Goal: Task Accomplishment & Management: Use online tool/utility

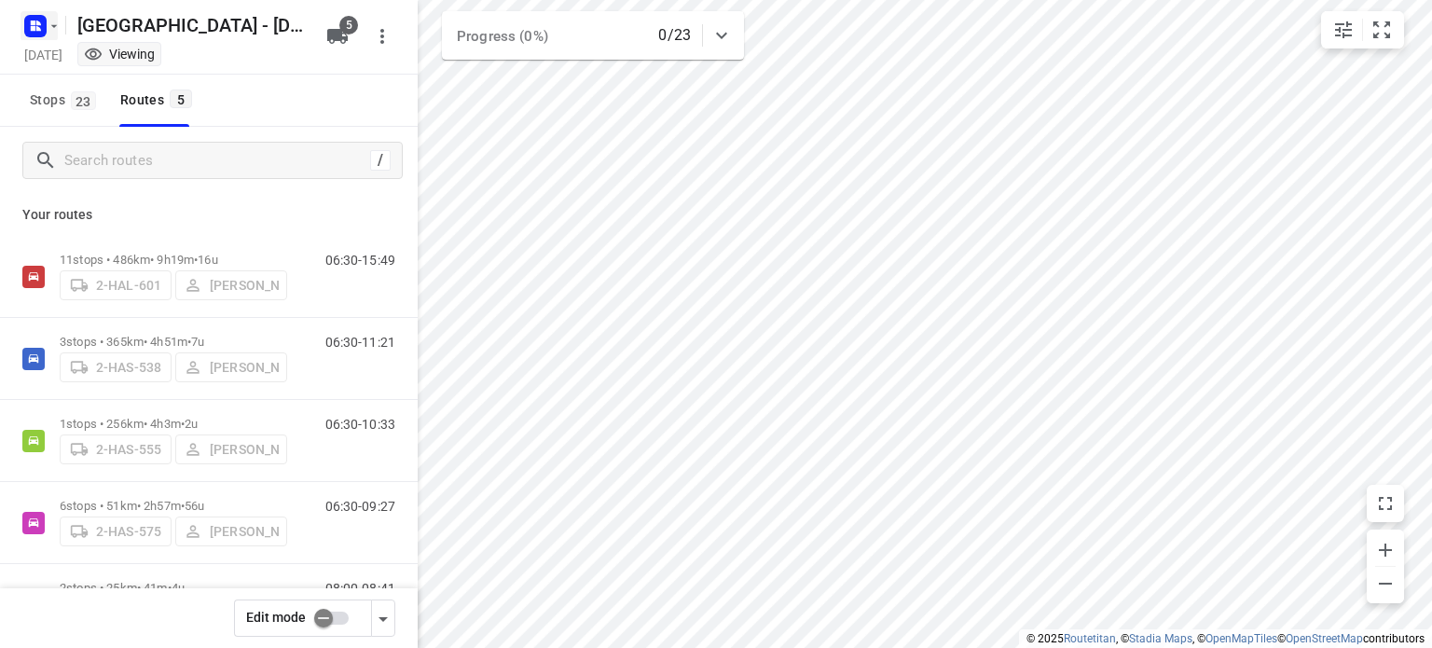
scroll to position [76, 0]
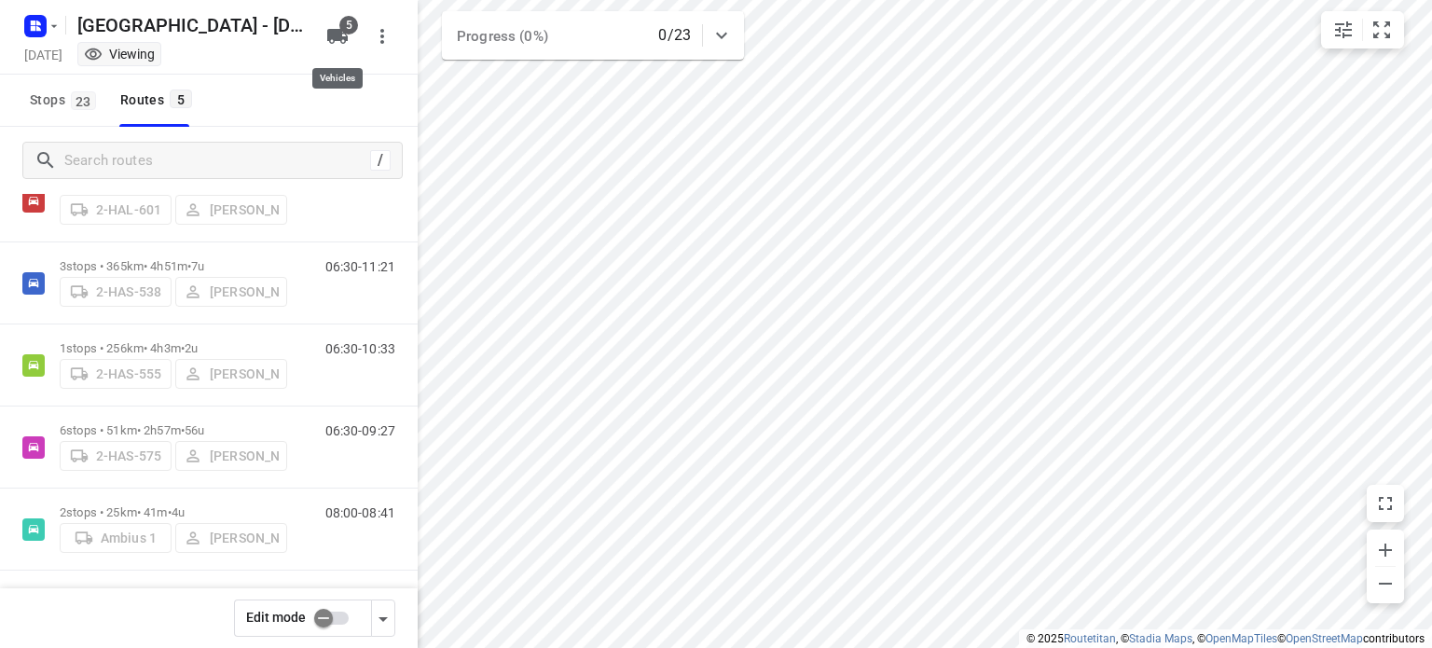
click at [341, 33] on icon "button" at bounding box center [337, 36] width 21 height 15
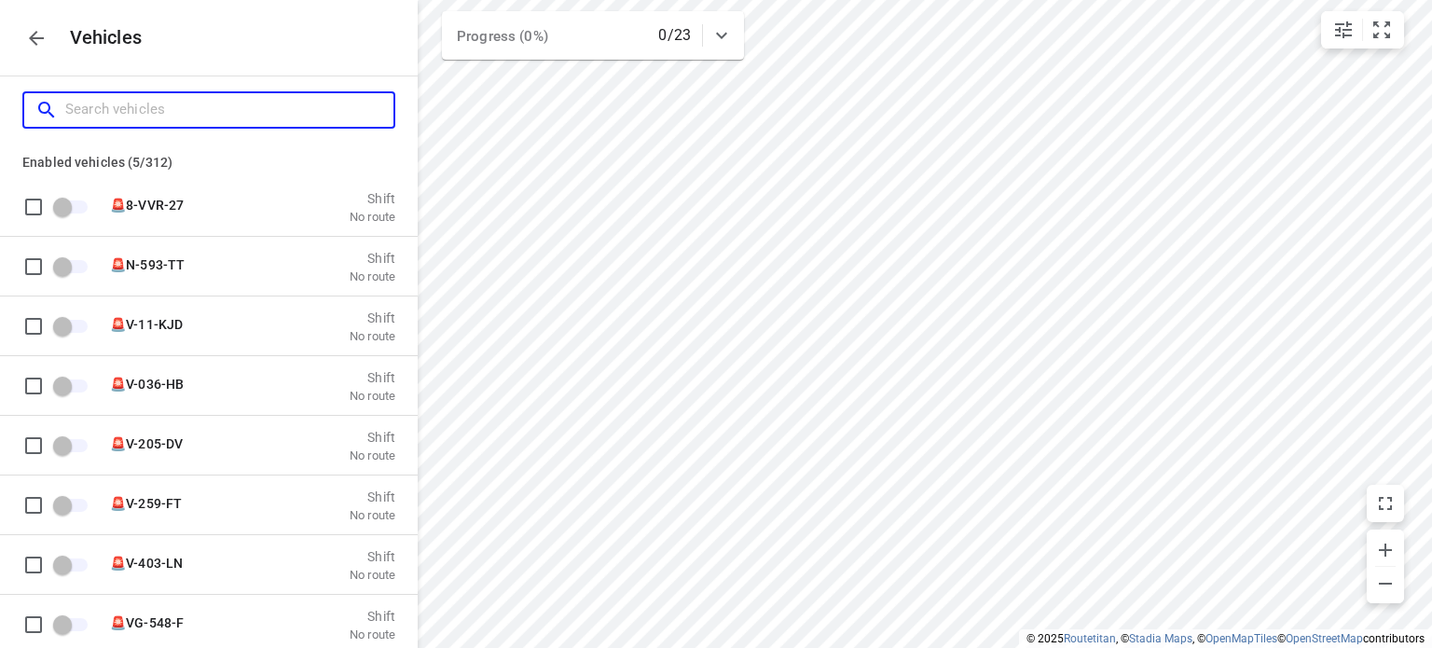
click at [149, 117] on input "Search vehicles" at bounding box center [229, 109] width 328 height 29
type input "2"
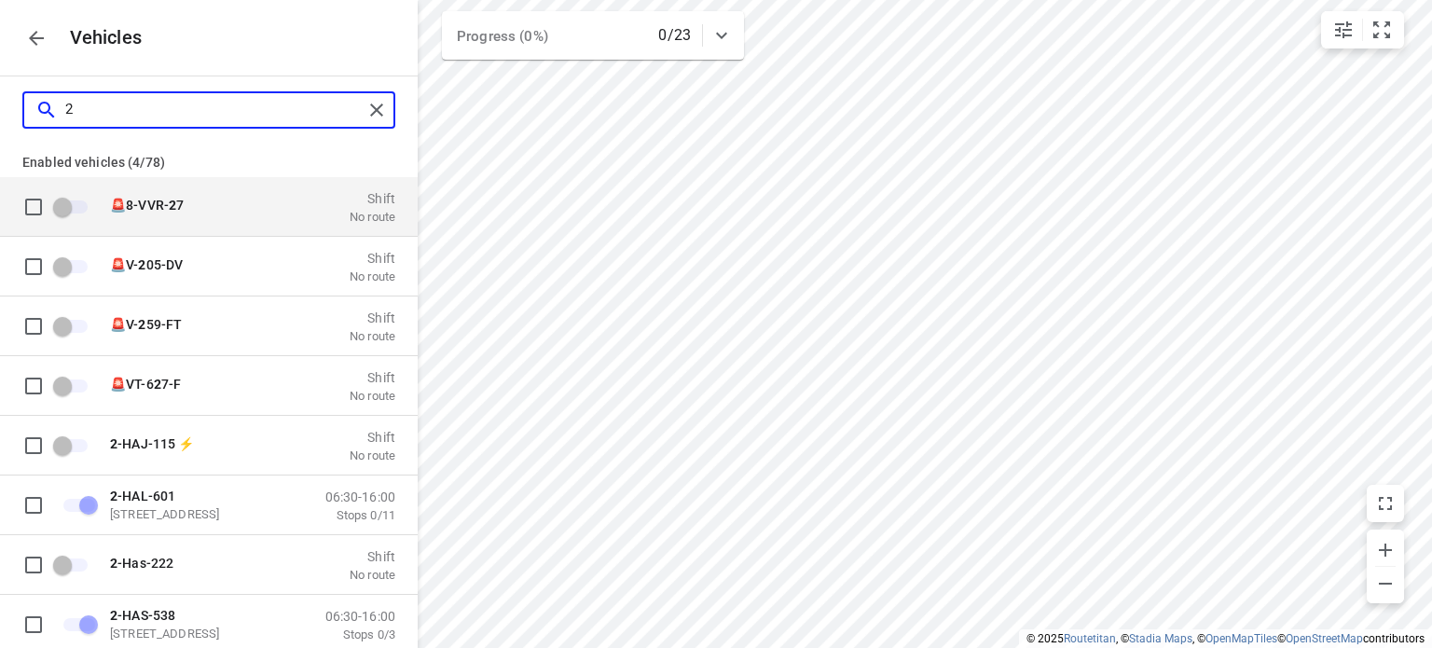
checkbox input "true"
checkbox input "false"
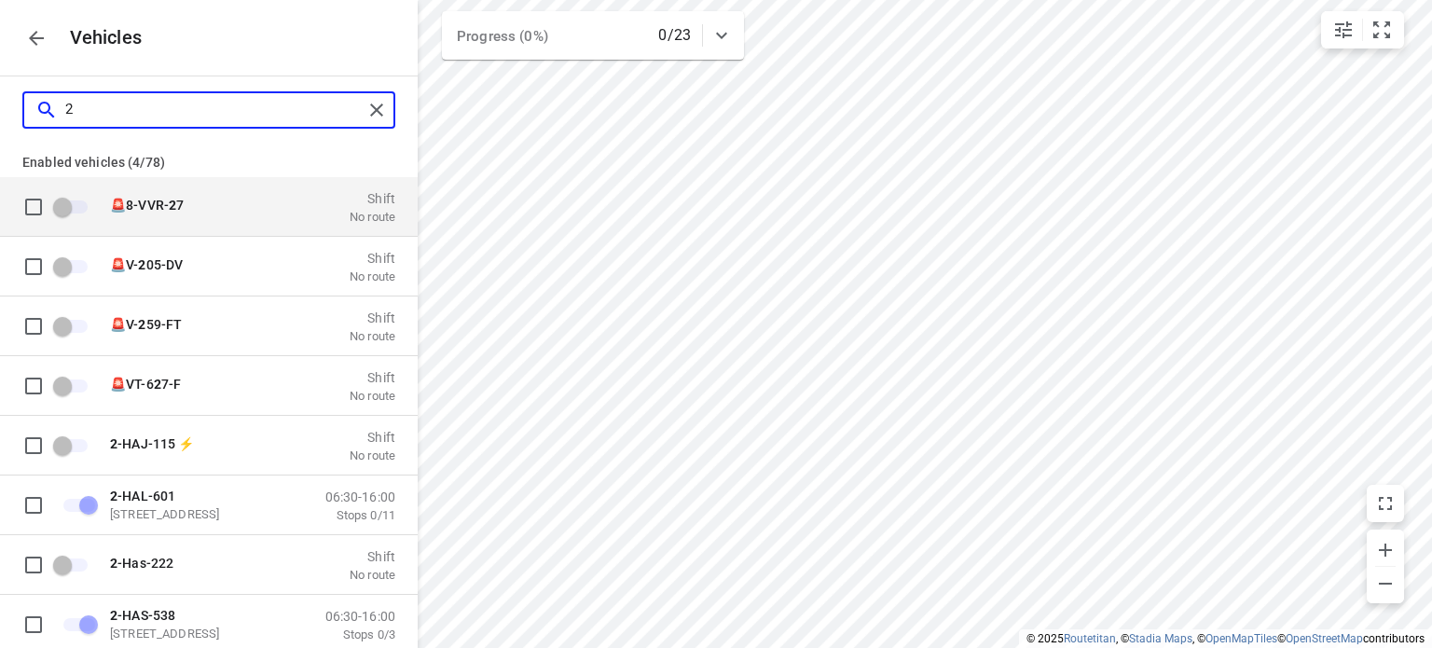
checkbox input "false"
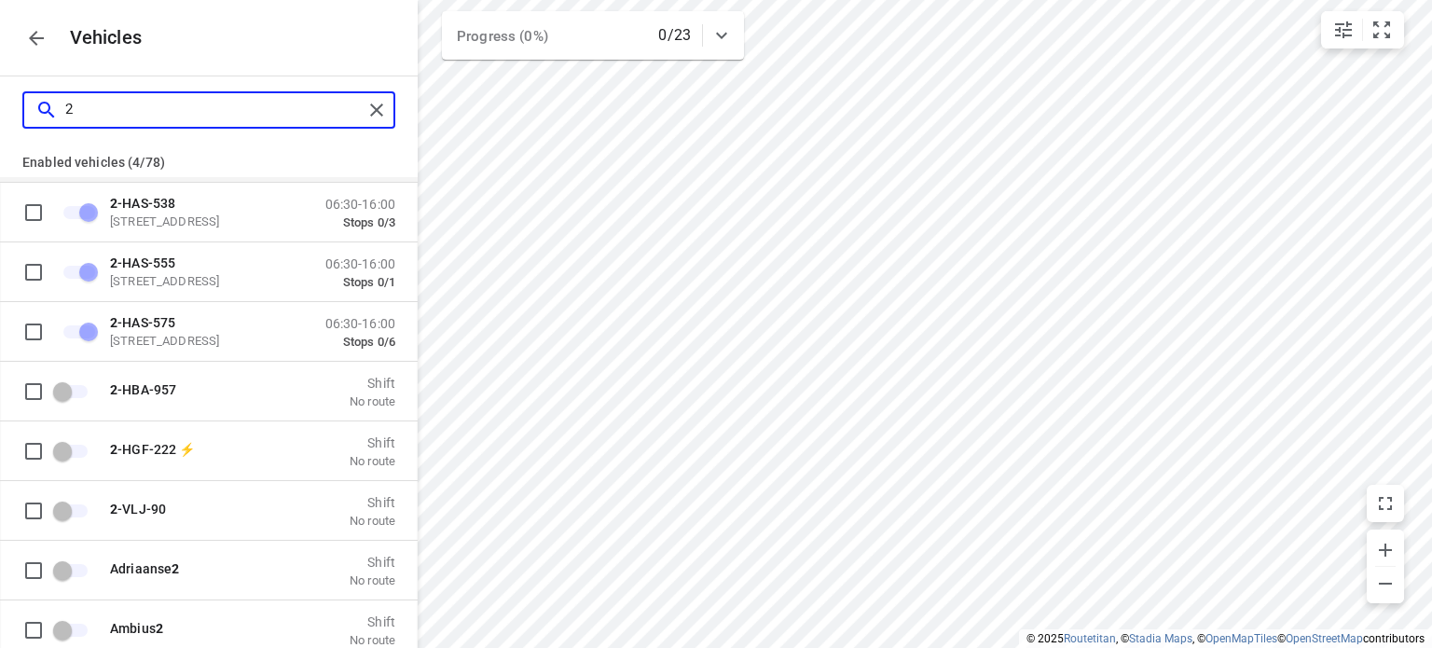
scroll to position [414, 0]
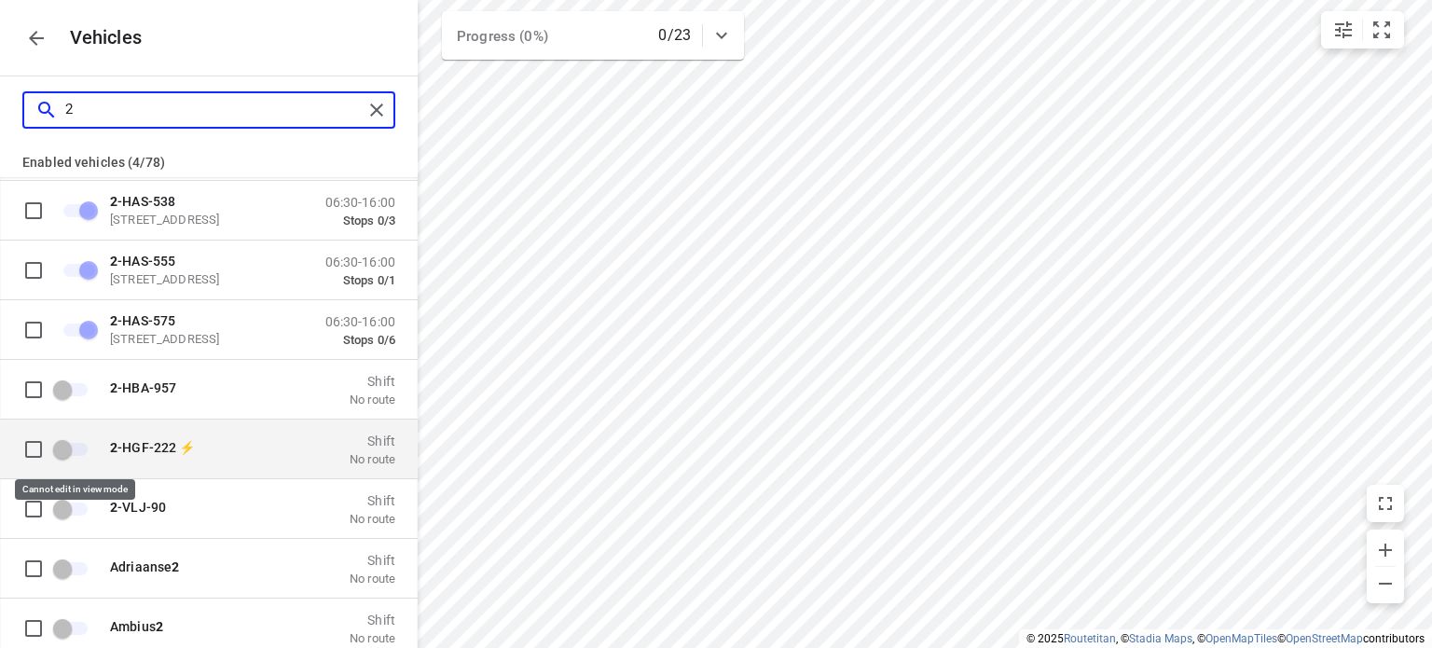
type input "2"
click at [58, 450] on span "grid" at bounding box center [72, 448] width 32 height 13
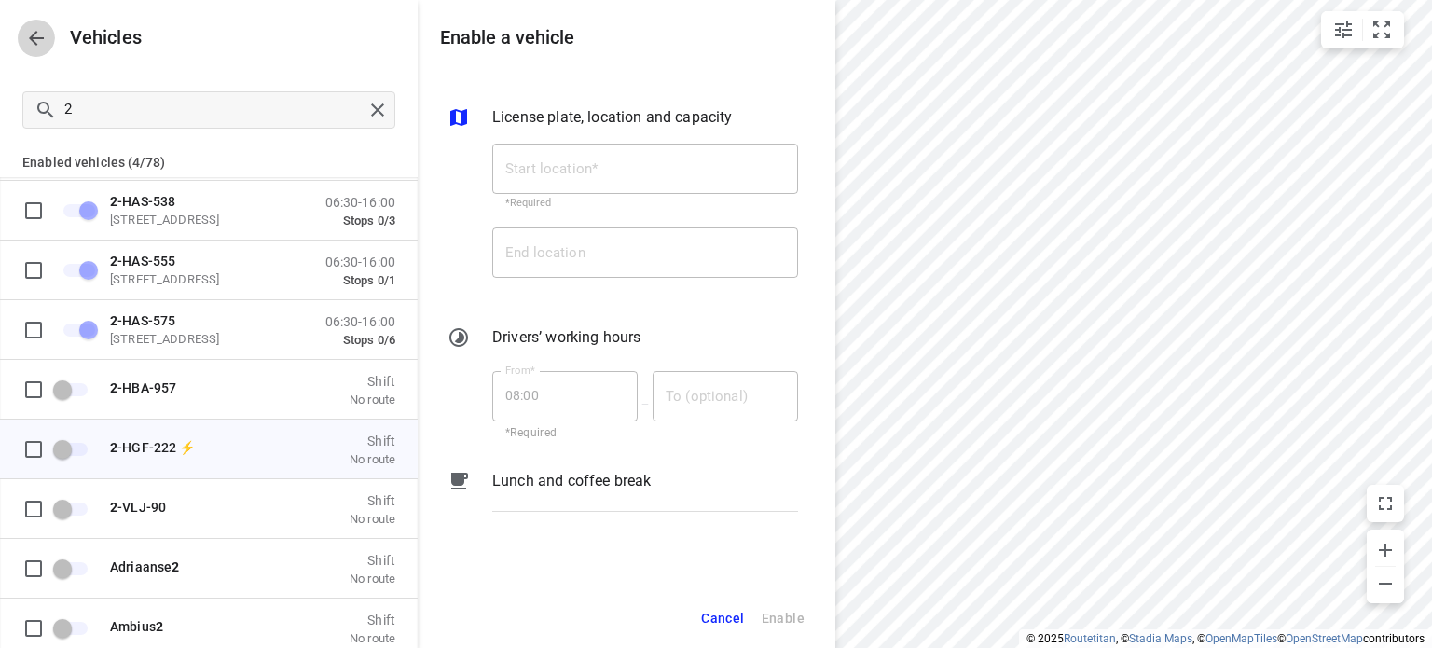
click at [37, 36] on icon "button" at bounding box center [36, 38] width 22 height 22
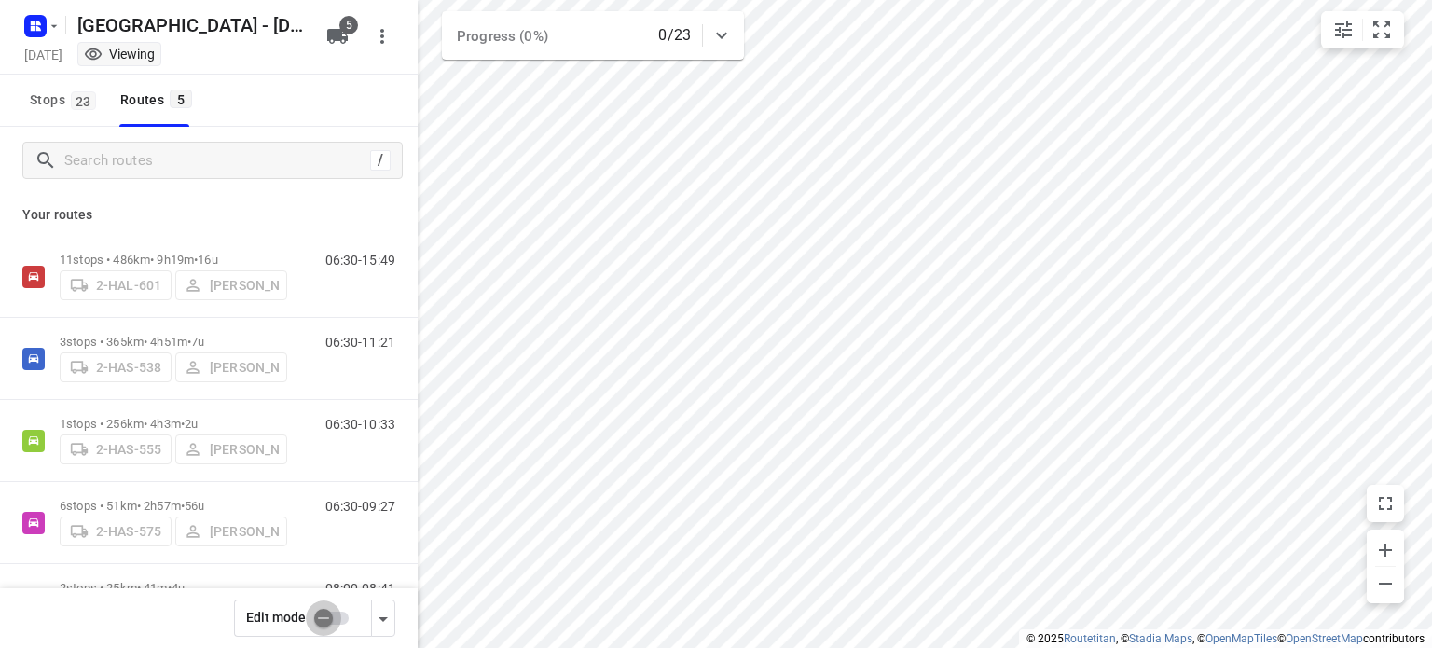
click at [327, 611] on input "checkbox" at bounding box center [323, 617] width 106 height 35
checkbox input "false"
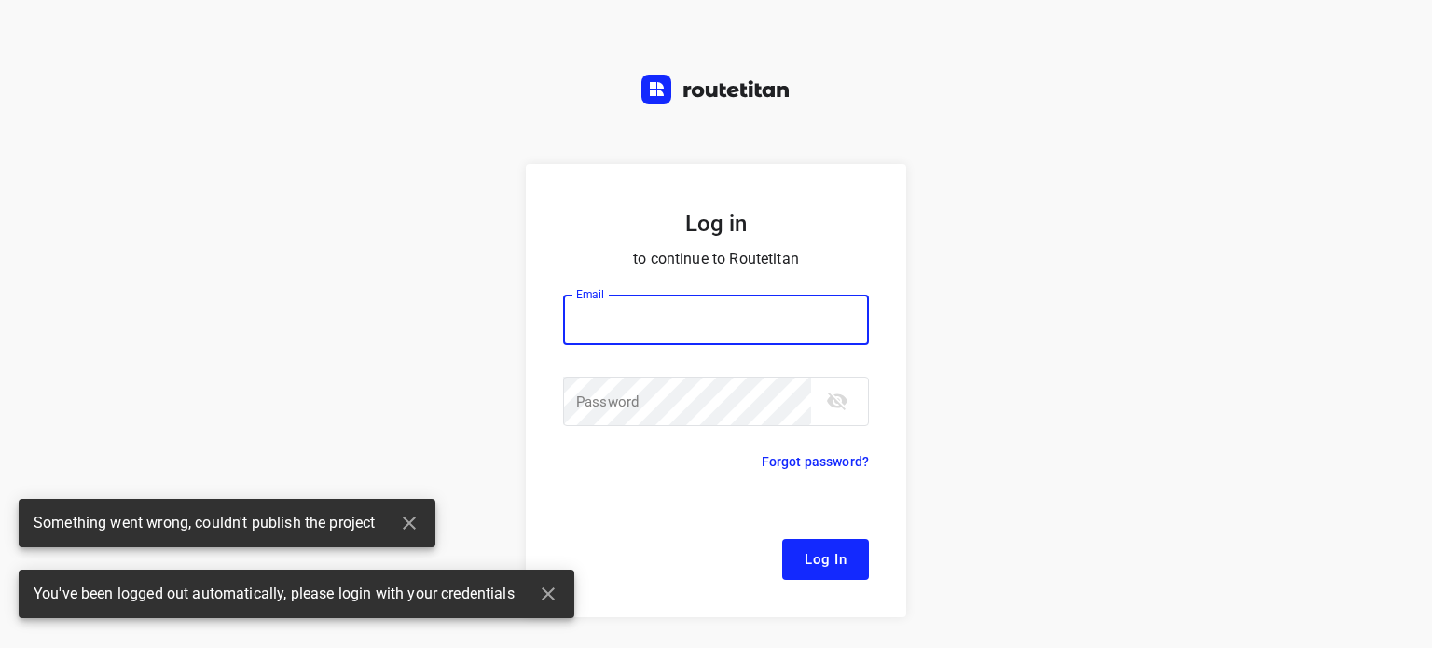
type input "[EMAIL_ADDRESS][DOMAIN_NAME]"
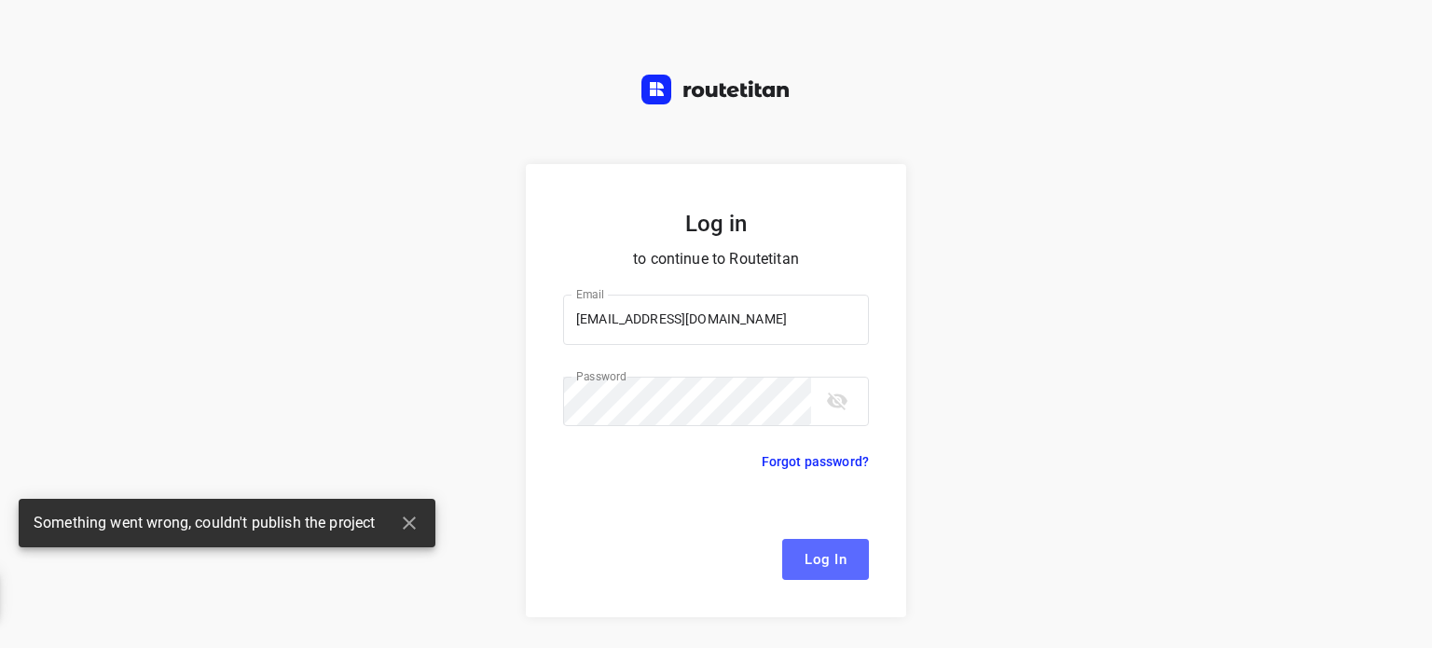
click at [794, 553] on button "Log In" at bounding box center [825, 559] width 87 height 41
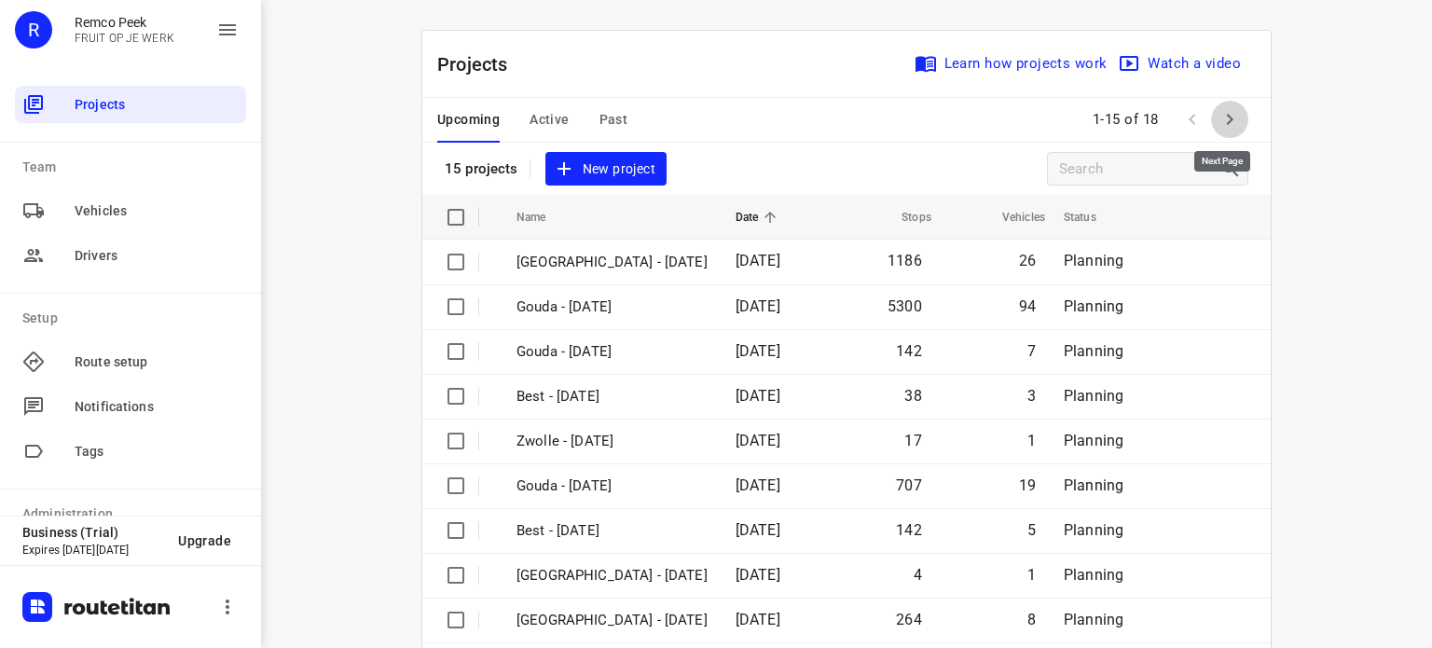
click at [1218, 119] on icon "button" at bounding box center [1229, 119] width 22 height 22
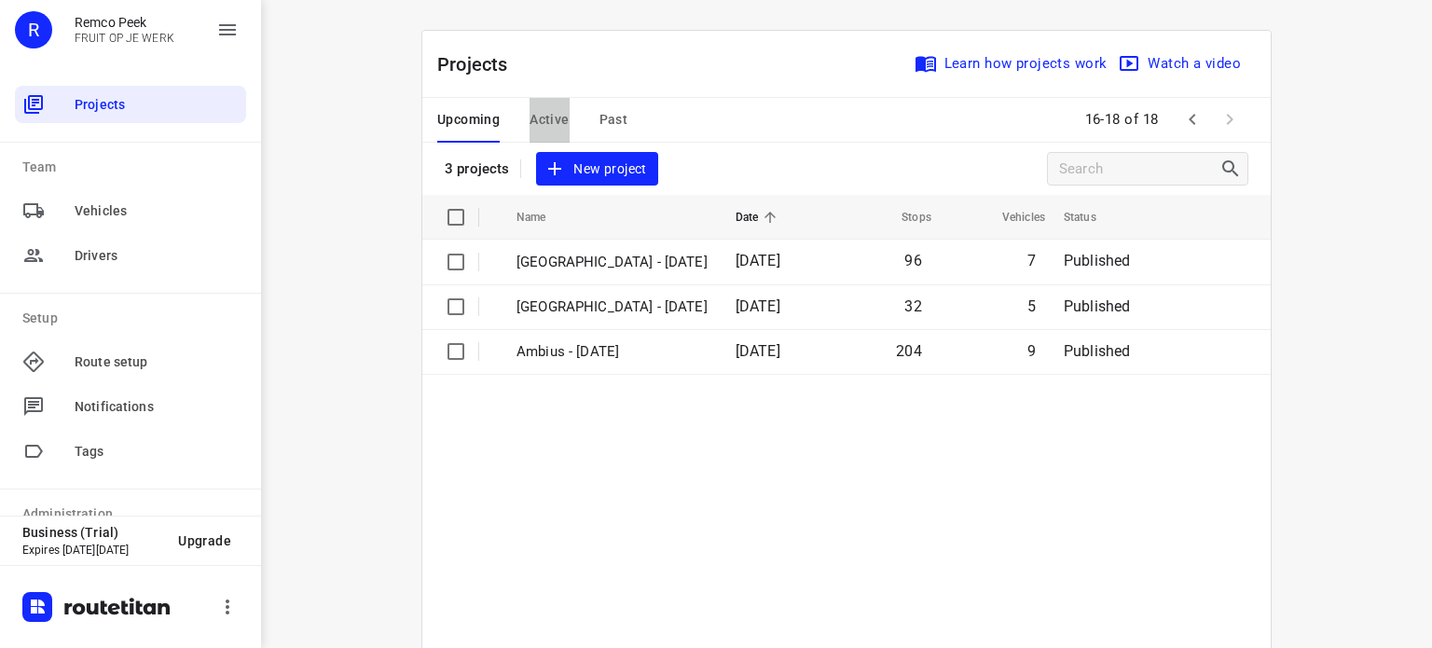
click at [538, 117] on span "Active" at bounding box center [549, 119] width 39 height 23
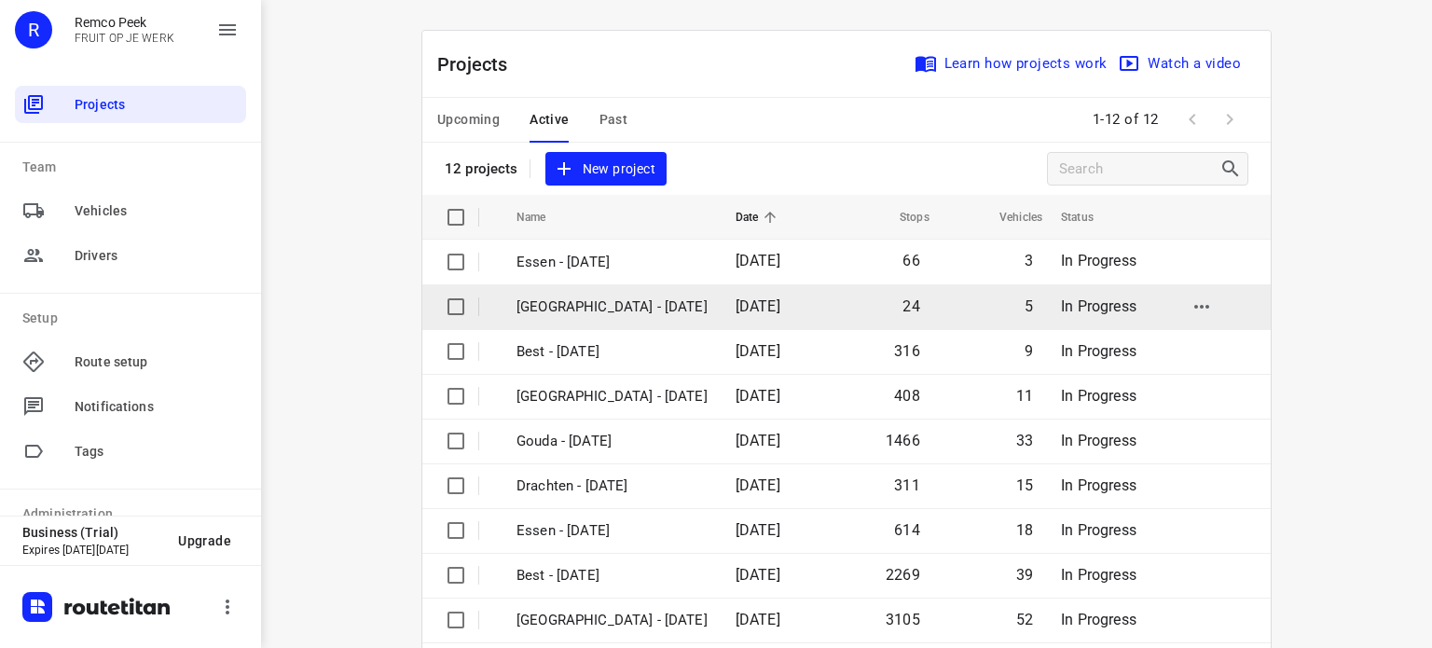
click at [558, 305] on p "[GEOGRAPHIC_DATA] - [DATE]" at bounding box center [611, 306] width 191 height 21
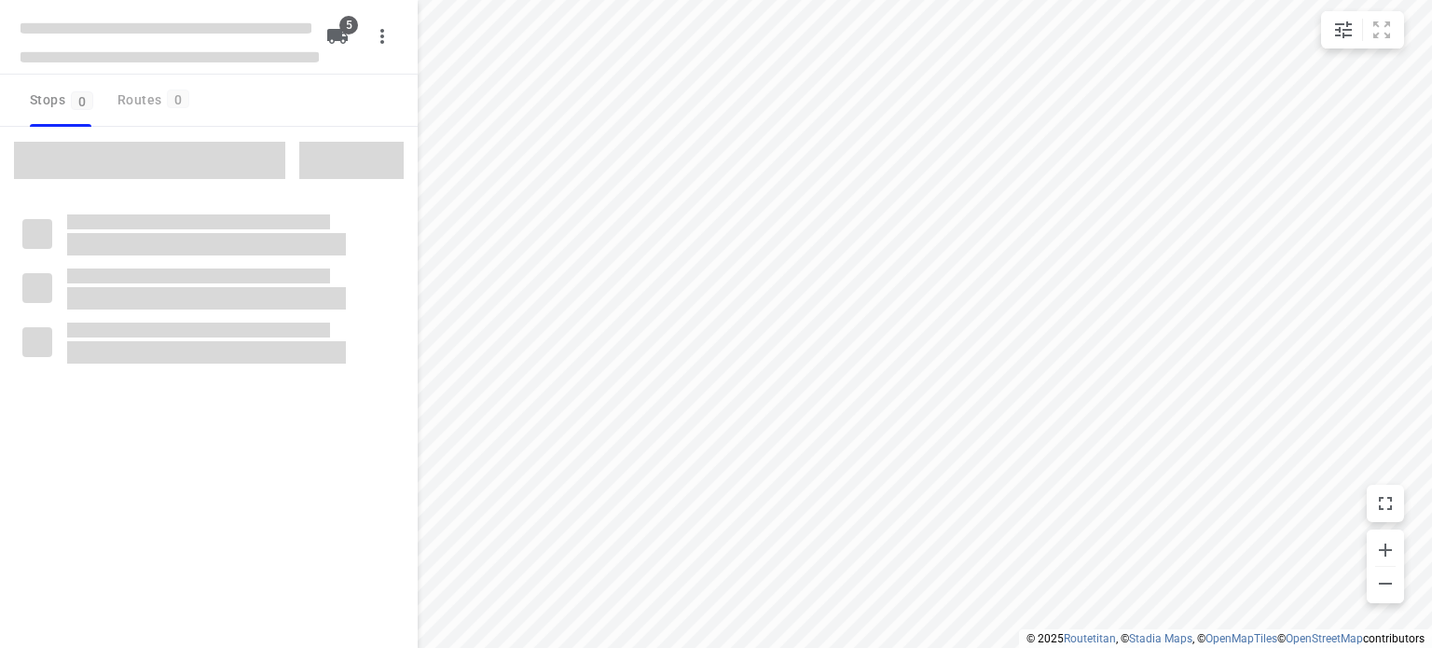
checkbox input "true"
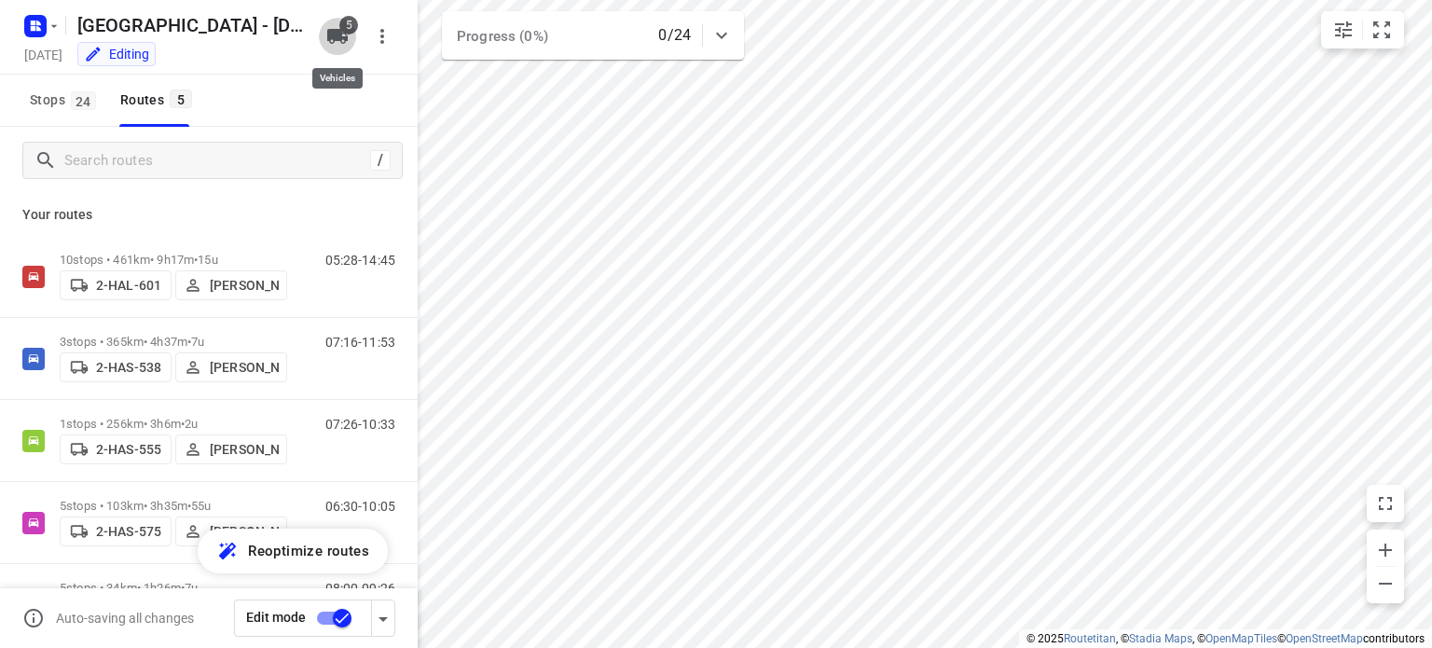
click at [339, 31] on icon "button" at bounding box center [337, 36] width 21 height 15
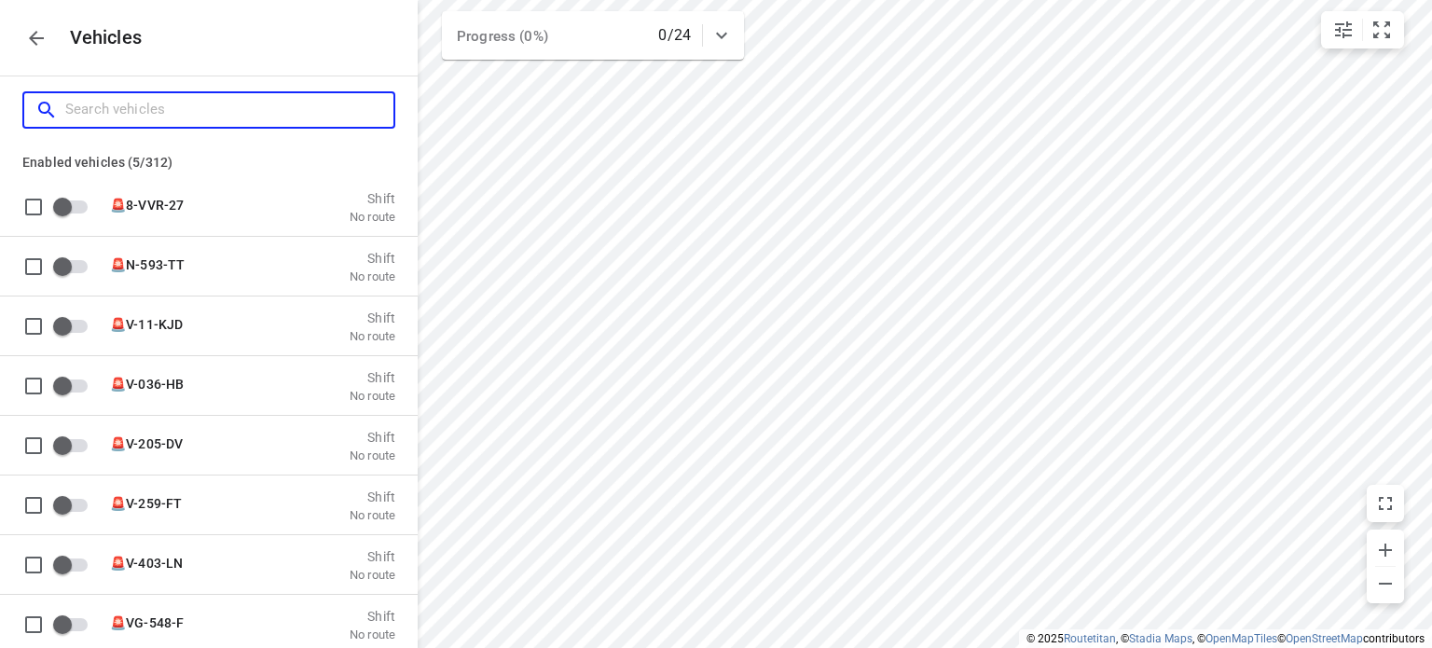
click at [117, 113] on input "Search vehicles" at bounding box center [229, 109] width 328 height 29
type input "2"
checkbox input "true"
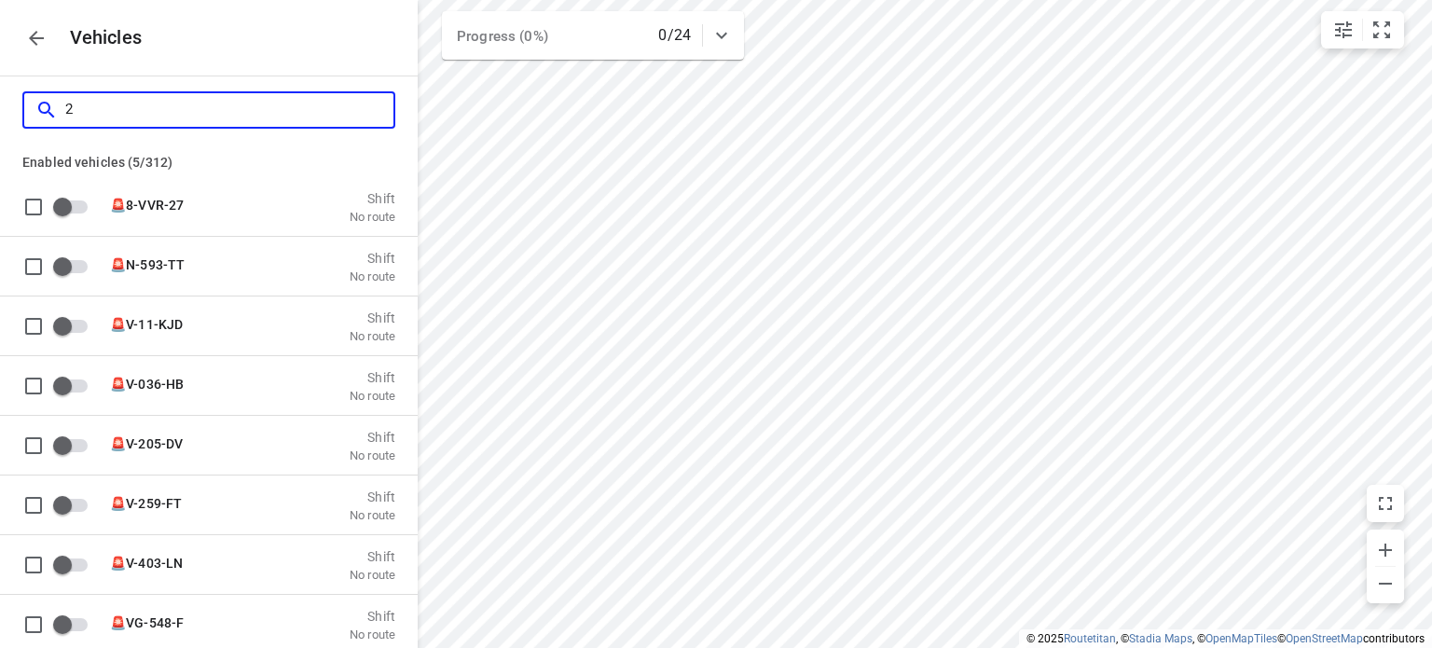
checkbox input "true"
checkbox input "false"
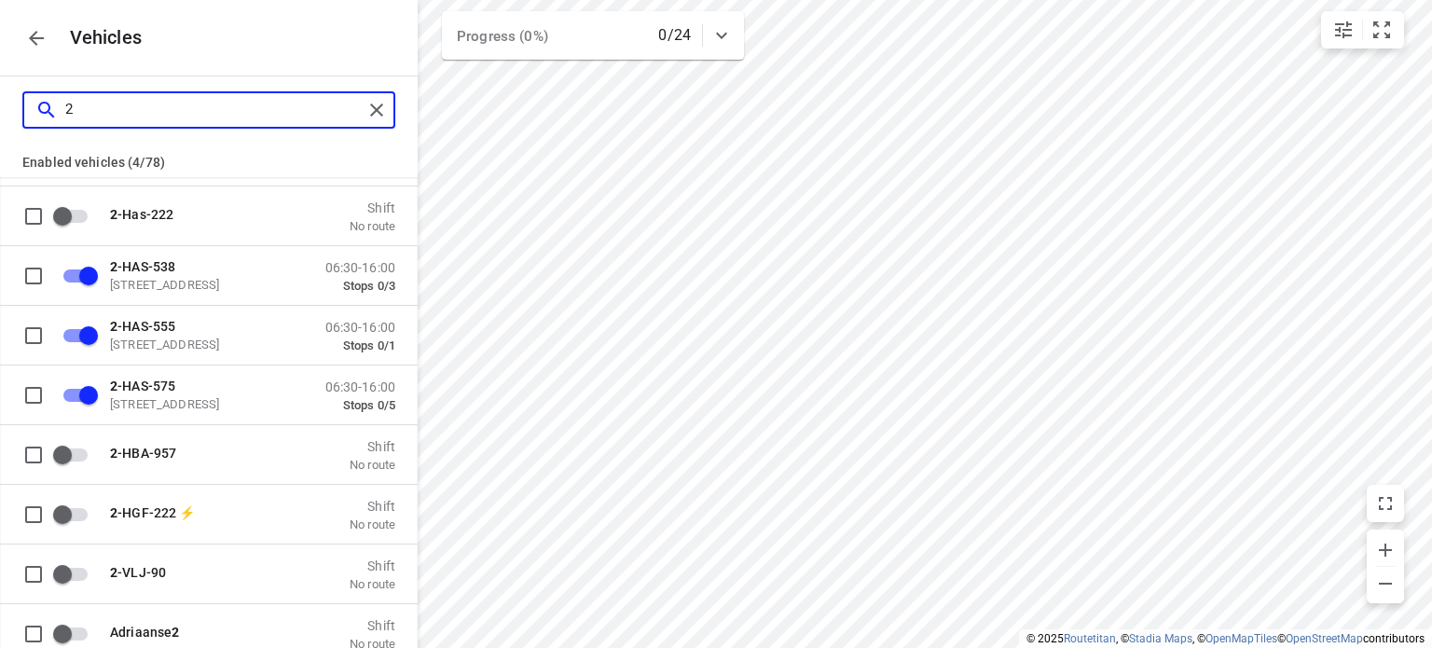
scroll to position [443, 0]
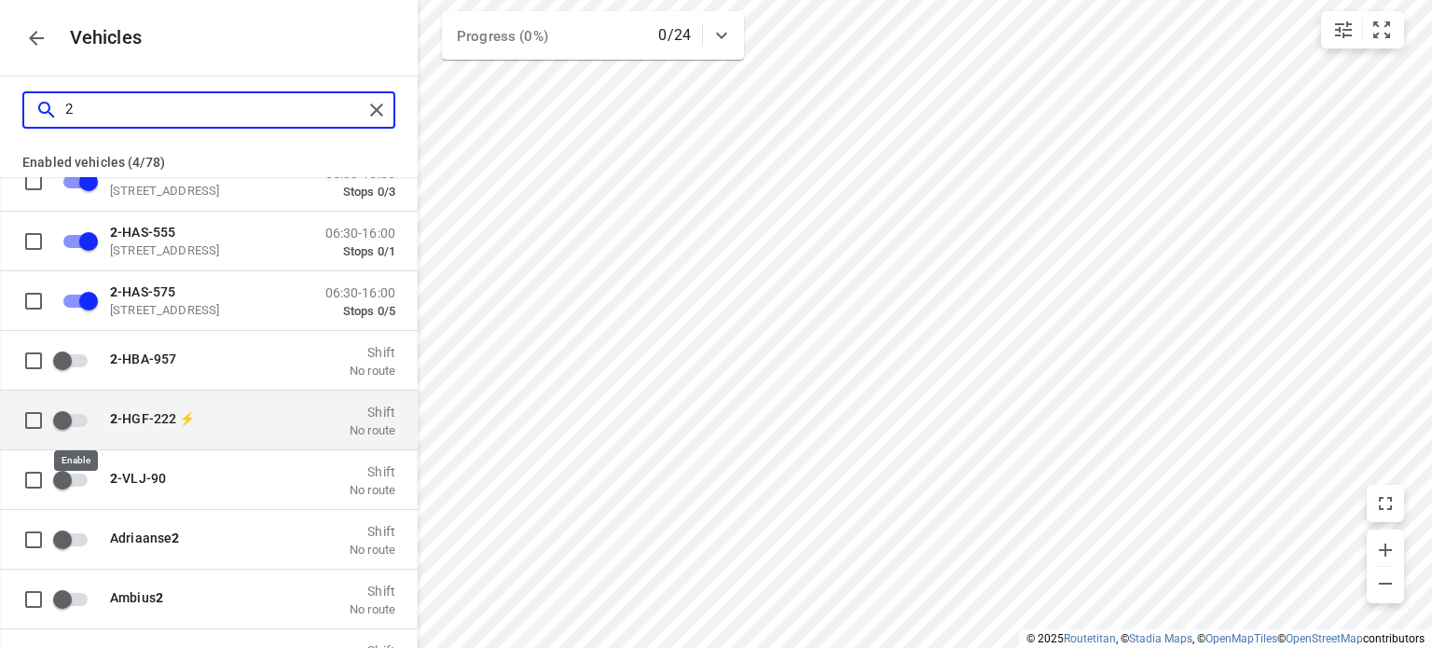
type input "2"
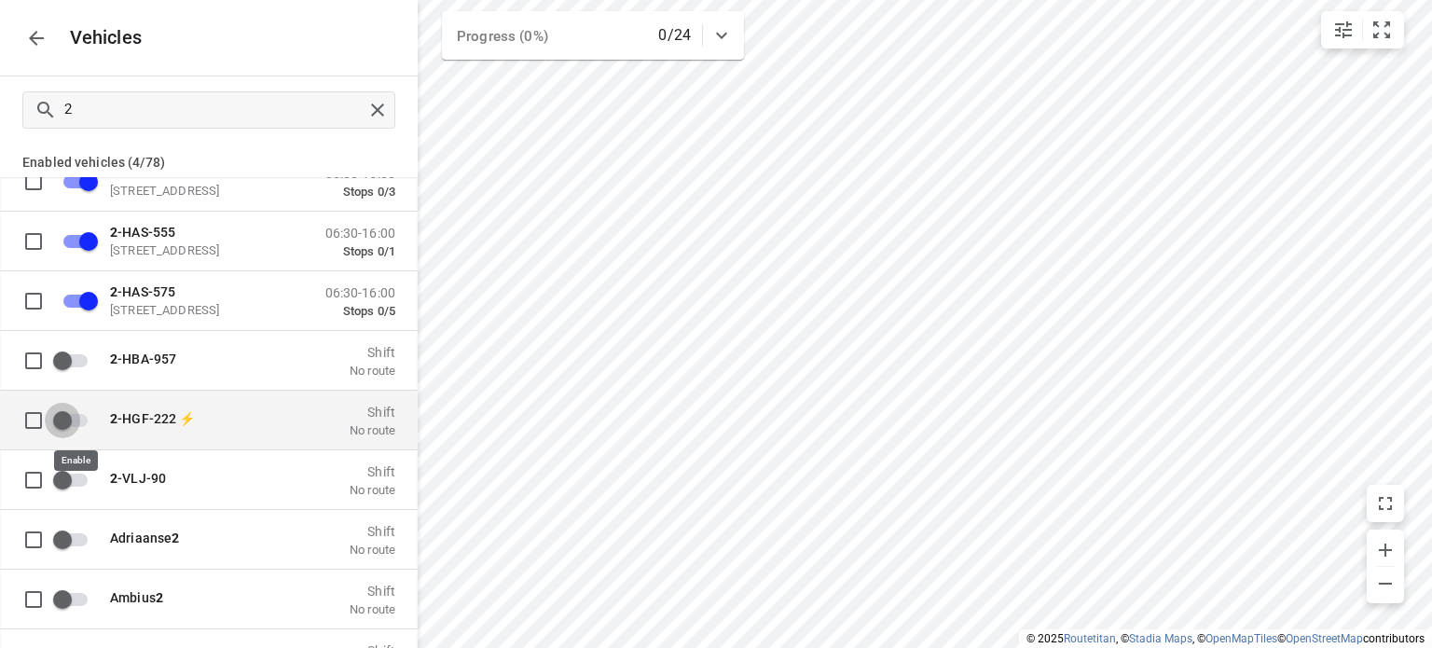
click at [58, 422] on input "grid" at bounding box center [62, 419] width 106 height 35
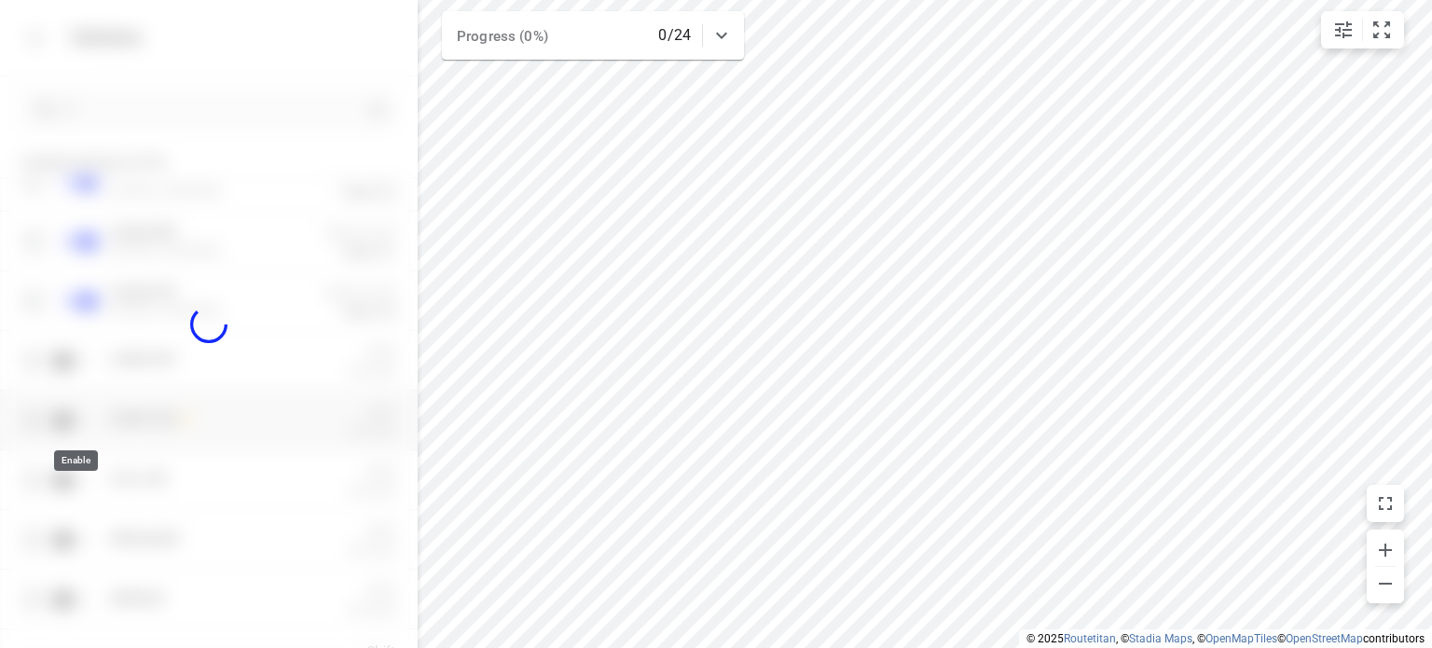
checkbox input "true"
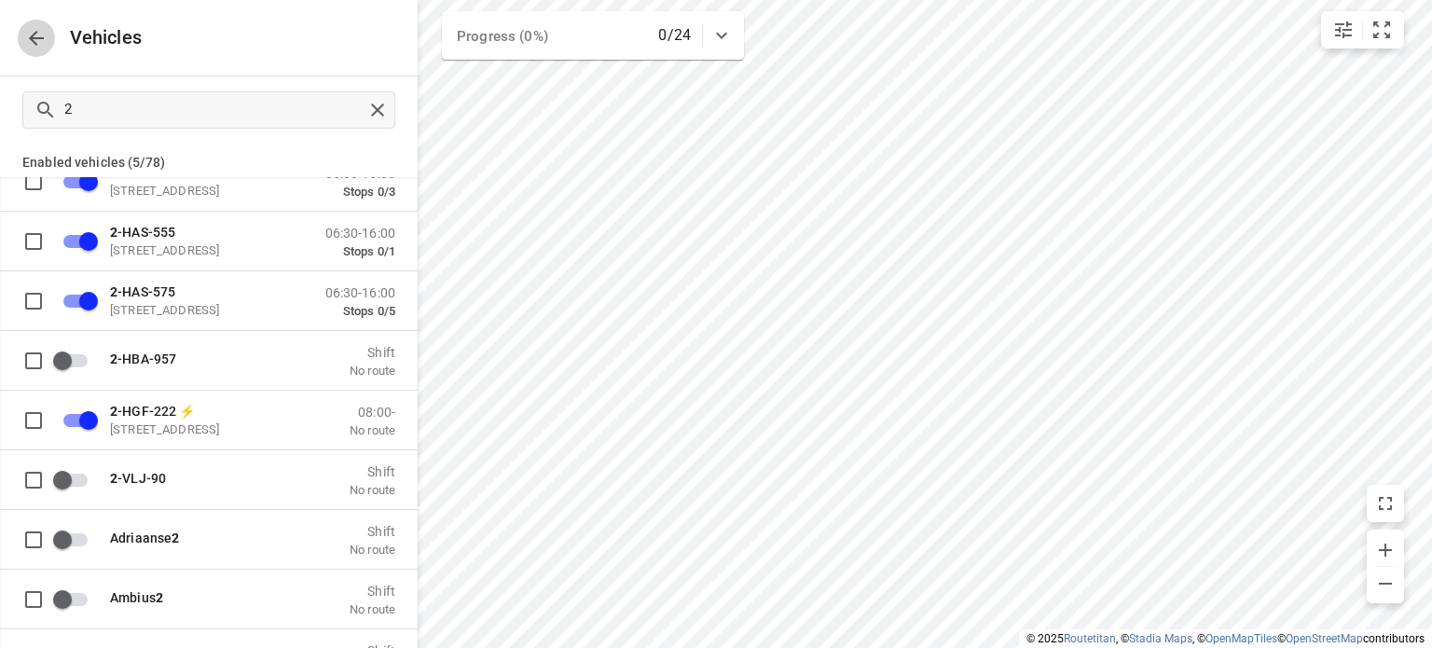
click at [34, 43] on icon "button" at bounding box center [36, 38] width 15 height 15
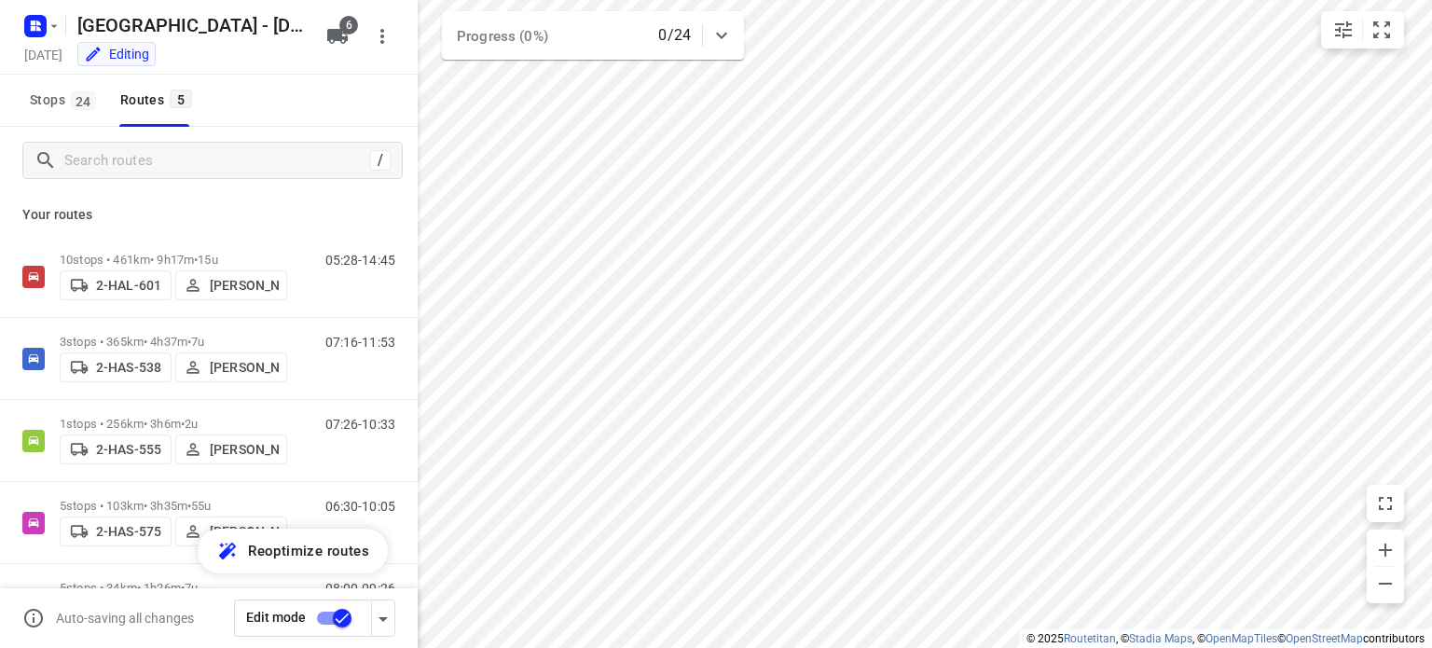
scroll to position [76, 0]
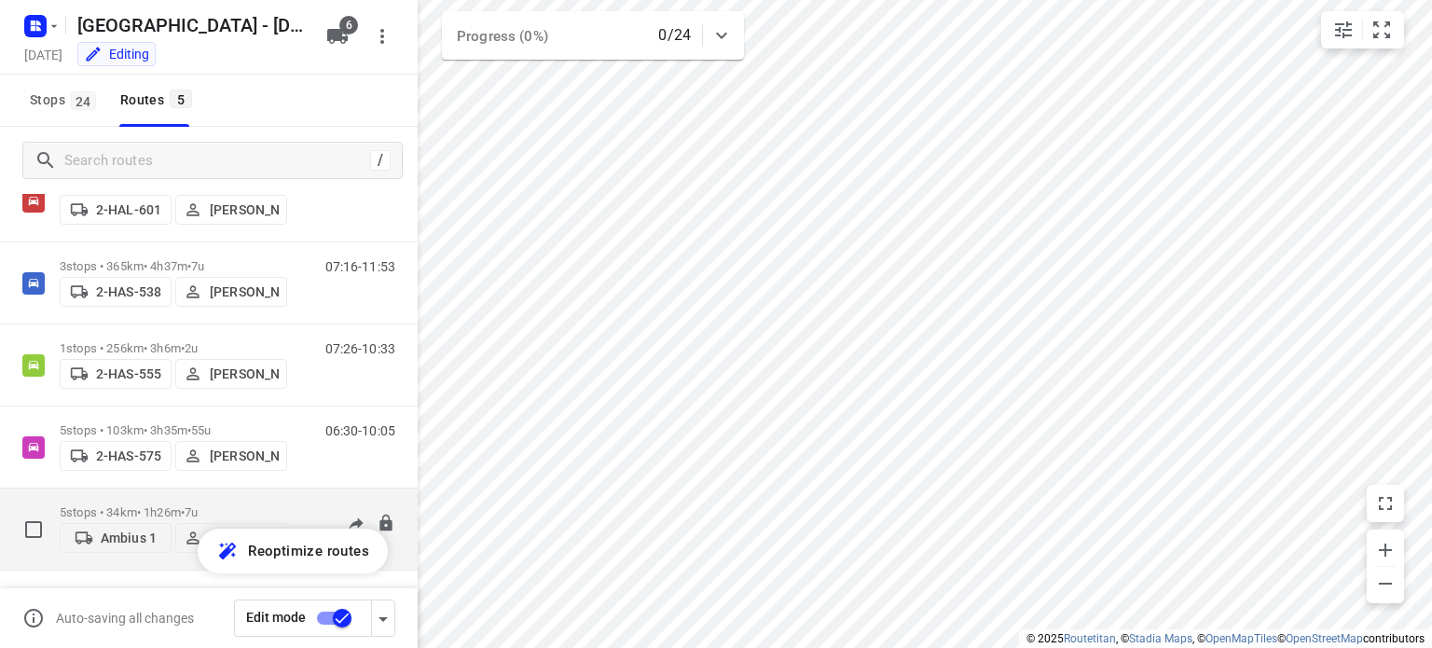
click at [149, 496] on div "5 stops • 34km • 1h26m • 7u Ambius 1 [PERSON_NAME]" at bounding box center [173, 529] width 227 height 66
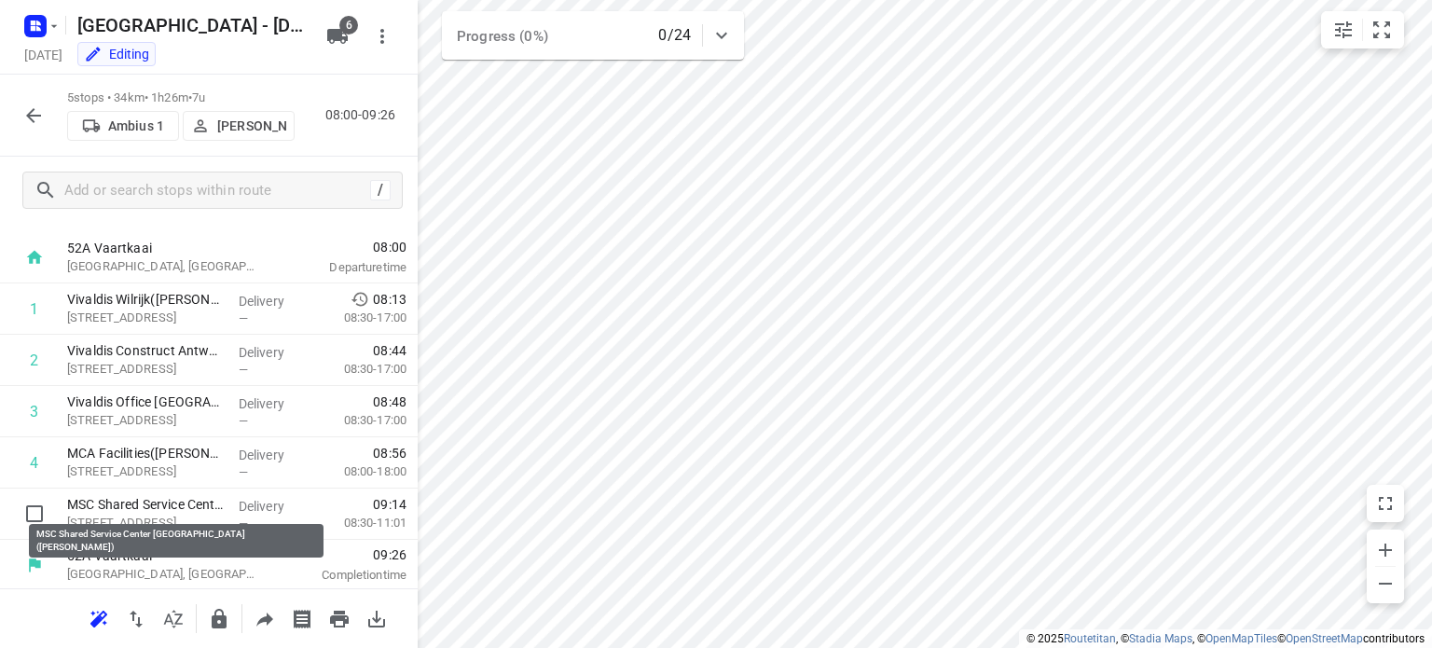
scroll to position [36, 0]
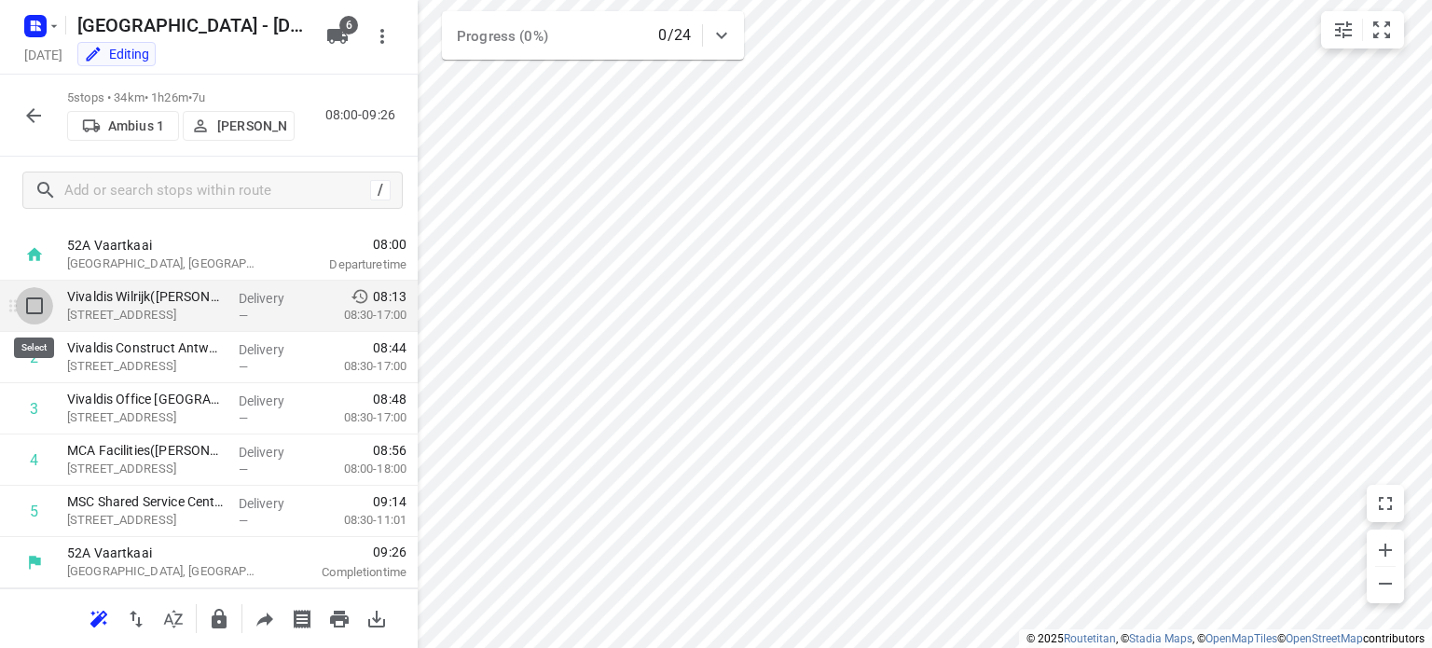
click at [32, 310] on input "checkbox" at bounding box center [34, 305] width 37 height 37
checkbox input "true"
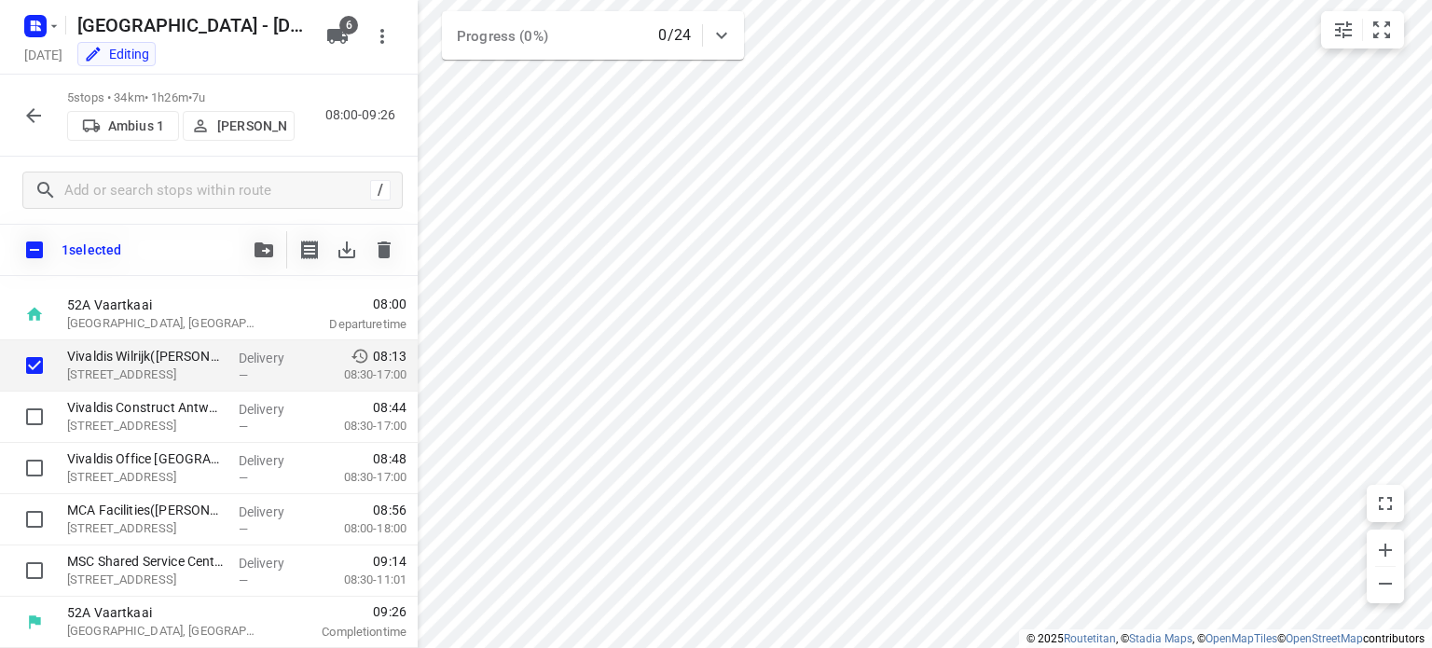
scroll to position [29, 0]
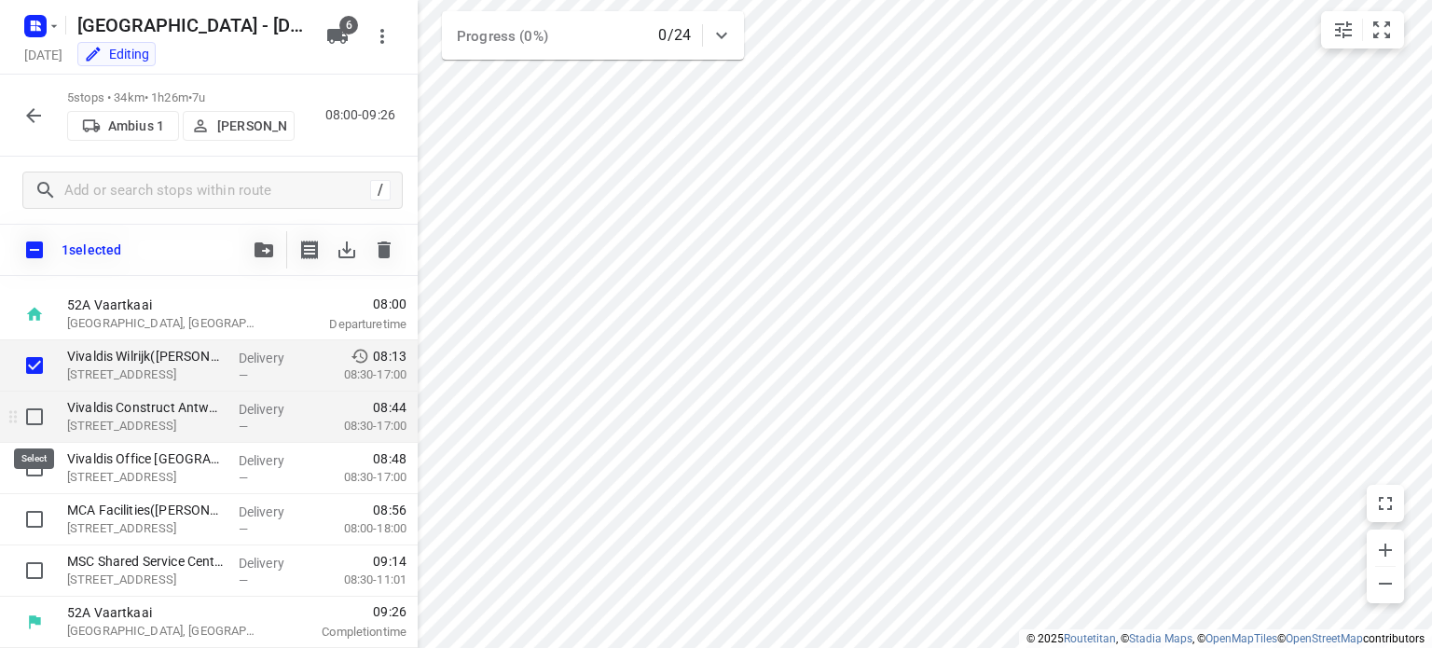
click at [35, 420] on input "checkbox" at bounding box center [34, 416] width 37 height 37
checkbox input "true"
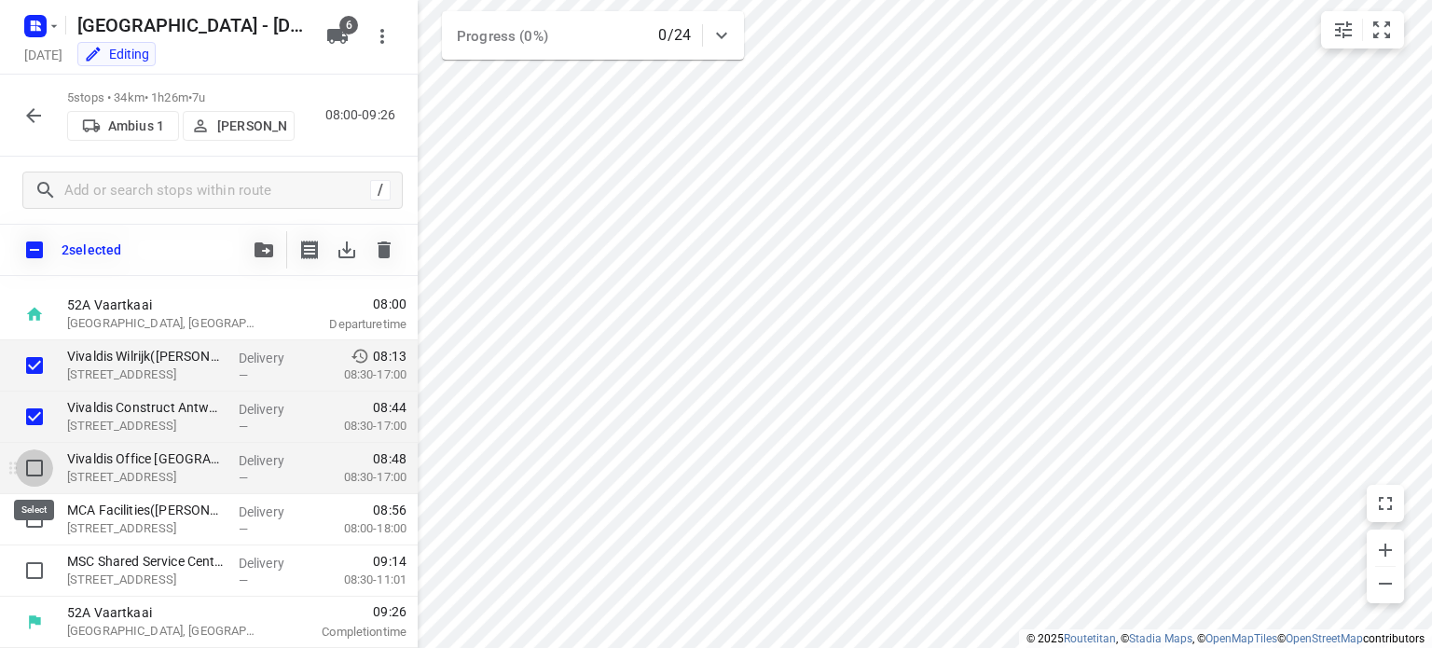
click at [37, 474] on input "checkbox" at bounding box center [34, 467] width 37 height 37
checkbox input "true"
click at [256, 254] on icon "button" at bounding box center [264, 249] width 19 height 15
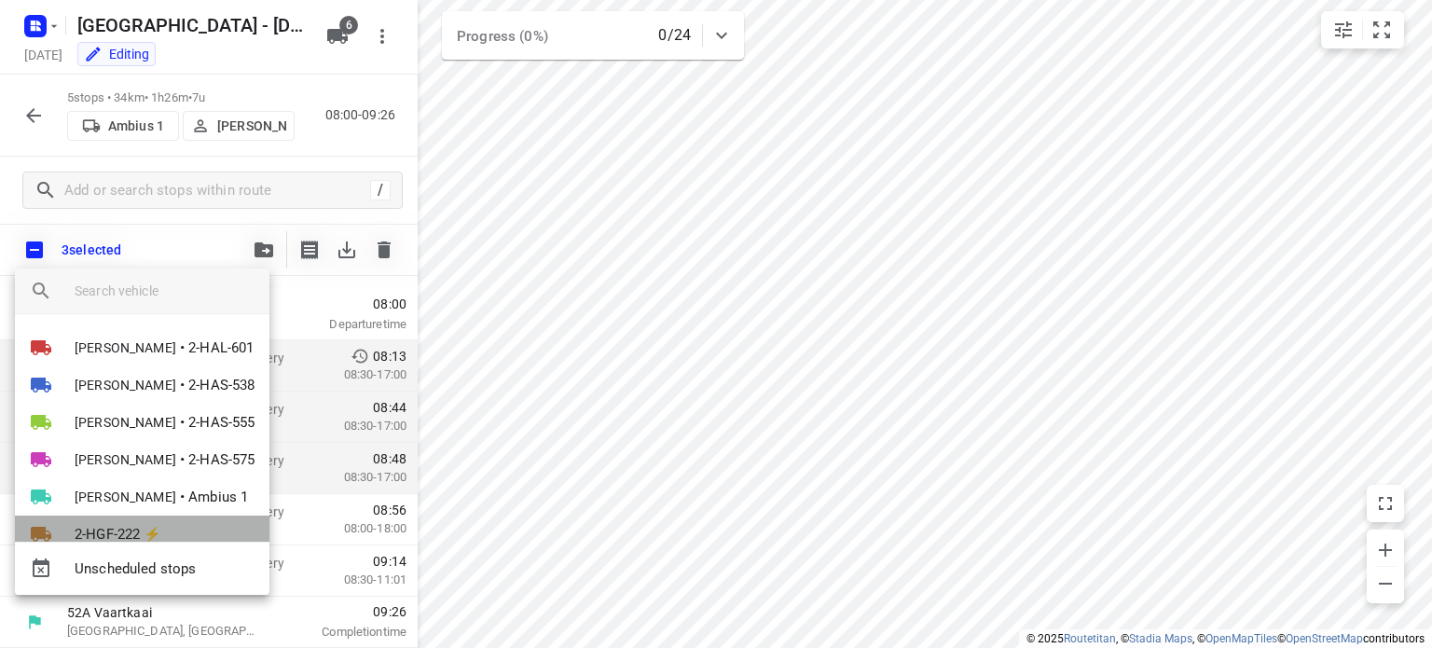
click at [116, 527] on span "2-HGF-222 ⚡" at bounding box center [119, 534] width 88 height 21
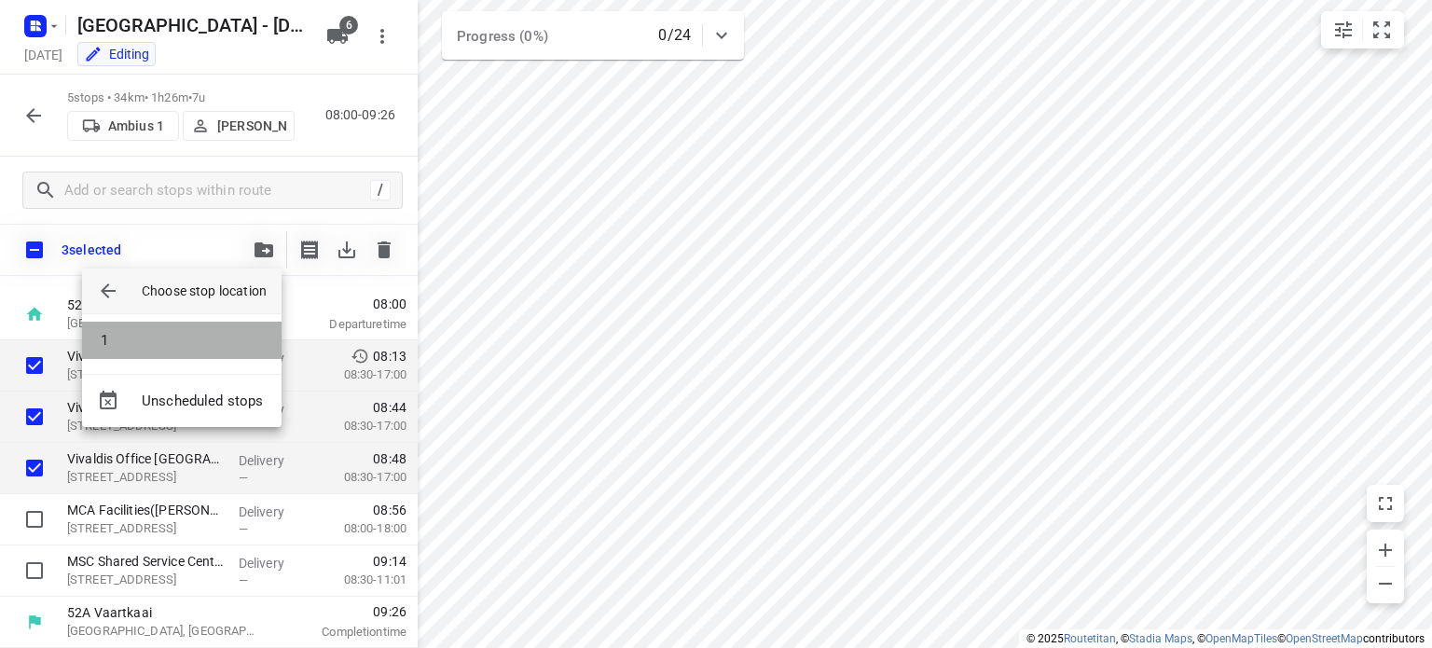
click at [171, 347] on li "1" at bounding box center [182, 340] width 200 height 37
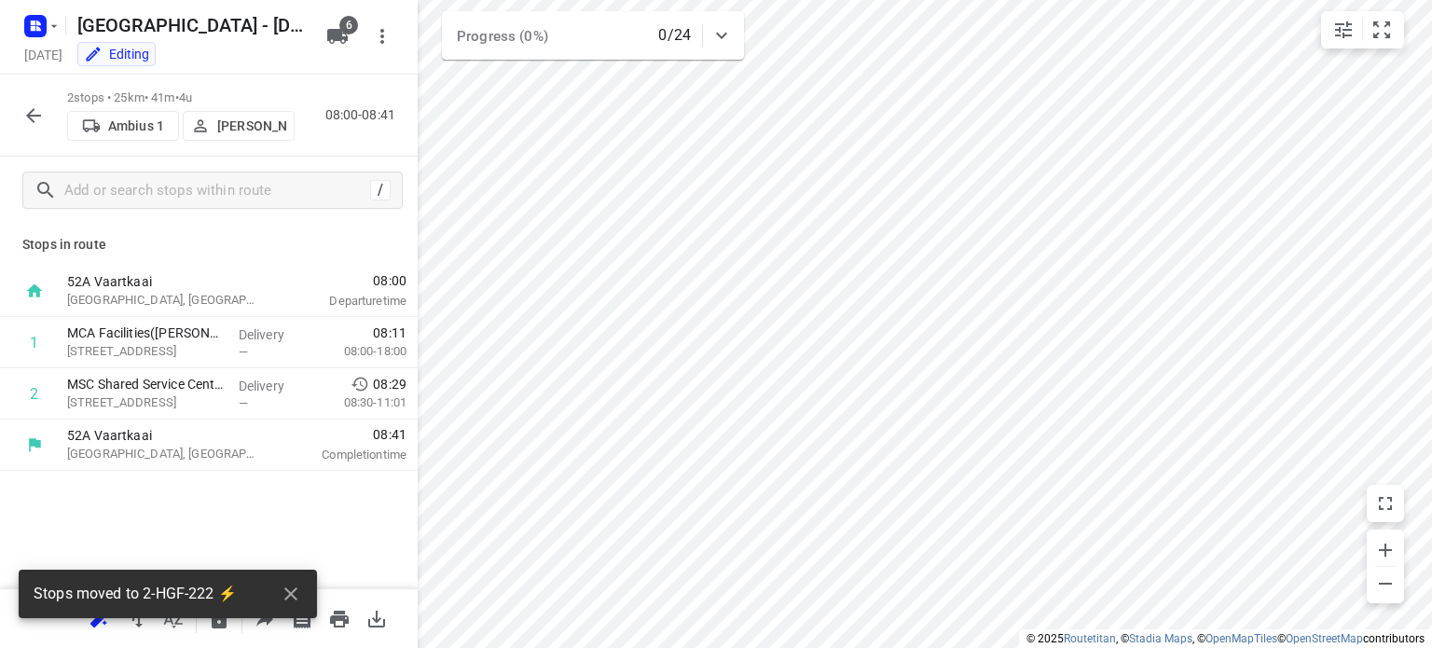
scroll to position [0, 0]
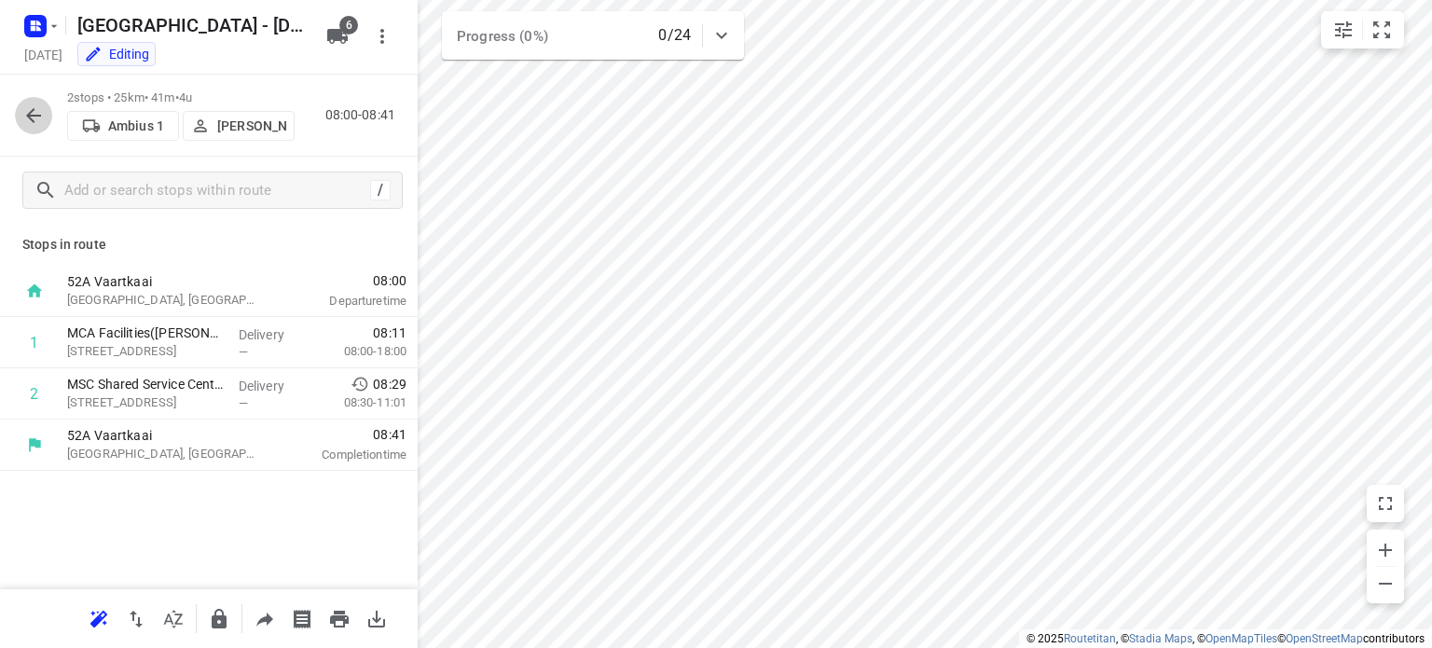
click at [32, 118] on icon "button" at bounding box center [33, 115] width 22 height 22
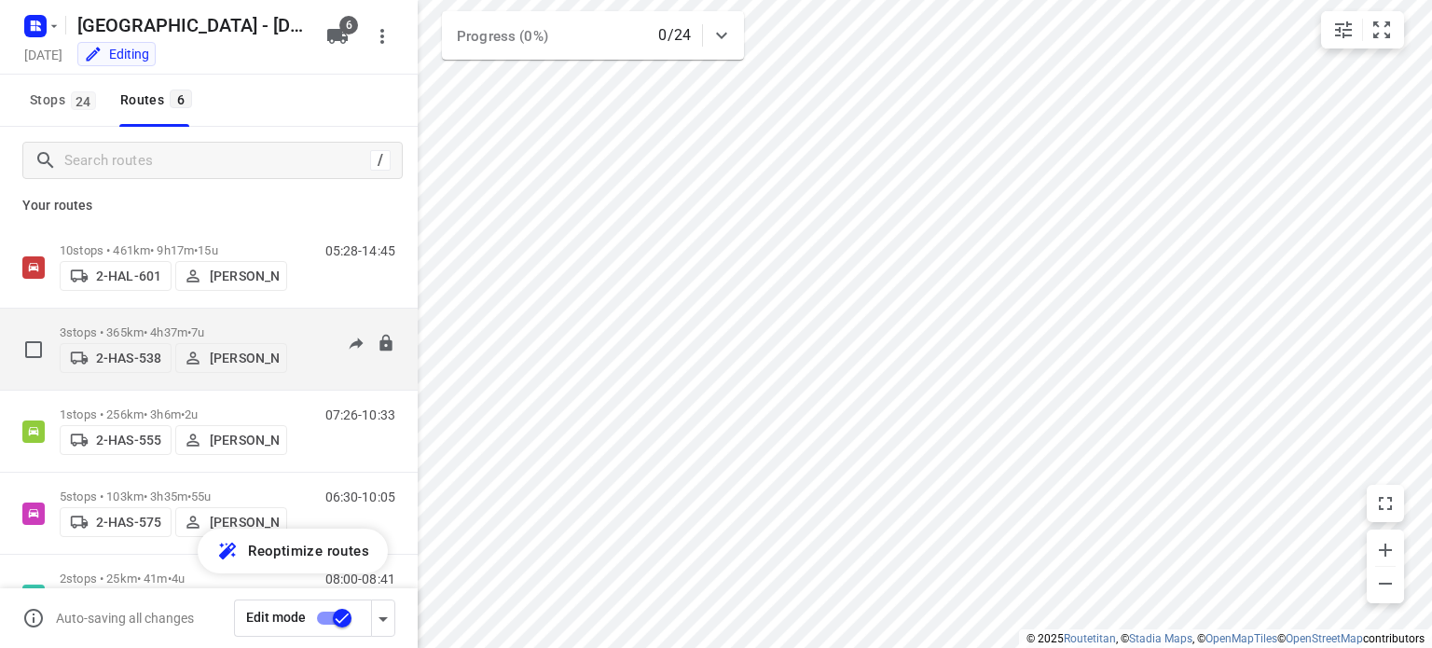
scroll to position [6, 0]
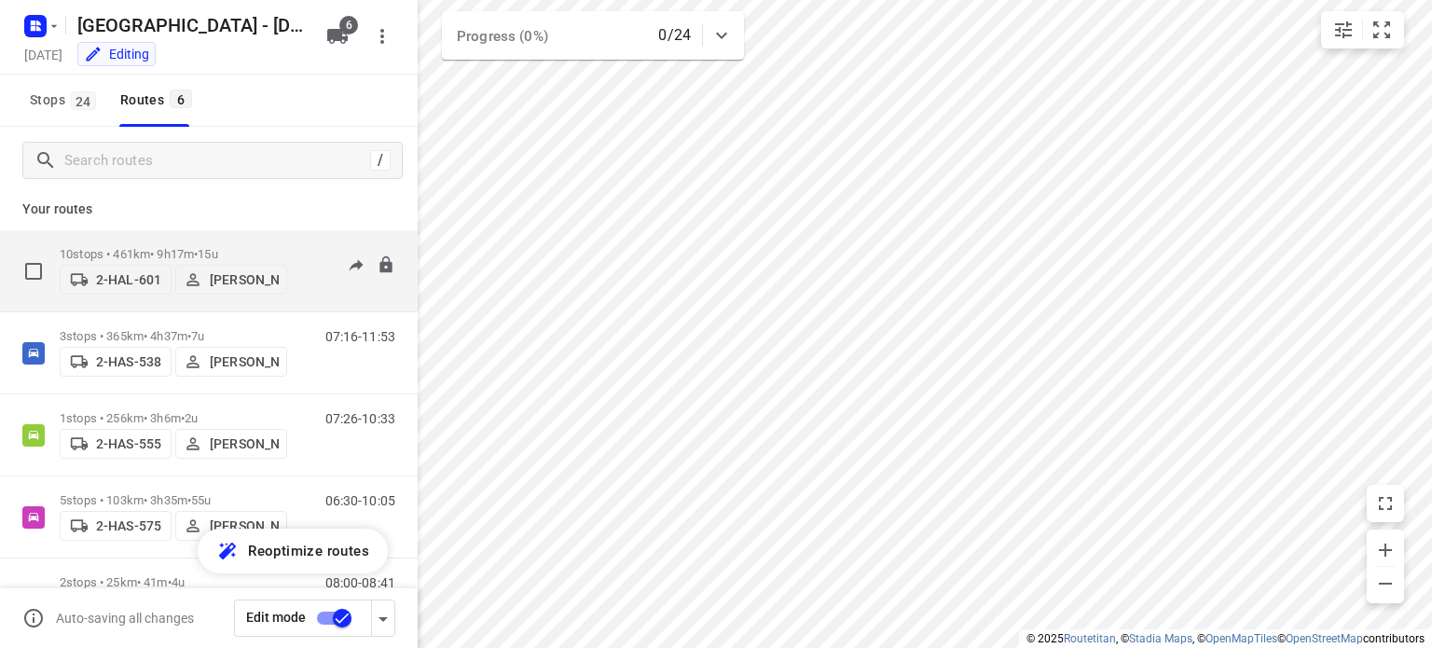
click at [145, 238] on div "10 stops • 461km • 9h17m • 15u 2-HAL-601 [PERSON_NAME]" at bounding box center [173, 271] width 227 height 66
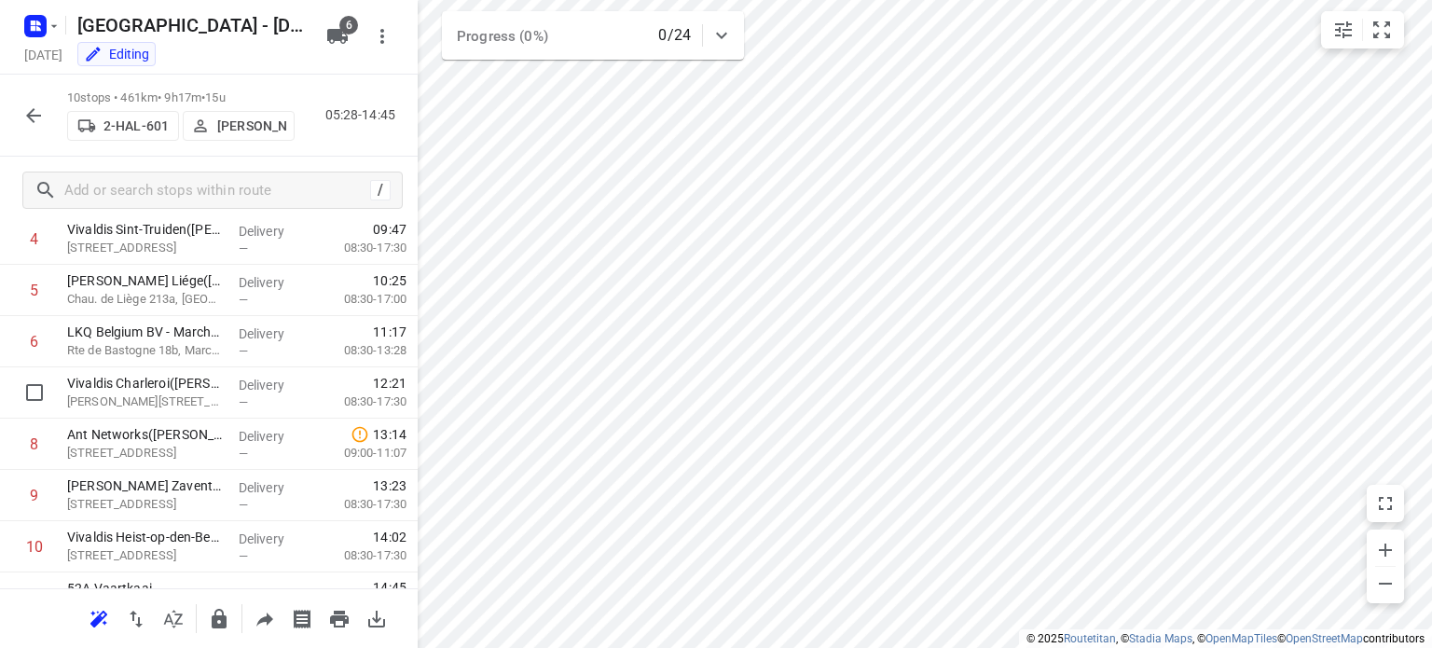
scroll to position [292, 0]
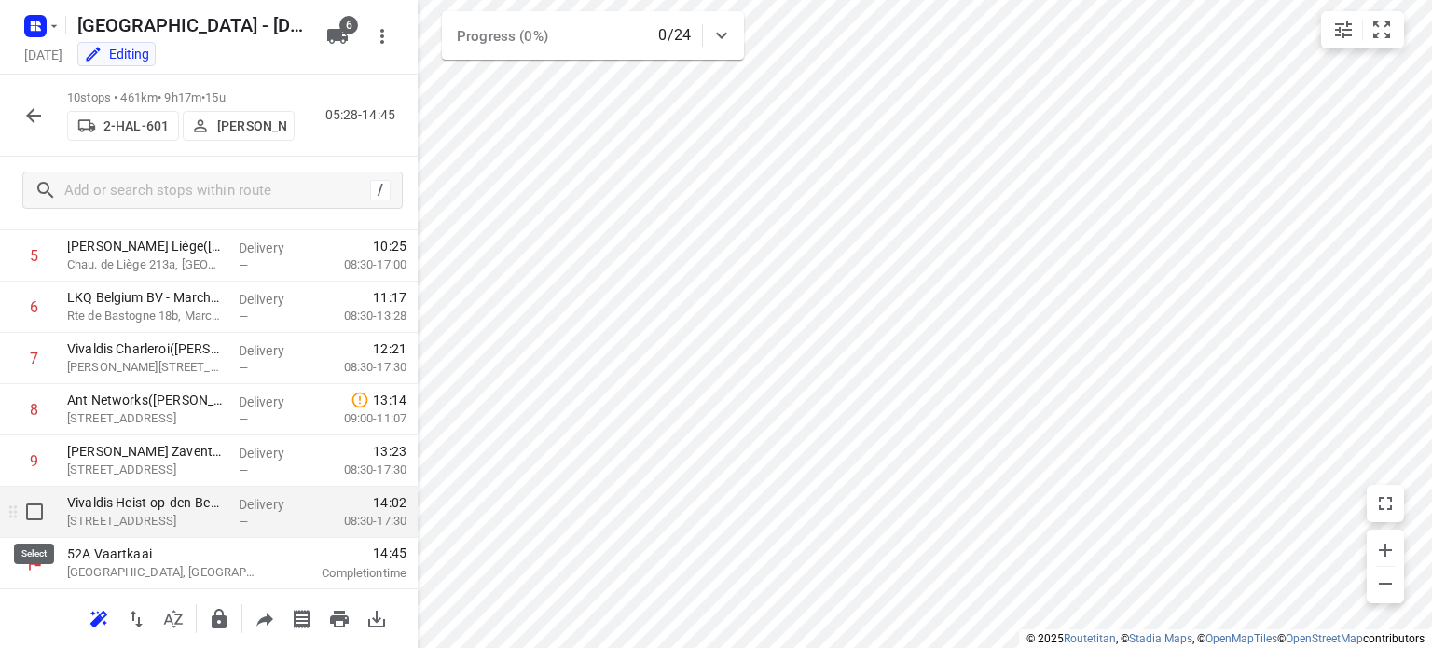
click at [33, 513] on input "checkbox" at bounding box center [34, 511] width 37 height 37
checkbox input "true"
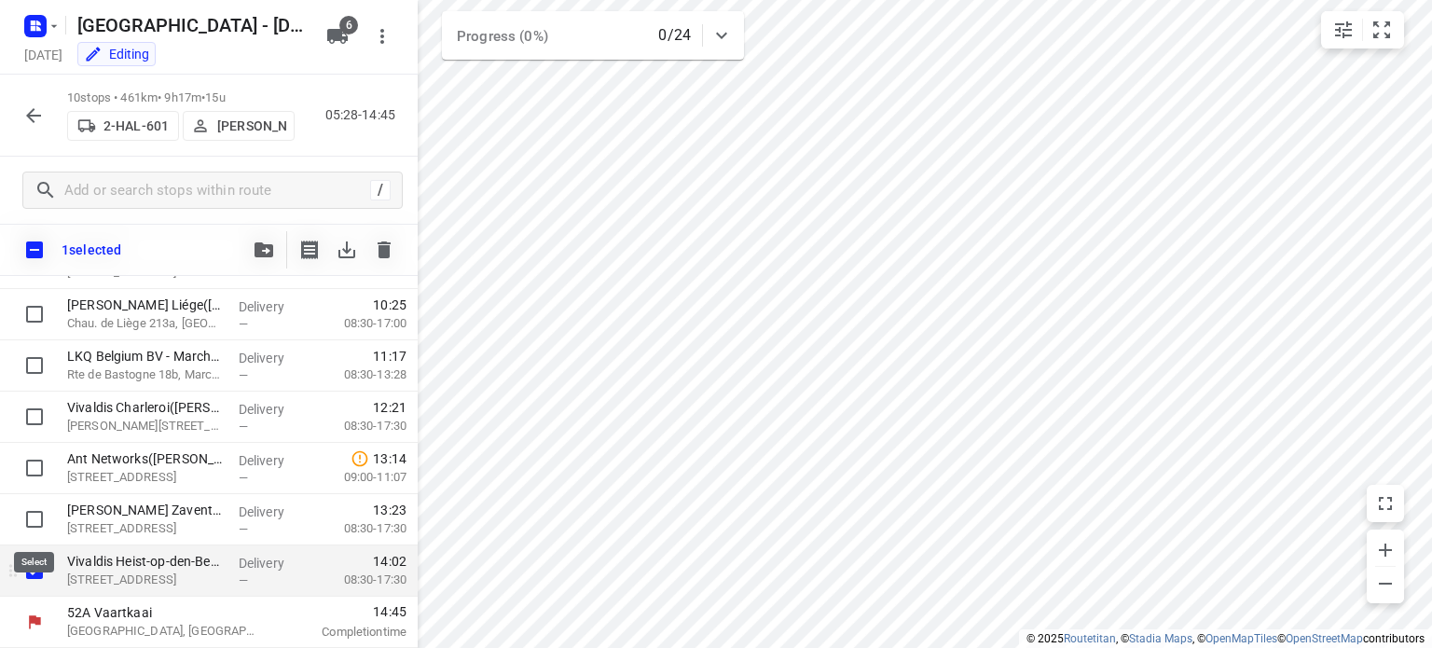
scroll to position [284, 0]
click at [261, 246] on icon "button" at bounding box center [264, 249] width 19 height 15
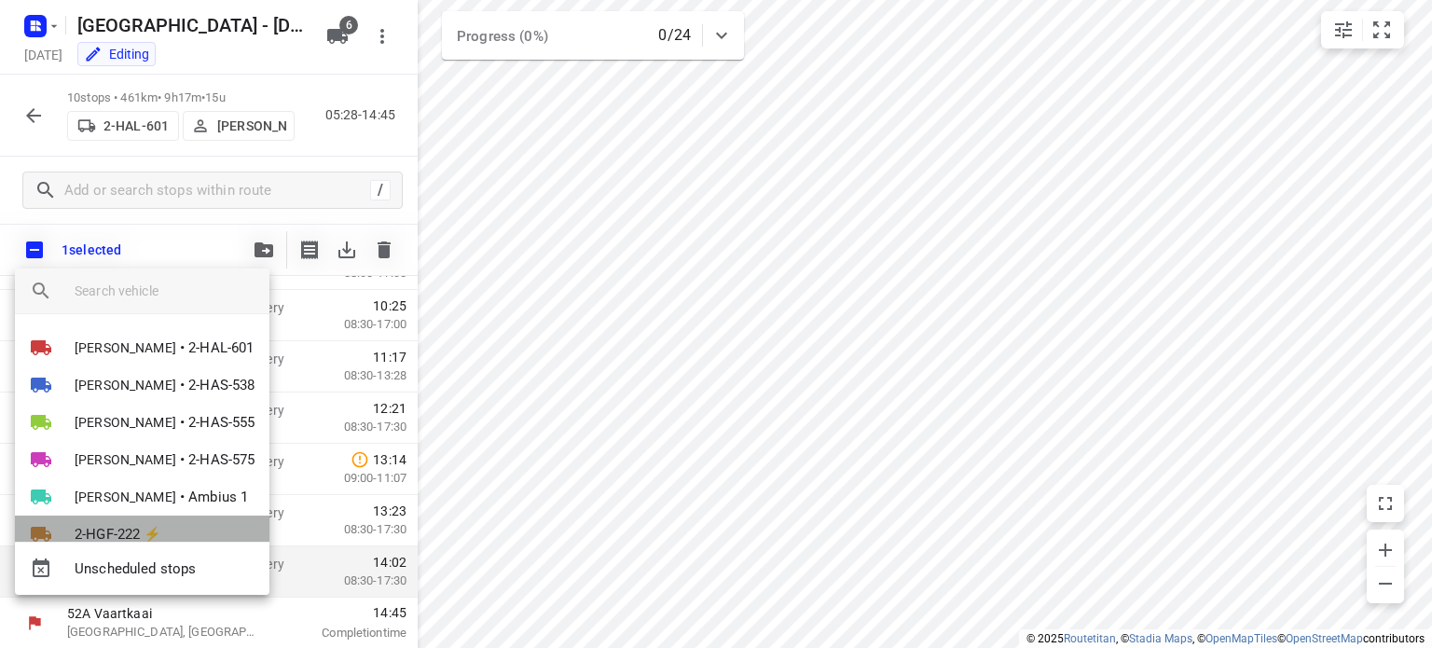
click at [118, 527] on span "2-HGF-222 ⚡" at bounding box center [119, 534] width 88 height 21
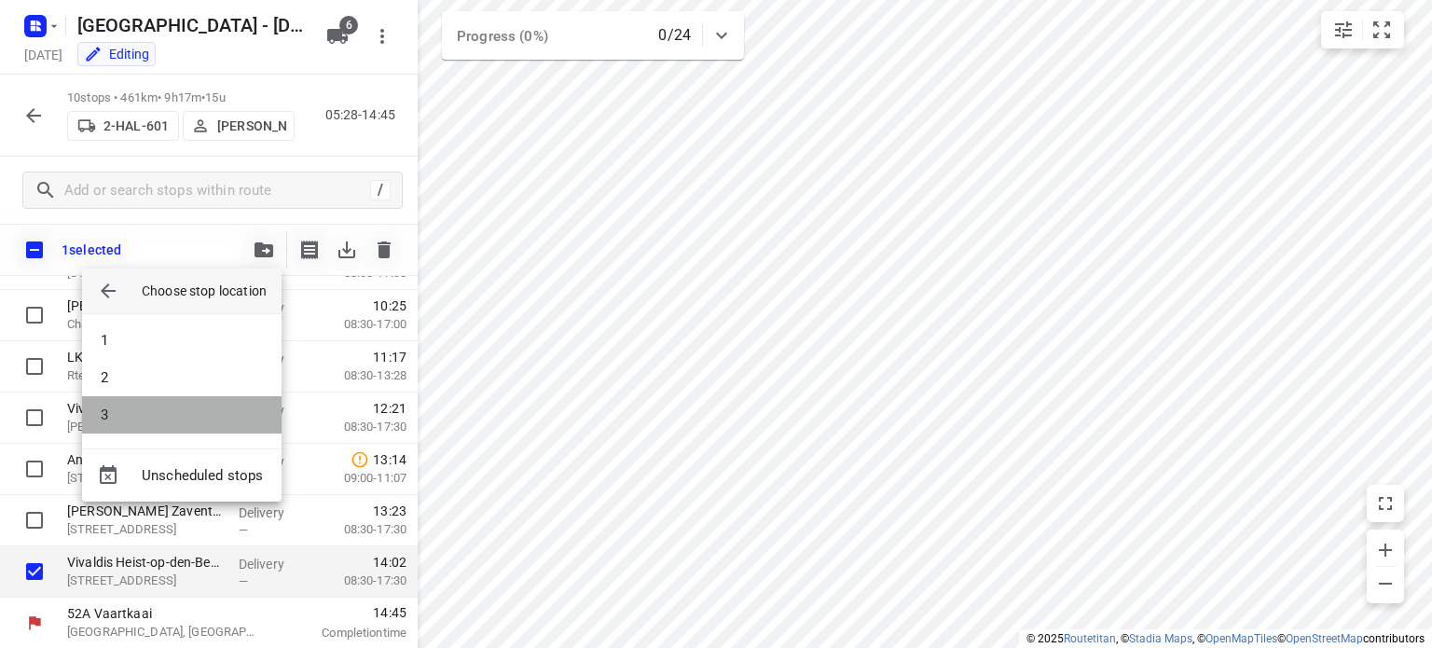
click at [143, 418] on li "3" at bounding box center [182, 414] width 200 height 37
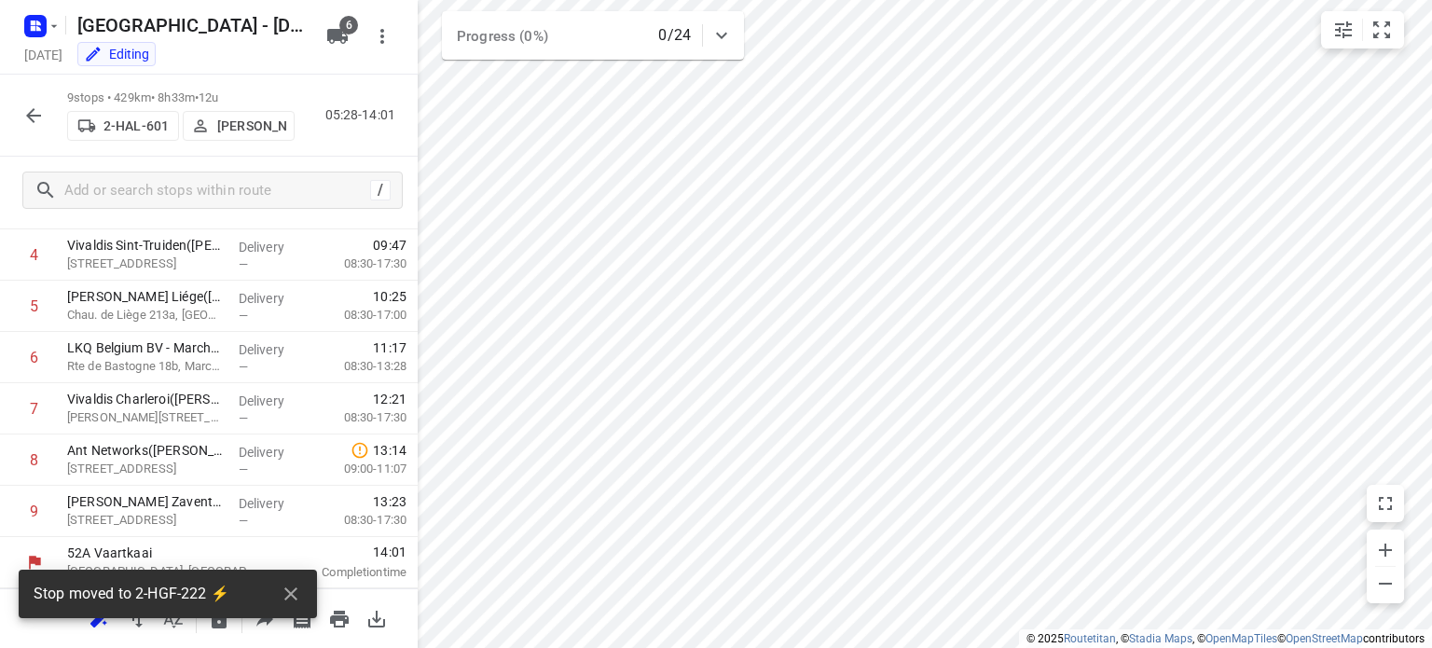
scroll to position [241, 0]
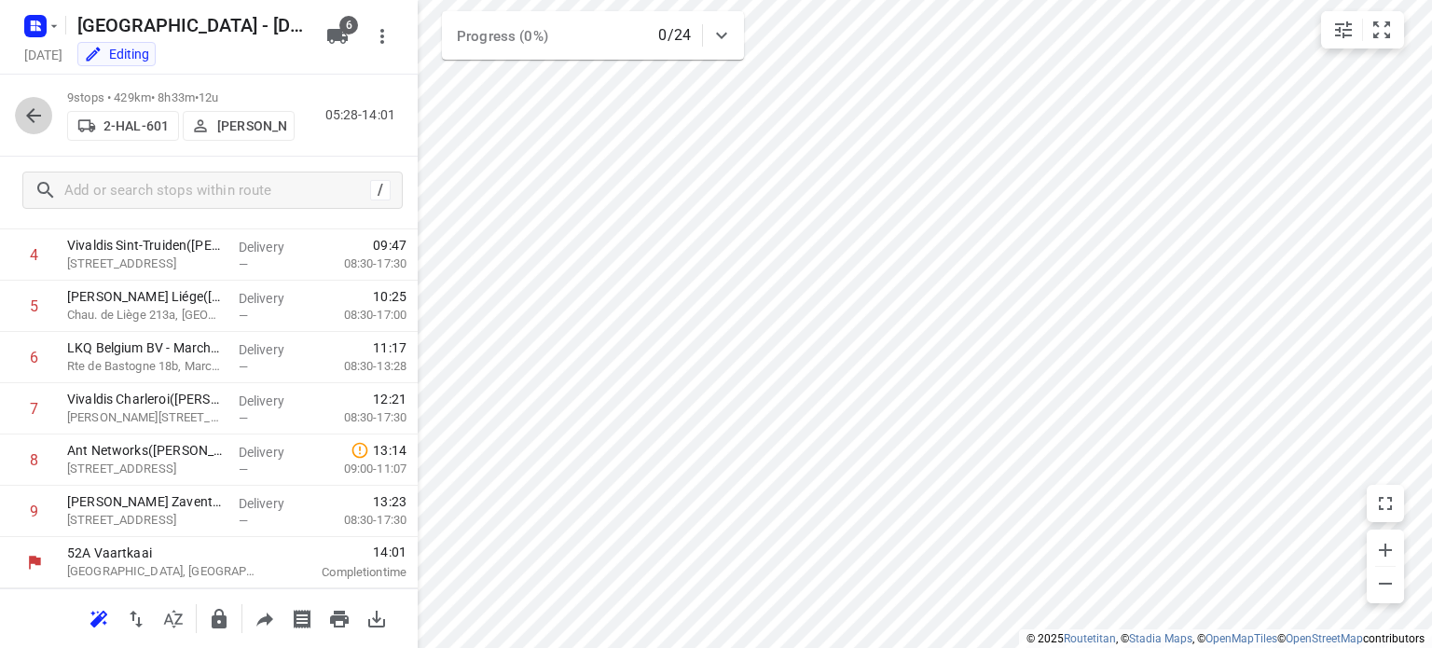
click at [39, 115] on icon "button" at bounding box center [33, 115] width 15 height 15
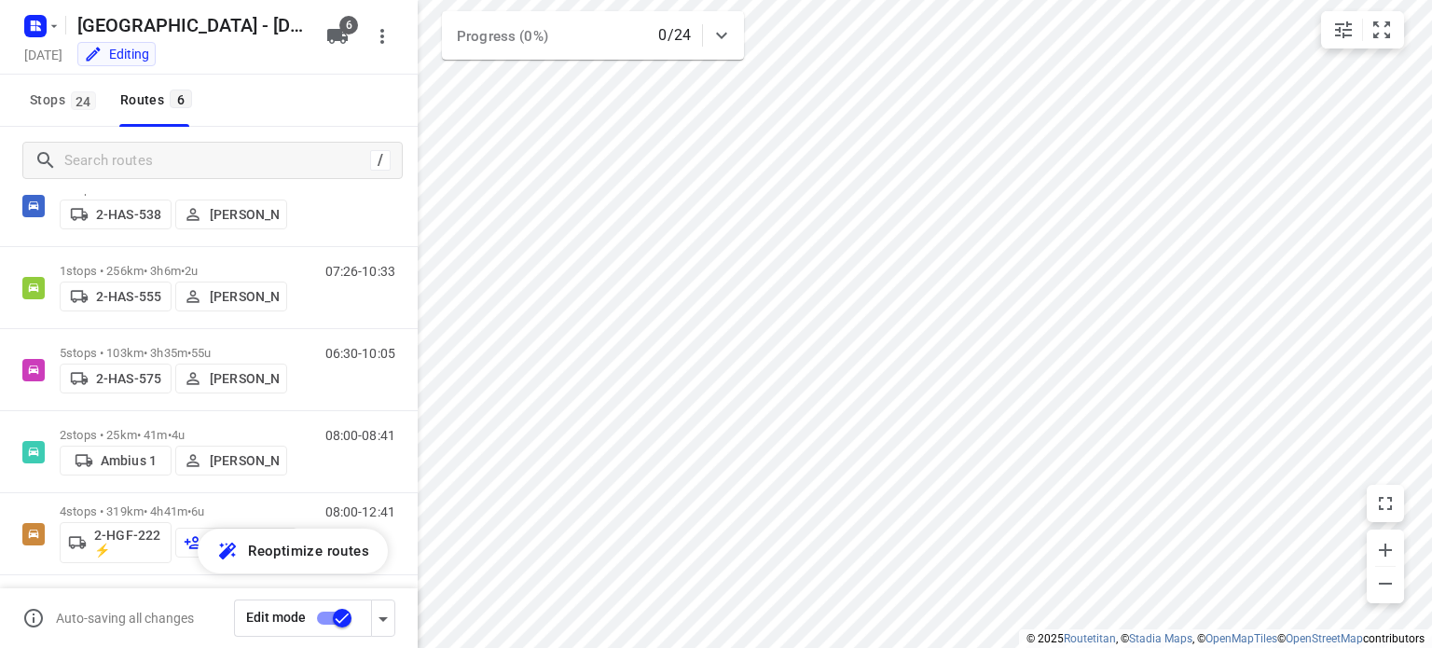
scroll to position [158, 0]
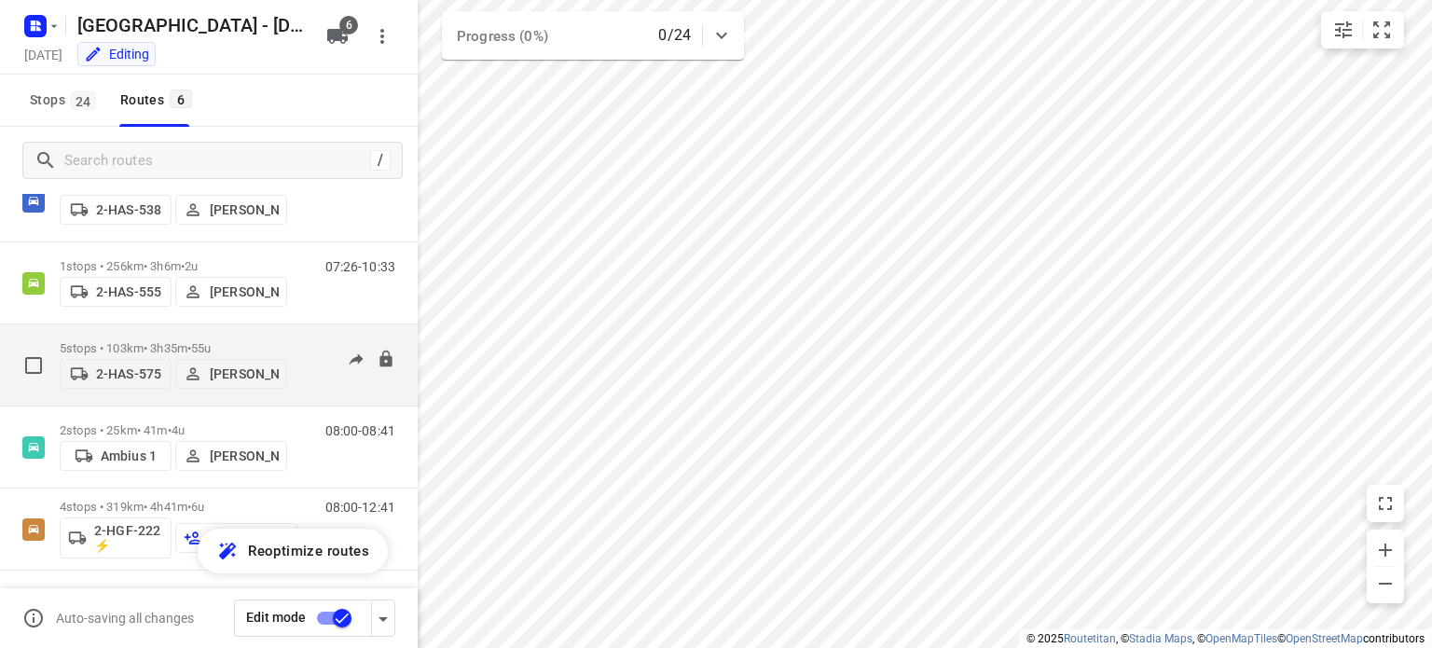
click at [145, 341] on p "5 stops • 103km • 3h35m • 55u" at bounding box center [173, 348] width 227 height 14
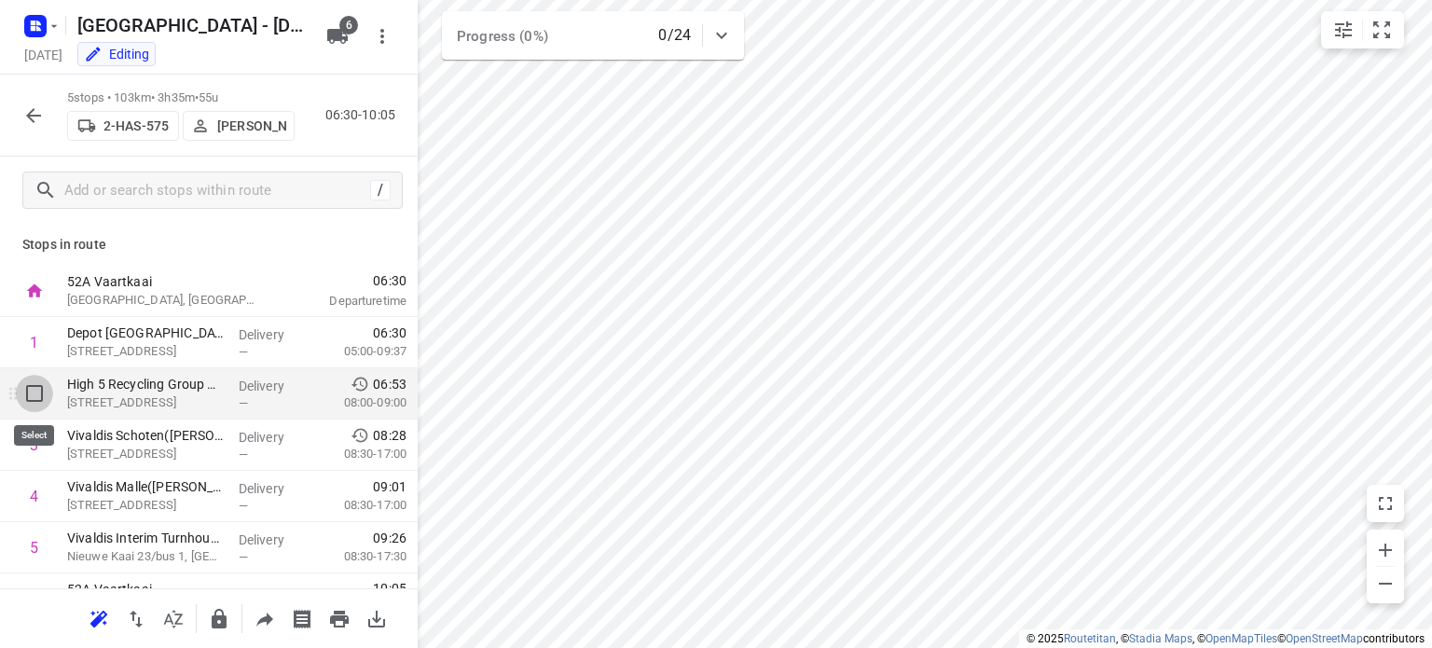
click at [35, 398] on input "checkbox" at bounding box center [34, 393] width 37 height 37
checkbox input "true"
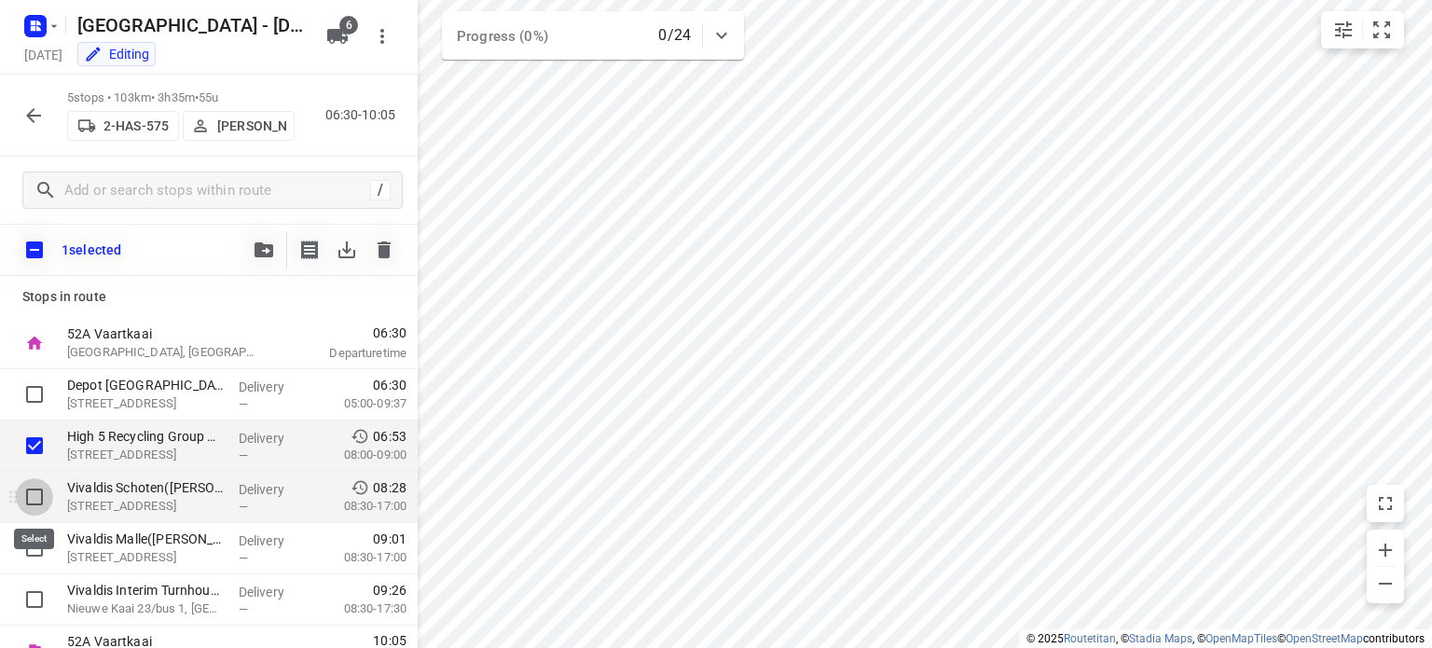
click at [34, 493] on input "checkbox" at bounding box center [34, 496] width 37 height 37
checkbox input "true"
click at [257, 252] on icon "button" at bounding box center [264, 249] width 19 height 15
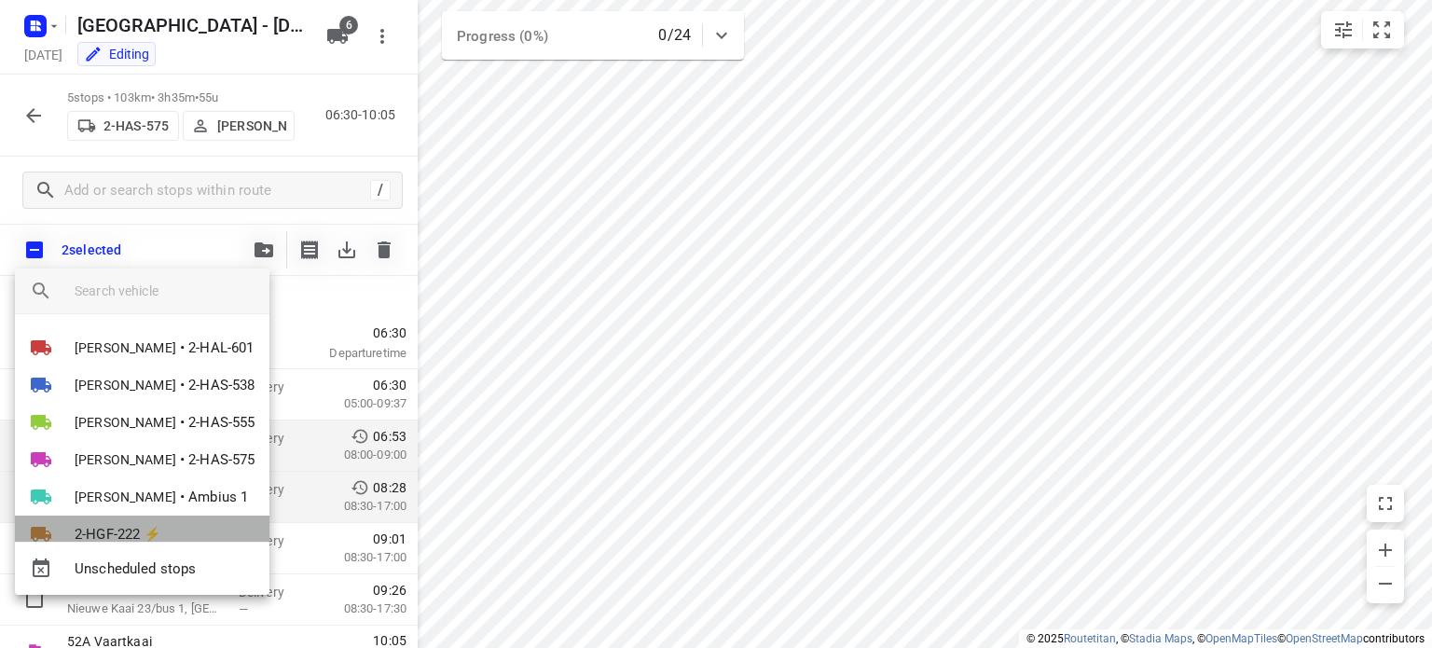
click at [122, 525] on span "2-HGF-222 ⚡" at bounding box center [119, 534] width 88 height 21
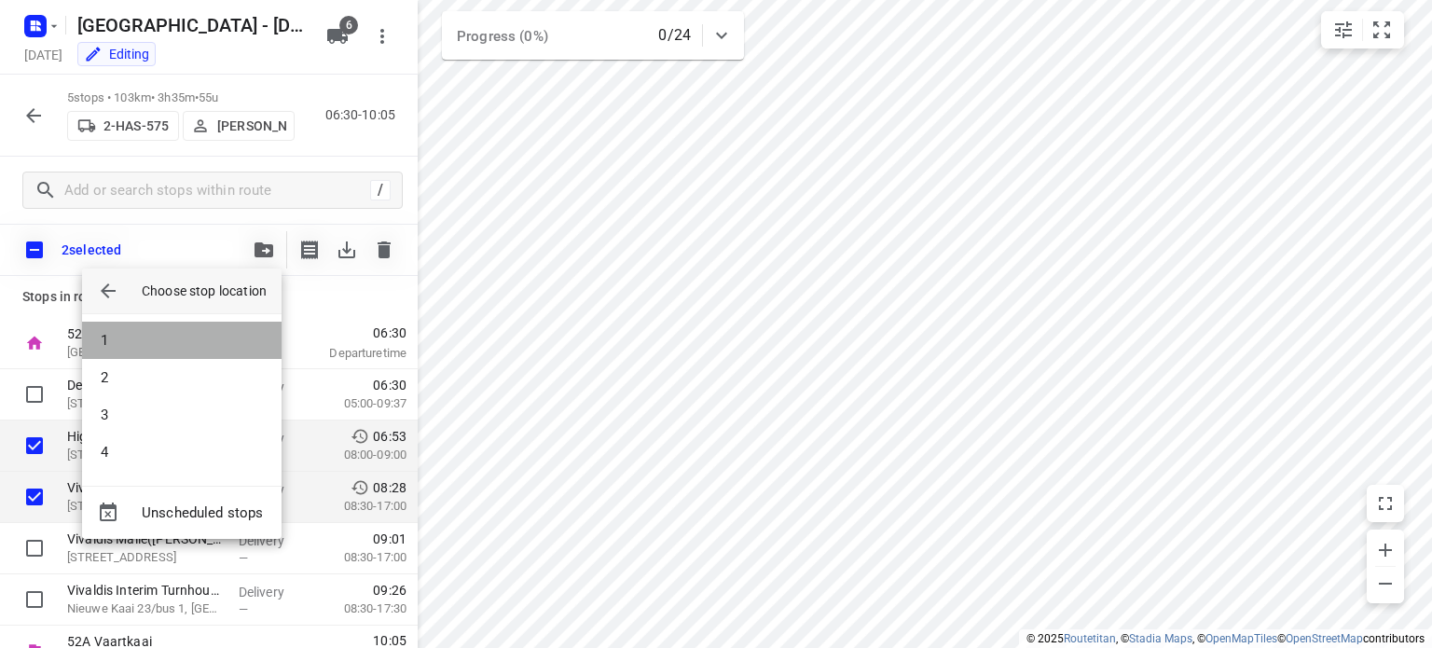
click at [120, 333] on li "1" at bounding box center [182, 340] width 200 height 37
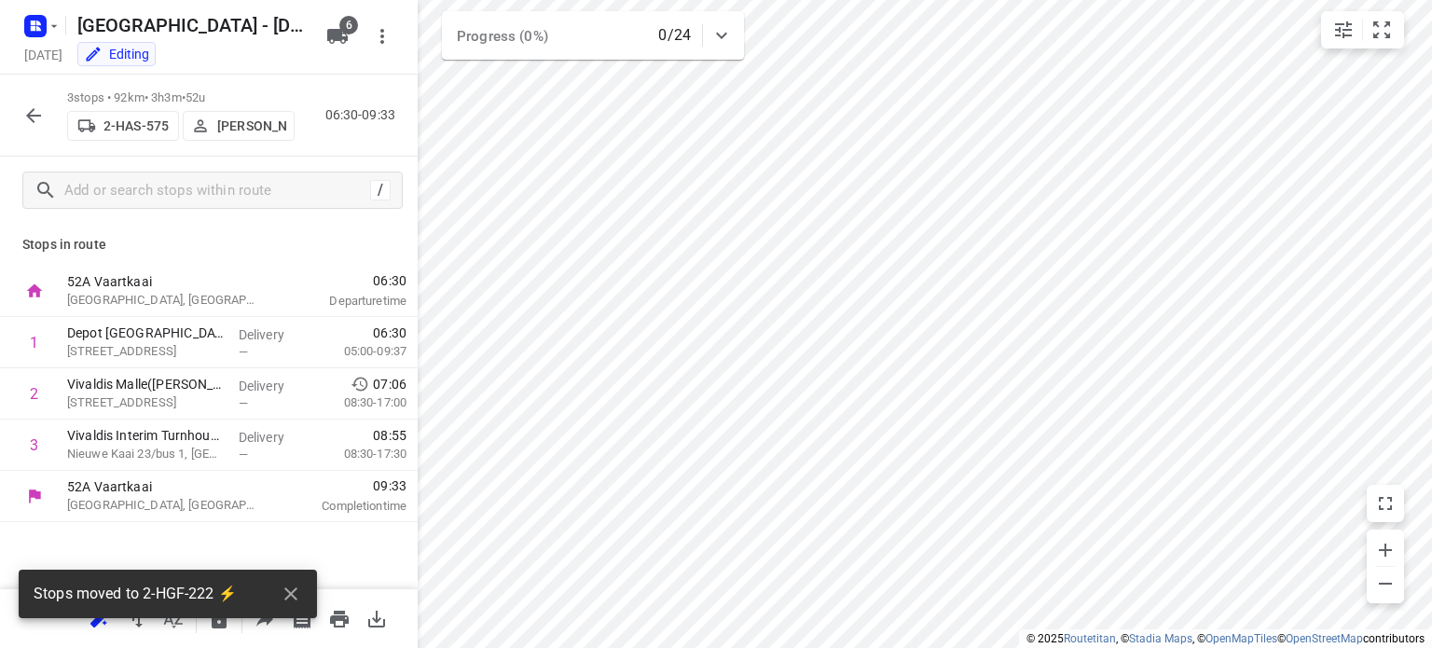
click at [30, 118] on icon "button" at bounding box center [33, 115] width 22 height 22
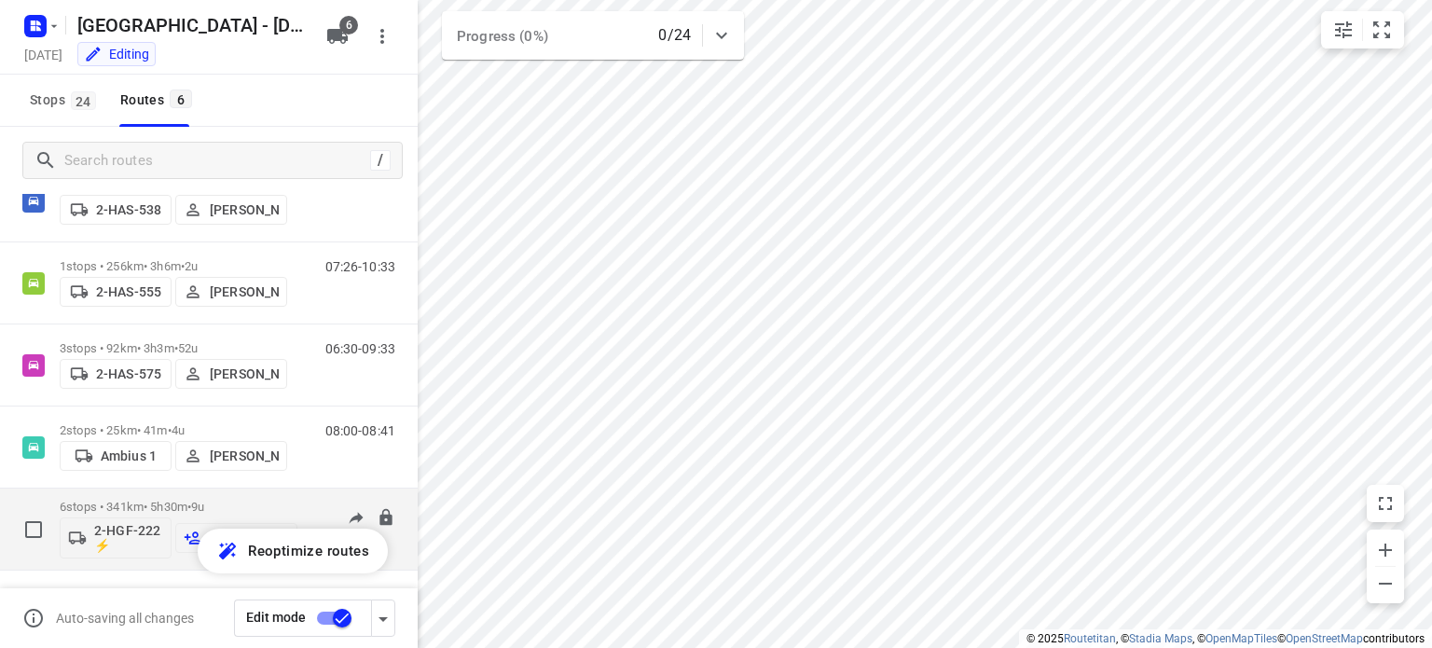
click at [117, 504] on p "6 stops • 341km • 5h30m • 9u" at bounding box center [179, 507] width 238 height 14
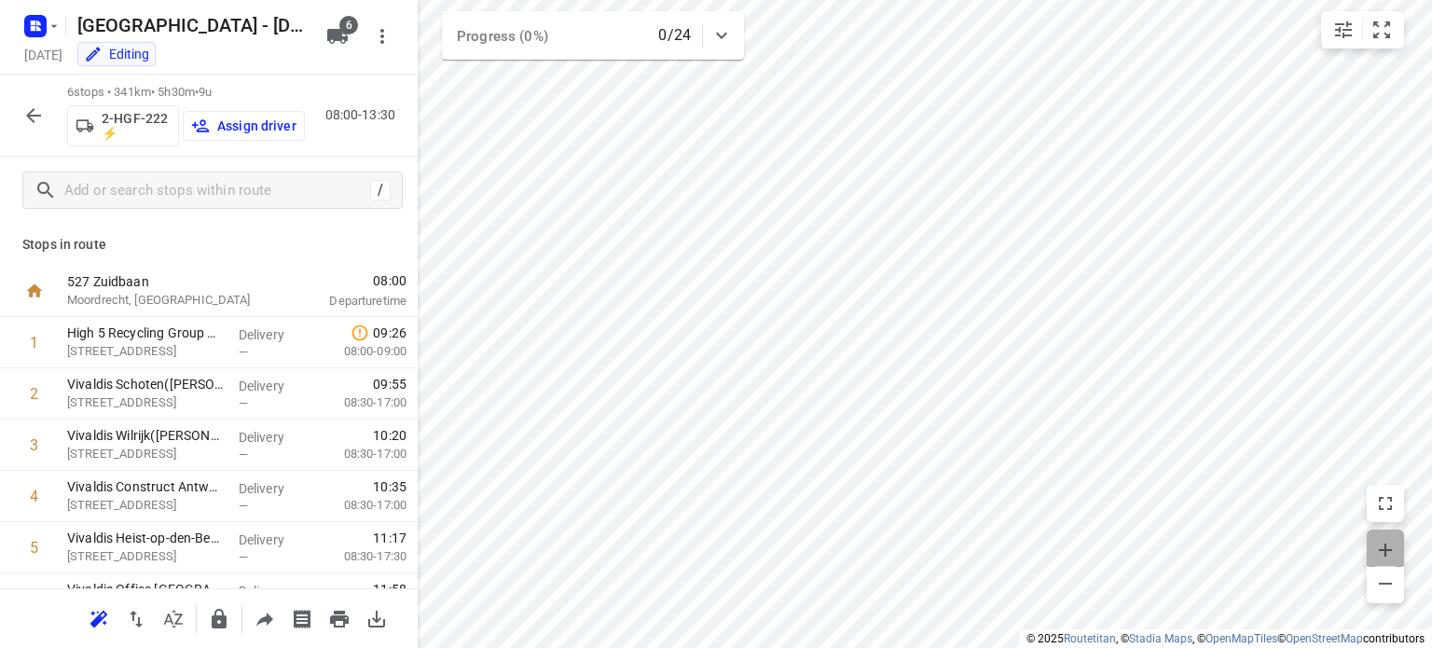
click at [1370, 552] on span "button" at bounding box center [1385, 548] width 37 height 26
drag, startPoint x: 153, startPoint y: 503, endPoint x: 157, endPoint y: 441, distance: 62.6
click at [157, 441] on div "1 High 5 Recycling Group NV([PERSON_NAME]) [STREET_ADDRESS] Delivery — 09:26 08…" at bounding box center [209, 471] width 418 height 308
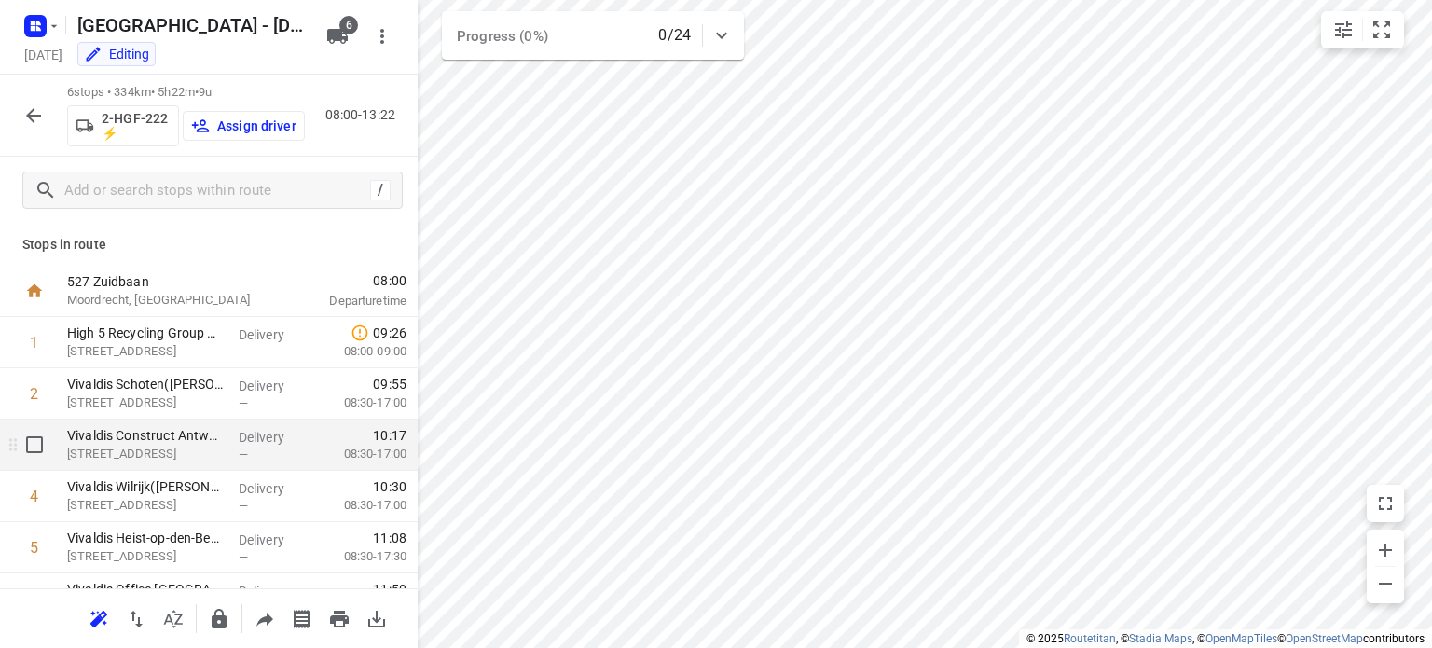
scroll to position [87, 0]
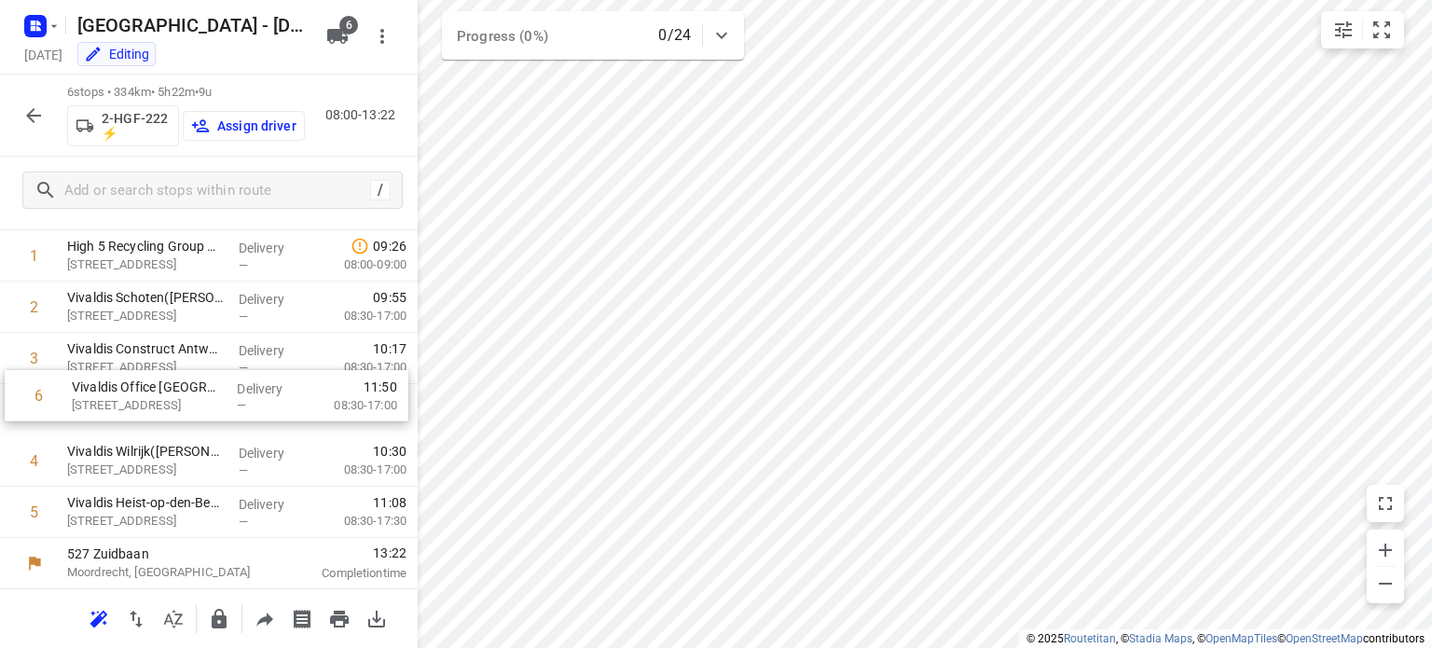
drag, startPoint x: 143, startPoint y: 521, endPoint x: 148, endPoint y: 387, distance: 134.4
click at [148, 387] on div "1 High 5 Recycling Group NV([PERSON_NAME]) [STREET_ADDRESS] Delivery — 09:26 08…" at bounding box center [209, 384] width 418 height 308
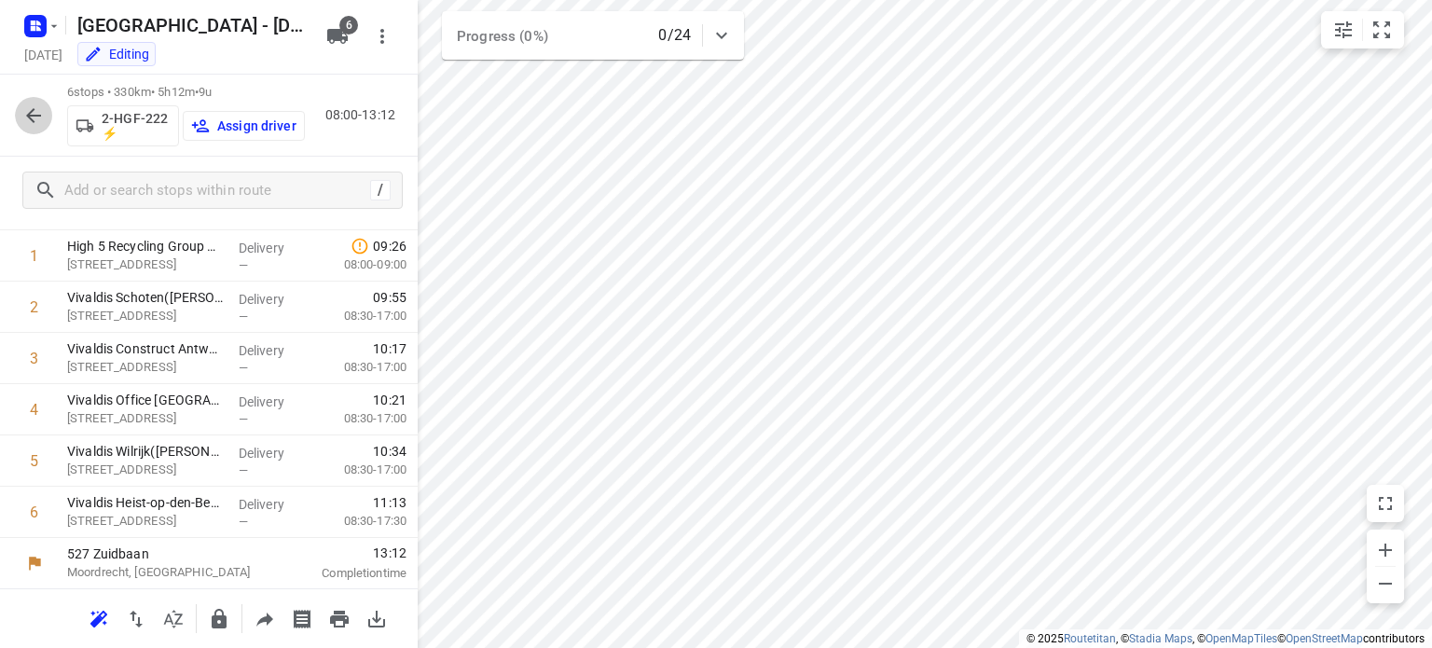
click at [41, 111] on icon "button" at bounding box center [33, 115] width 22 height 22
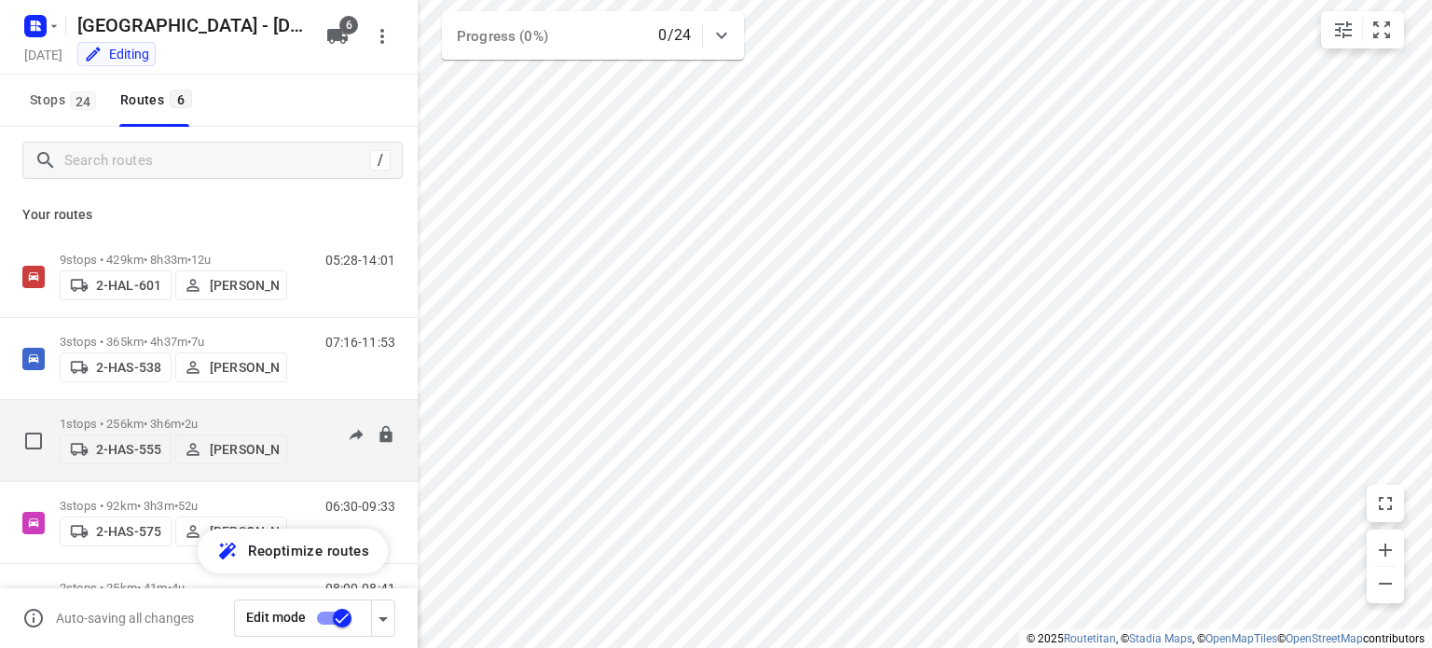
scroll to position [158, 0]
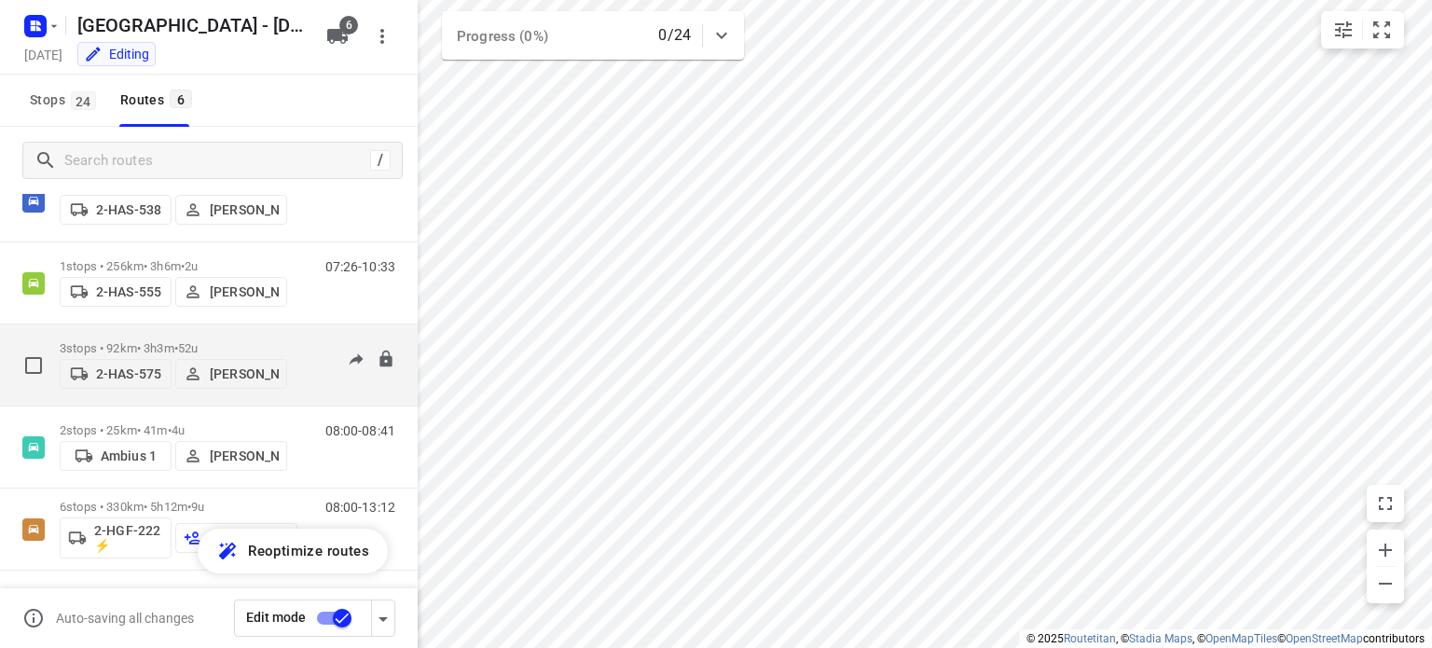
click at [119, 341] on p "3 stops • 92km • 3h3m • 52u" at bounding box center [173, 348] width 227 height 14
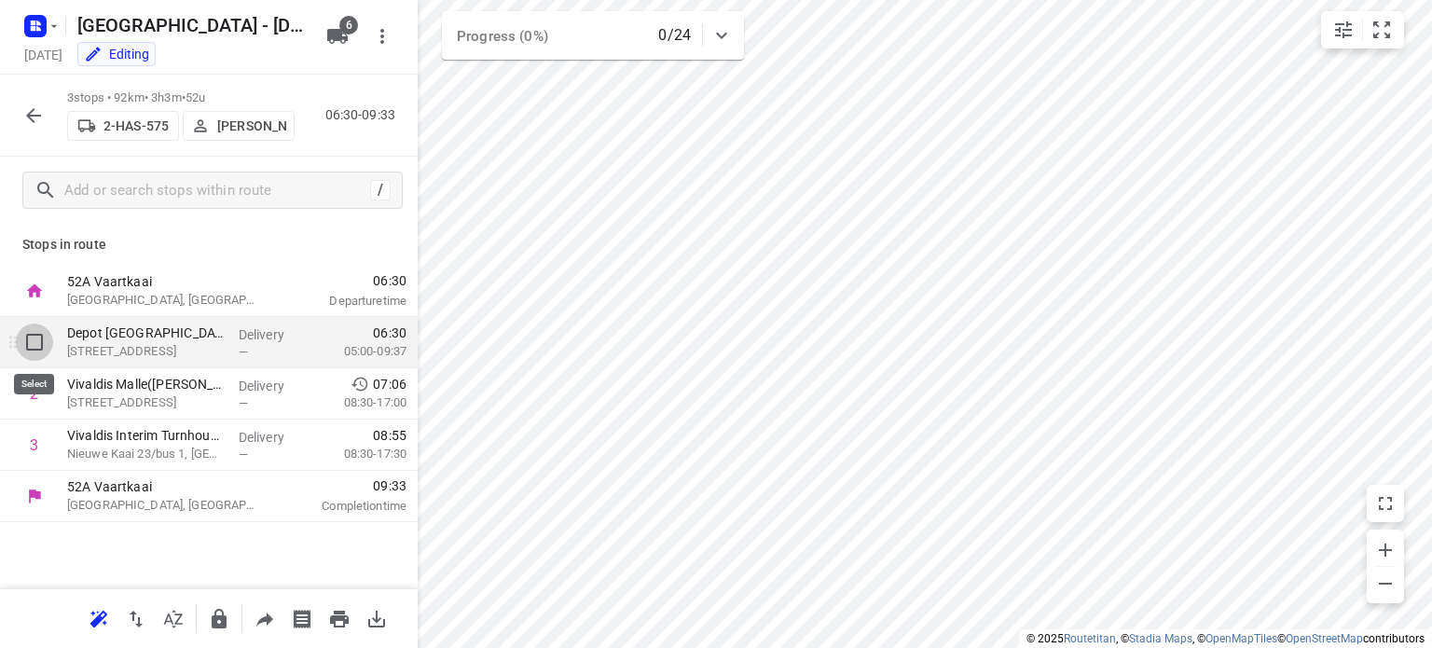
click at [31, 342] on input "checkbox" at bounding box center [34, 342] width 37 height 37
checkbox input "true"
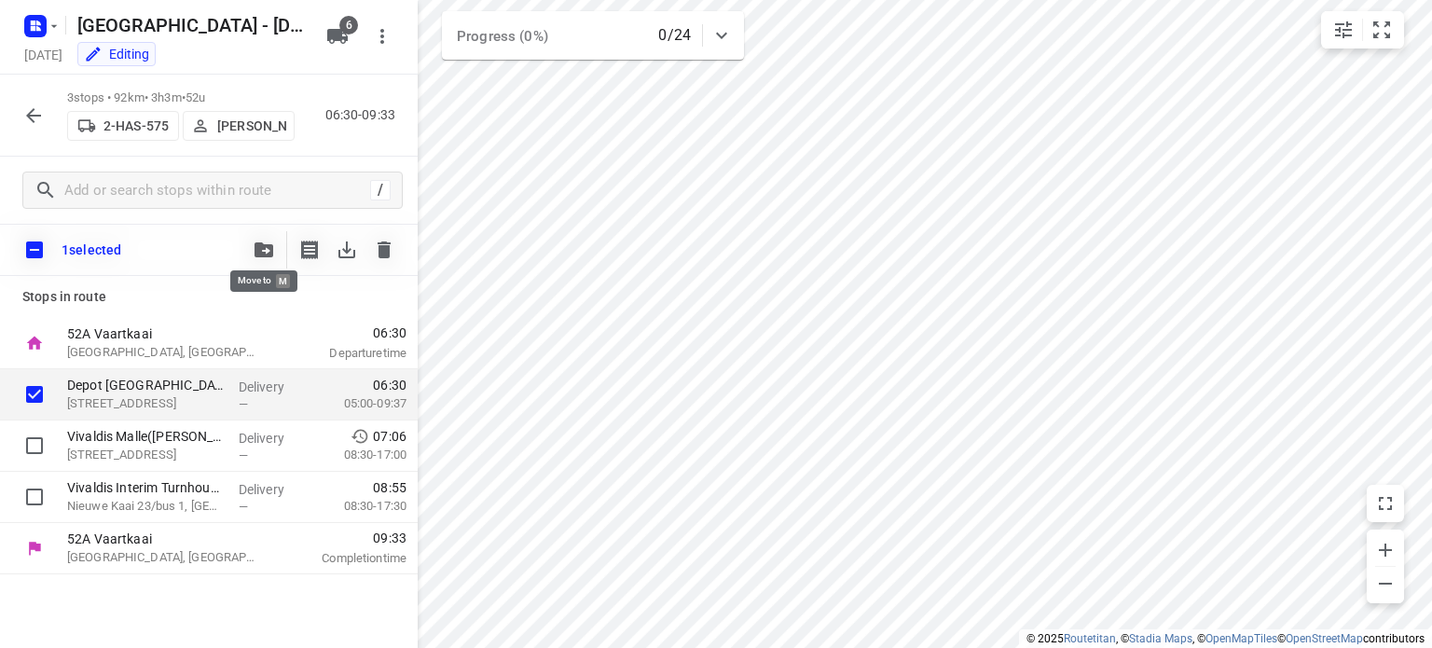
click at [256, 247] on icon "button" at bounding box center [264, 249] width 19 height 15
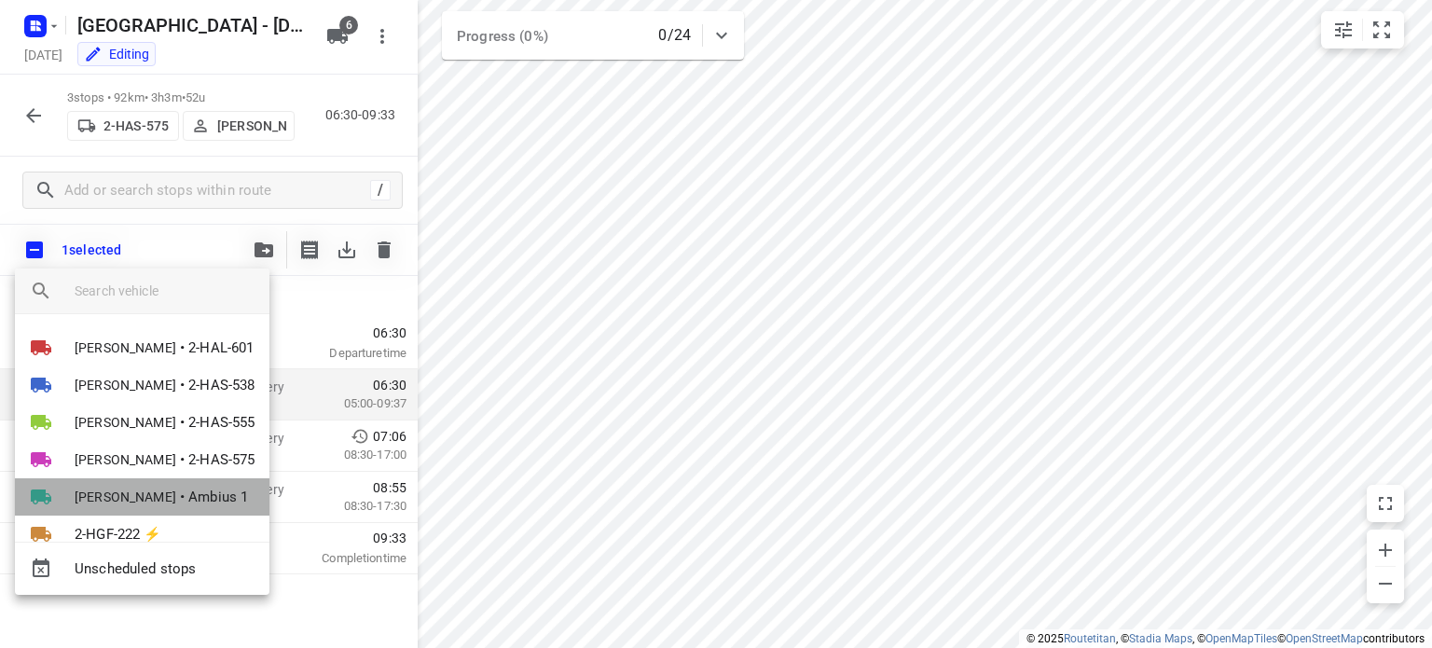
click at [116, 499] on span "[PERSON_NAME]" at bounding box center [126, 497] width 102 height 19
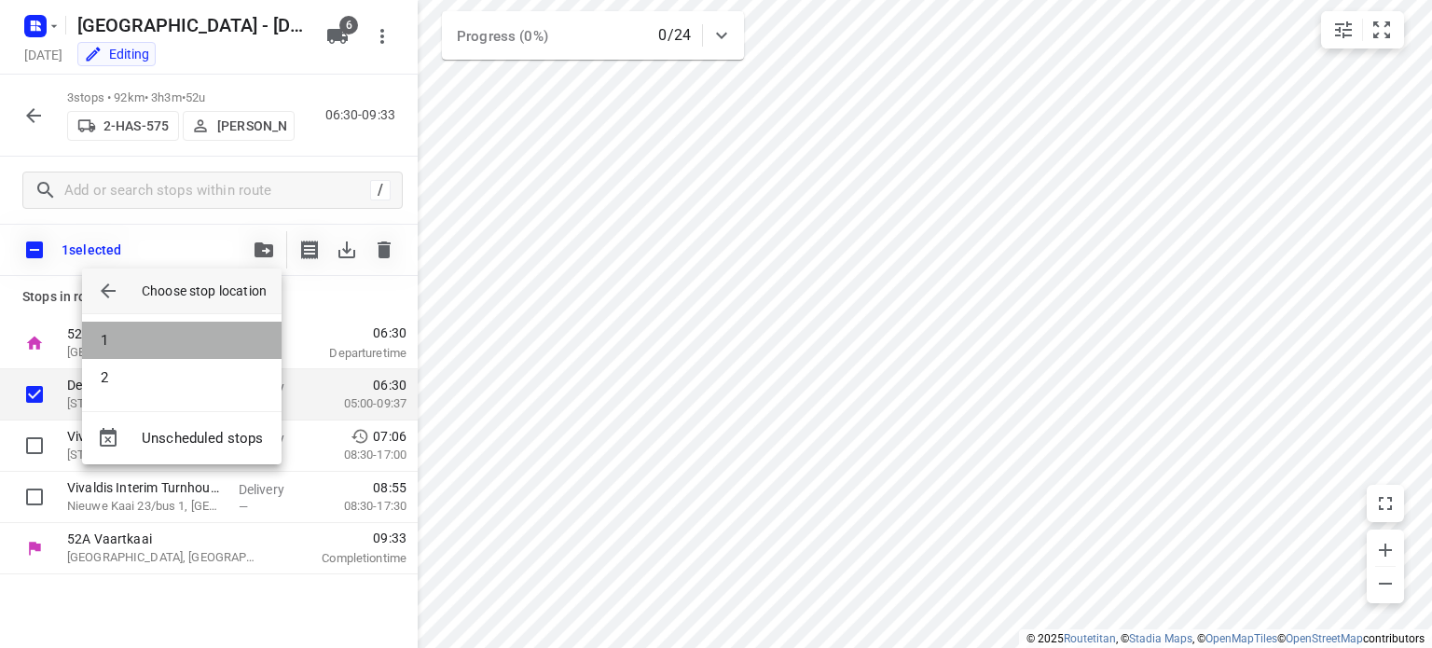
click at [110, 337] on li "1" at bounding box center [182, 340] width 200 height 37
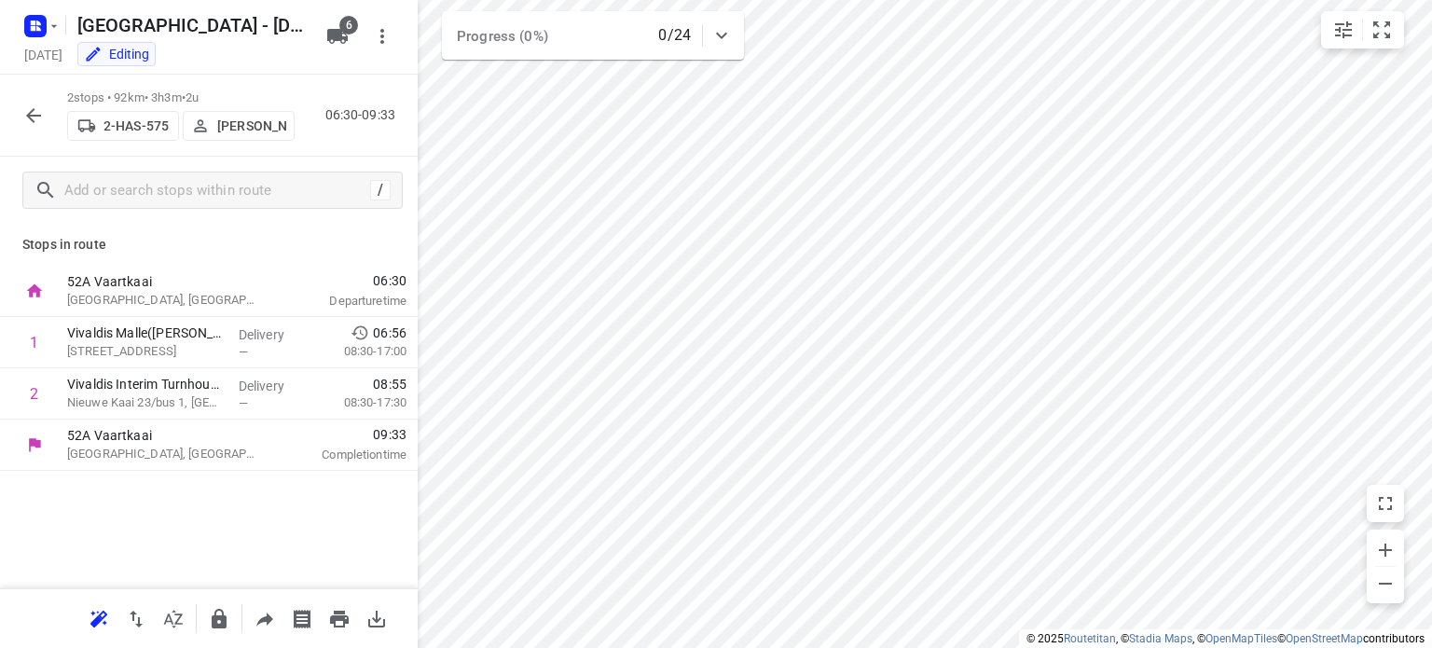
click at [34, 122] on icon "button" at bounding box center [33, 115] width 22 height 22
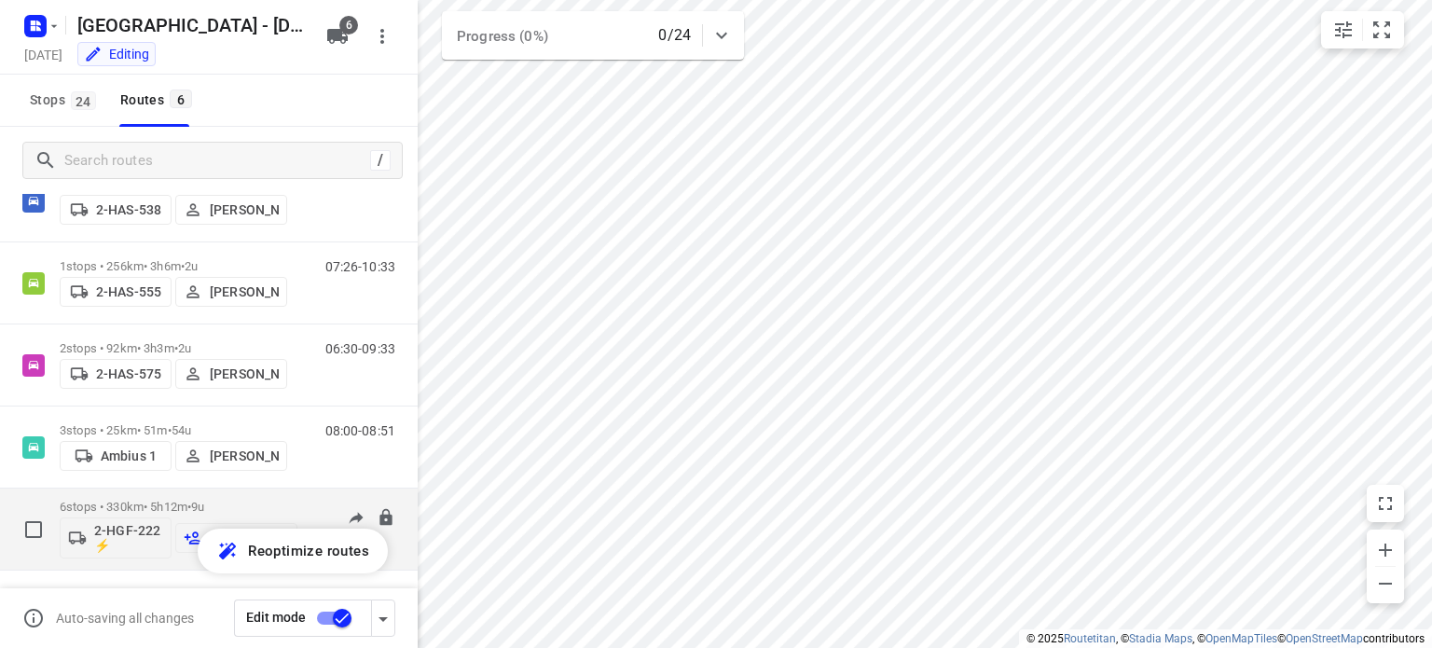
click at [123, 507] on p "6 stops • 330km • 5h12m • 9u" at bounding box center [179, 507] width 238 height 14
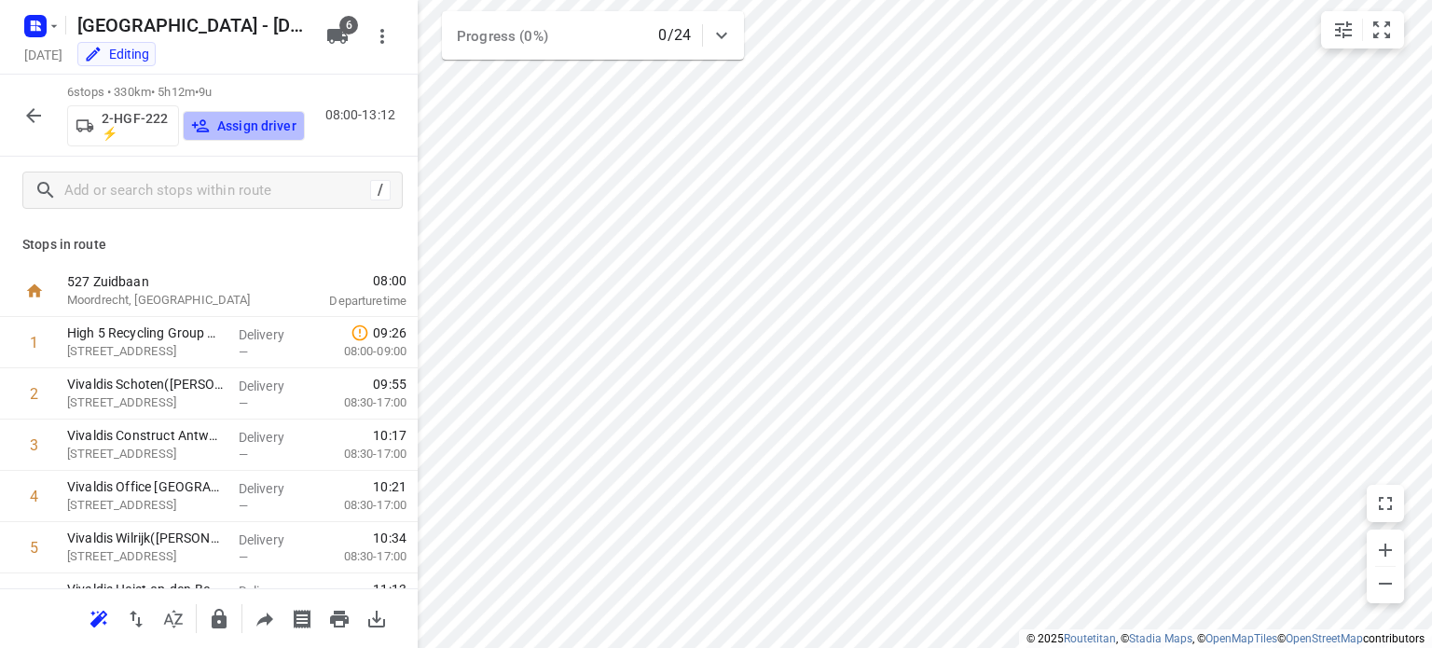
click at [254, 126] on p "Assign driver" at bounding box center [256, 125] width 79 height 15
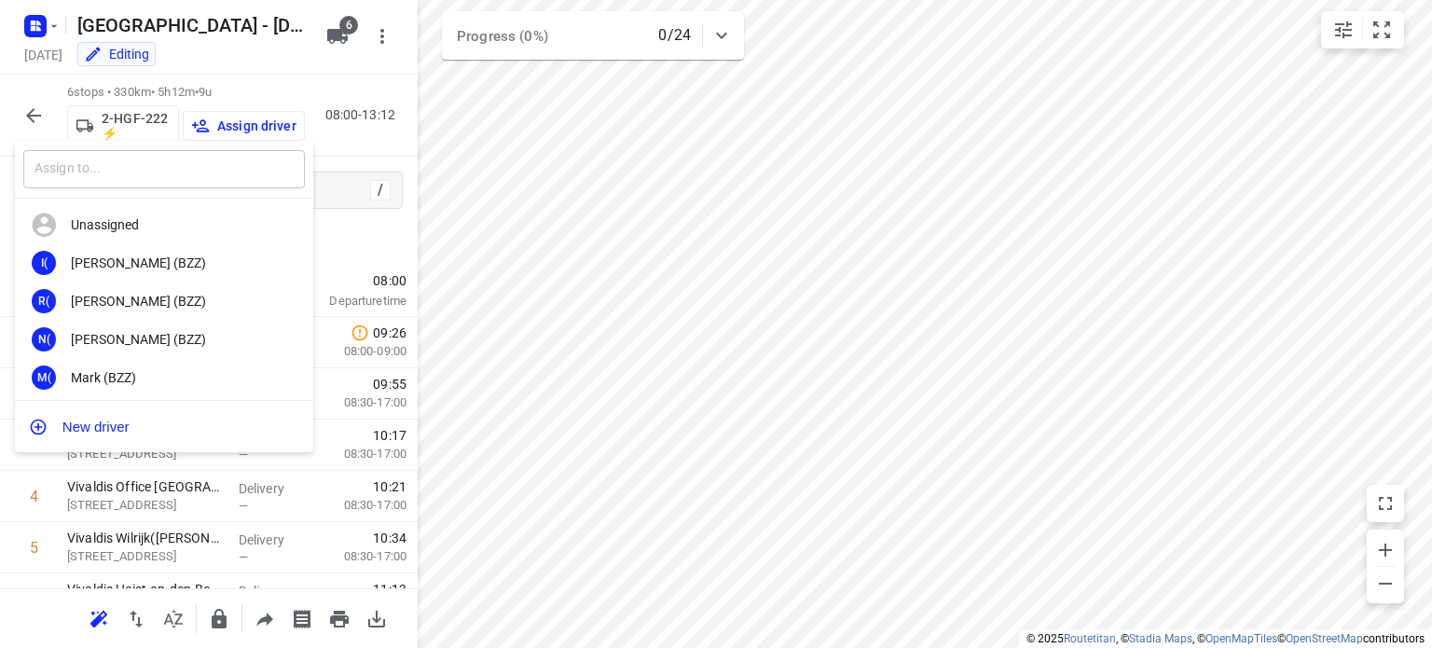
click at [160, 172] on input "text" at bounding box center [164, 169] width 282 height 38
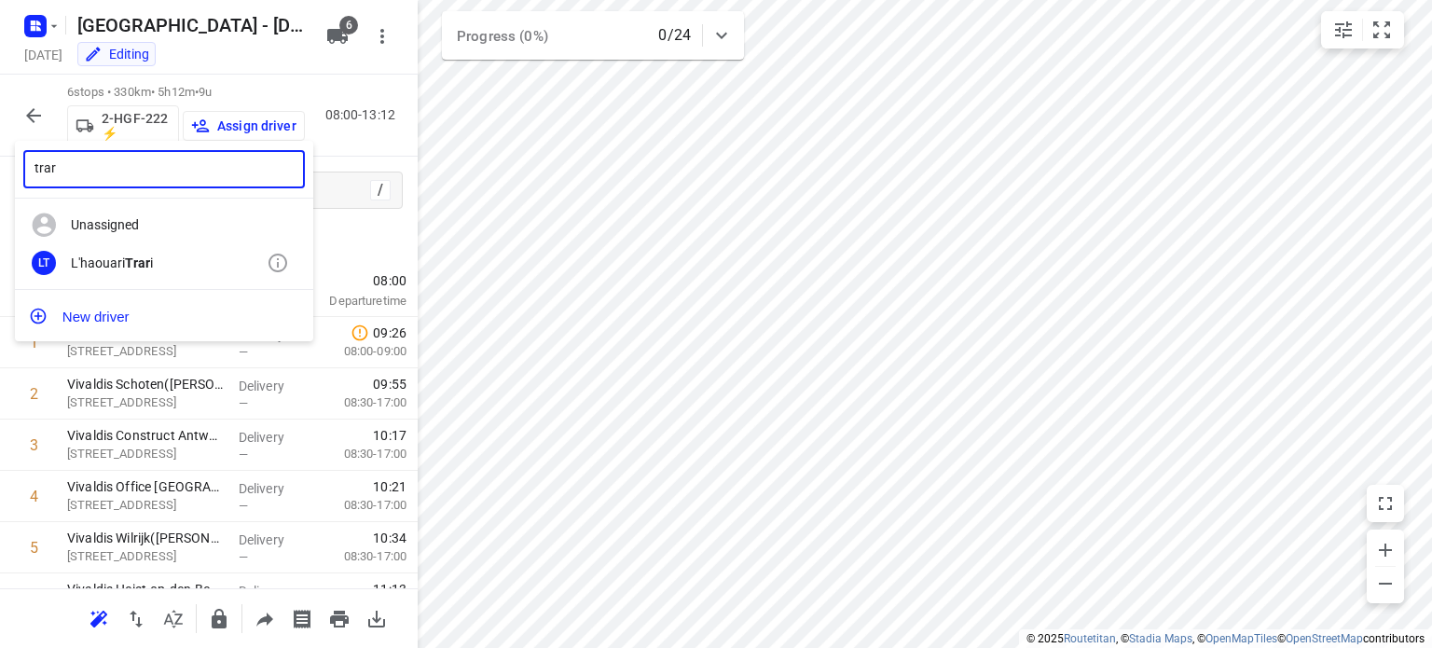
type input "trar"
click at [123, 264] on div "L'haouari Trar i" at bounding box center [169, 262] width 196 height 15
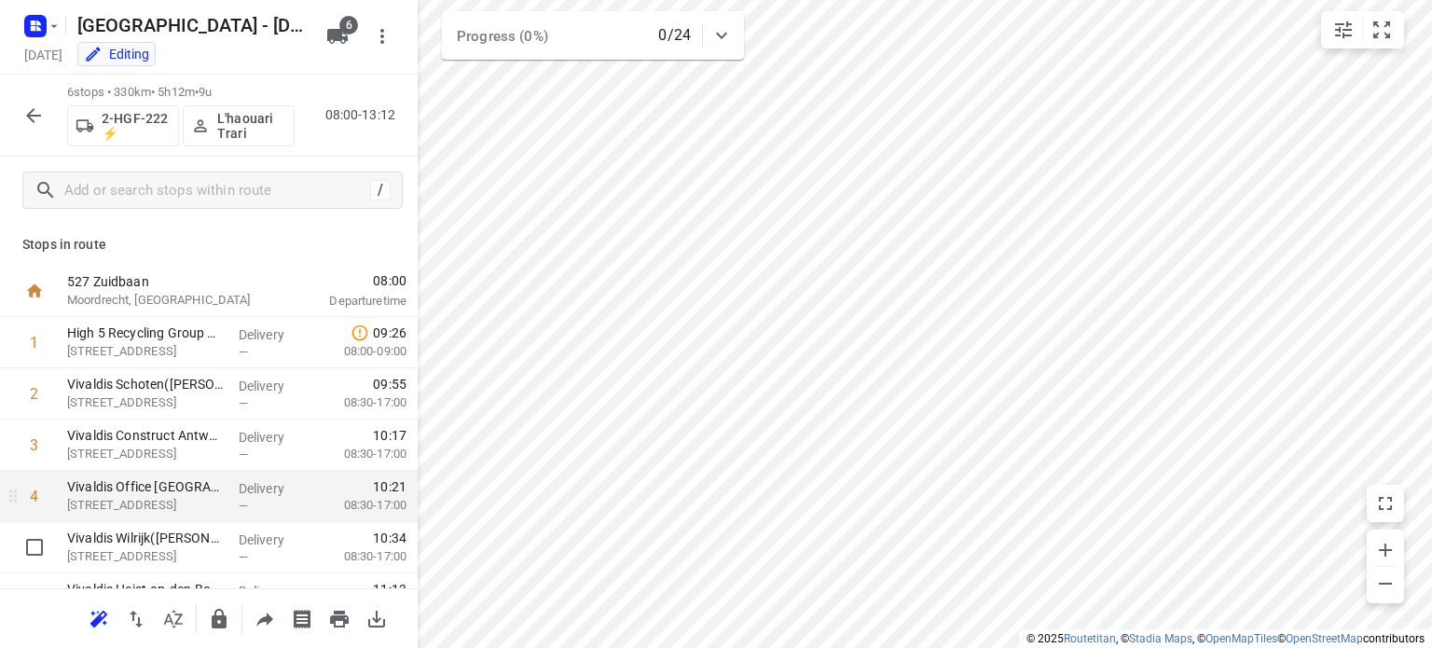
scroll to position [87, 0]
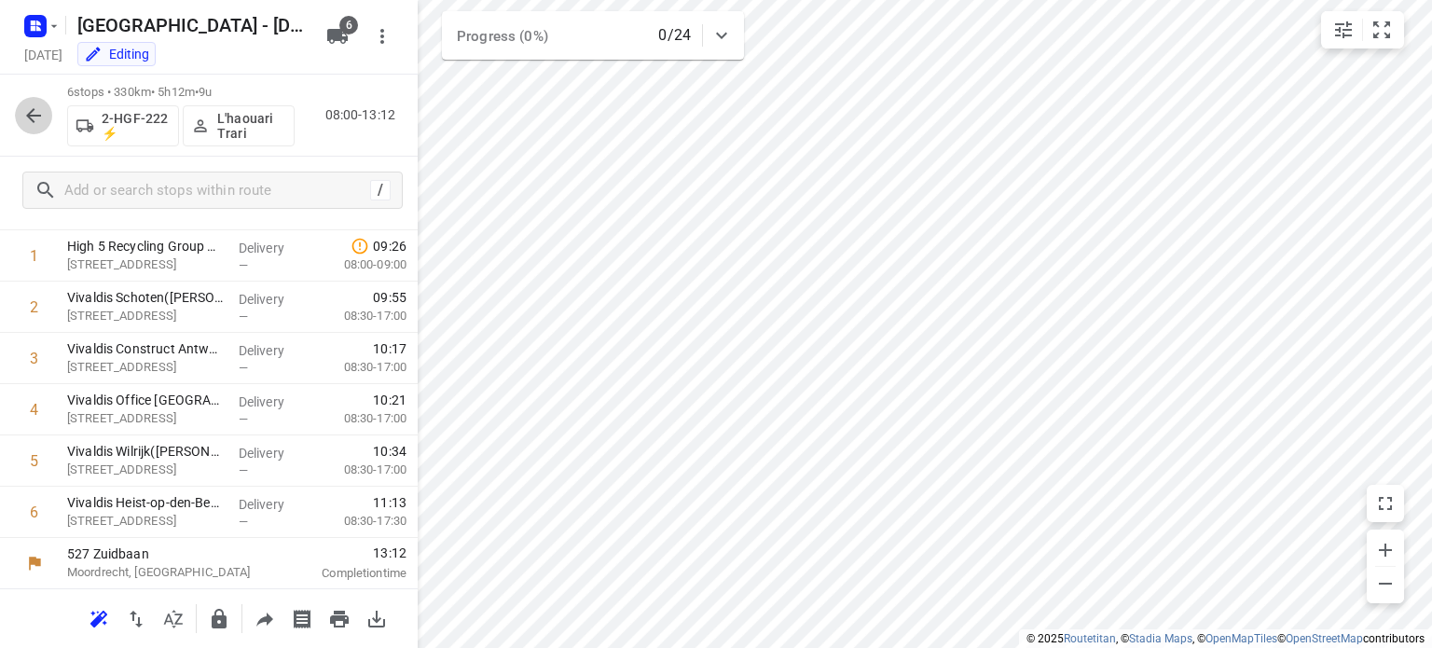
click at [31, 114] on icon "button" at bounding box center [33, 115] width 22 height 22
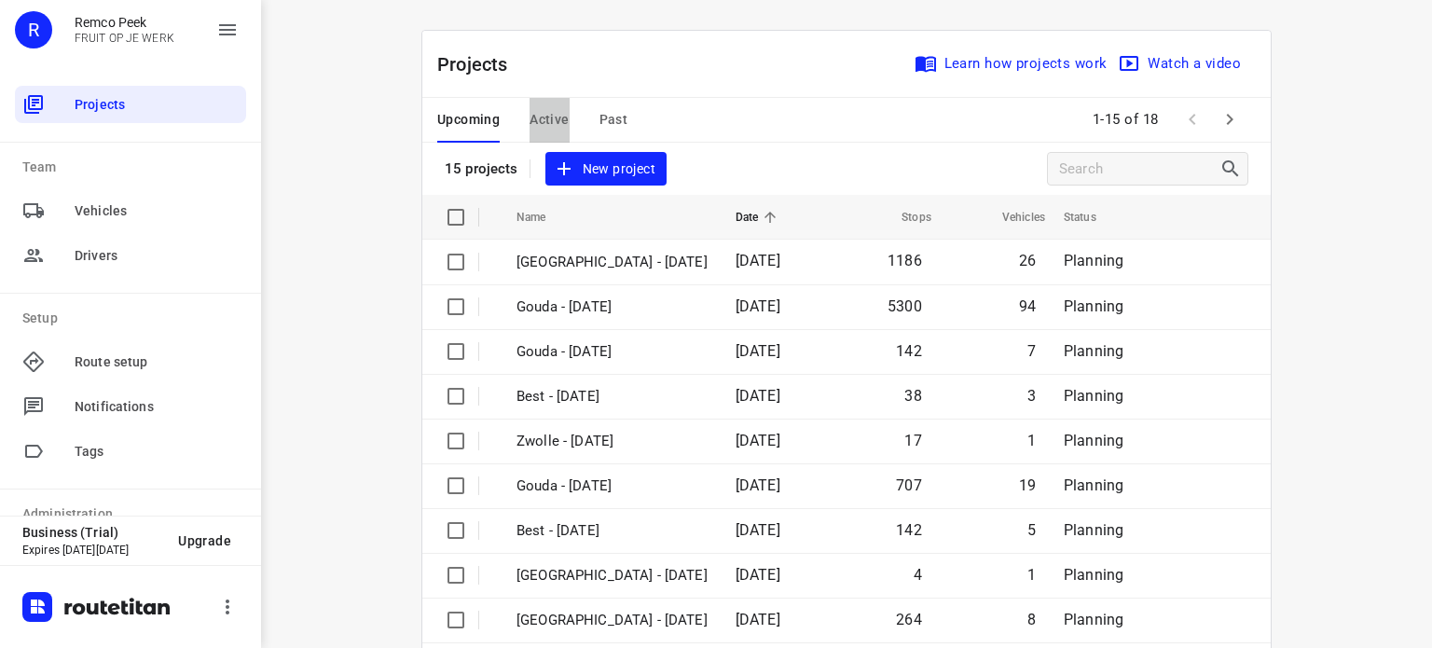
click at [543, 117] on span "Active" at bounding box center [549, 119] width 39 height 23
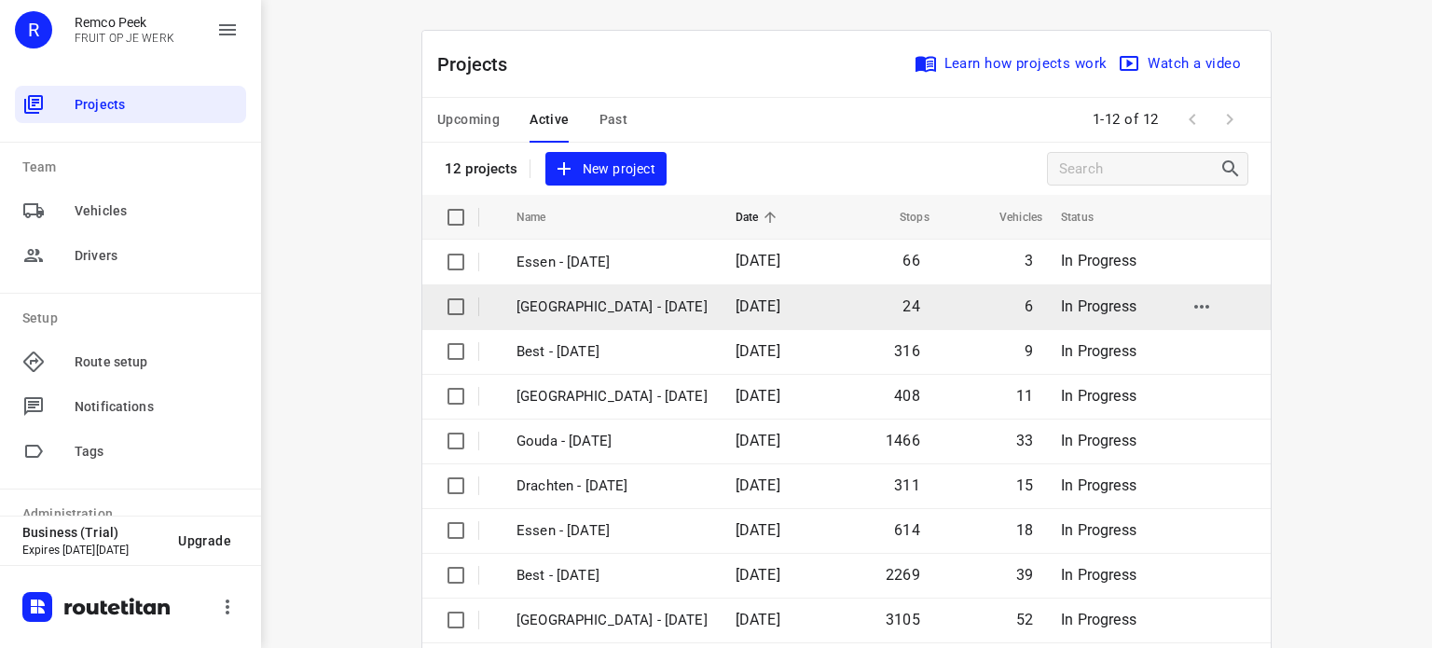
click at [574, 303] on p "[GEOGRAPHIC_DATA] - [DATE]" at bounding box center [611, 306] width 191 height 21
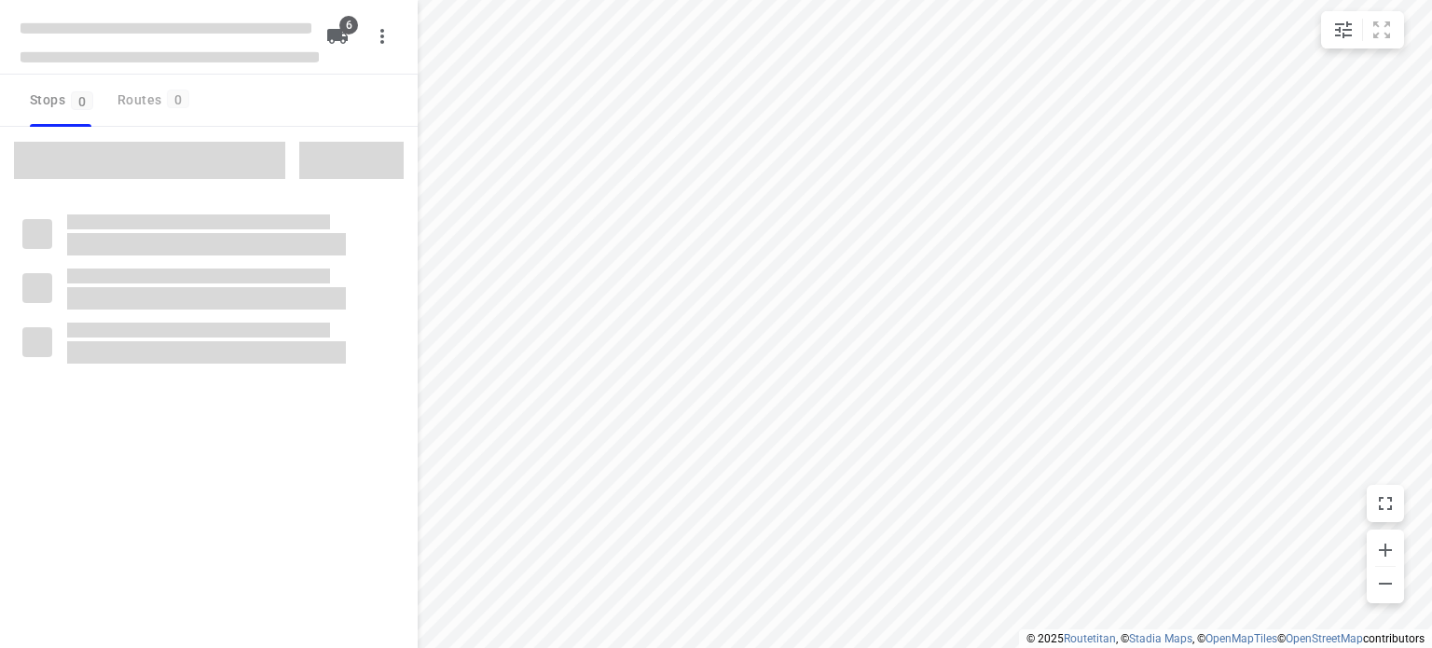
checkbox input "true"
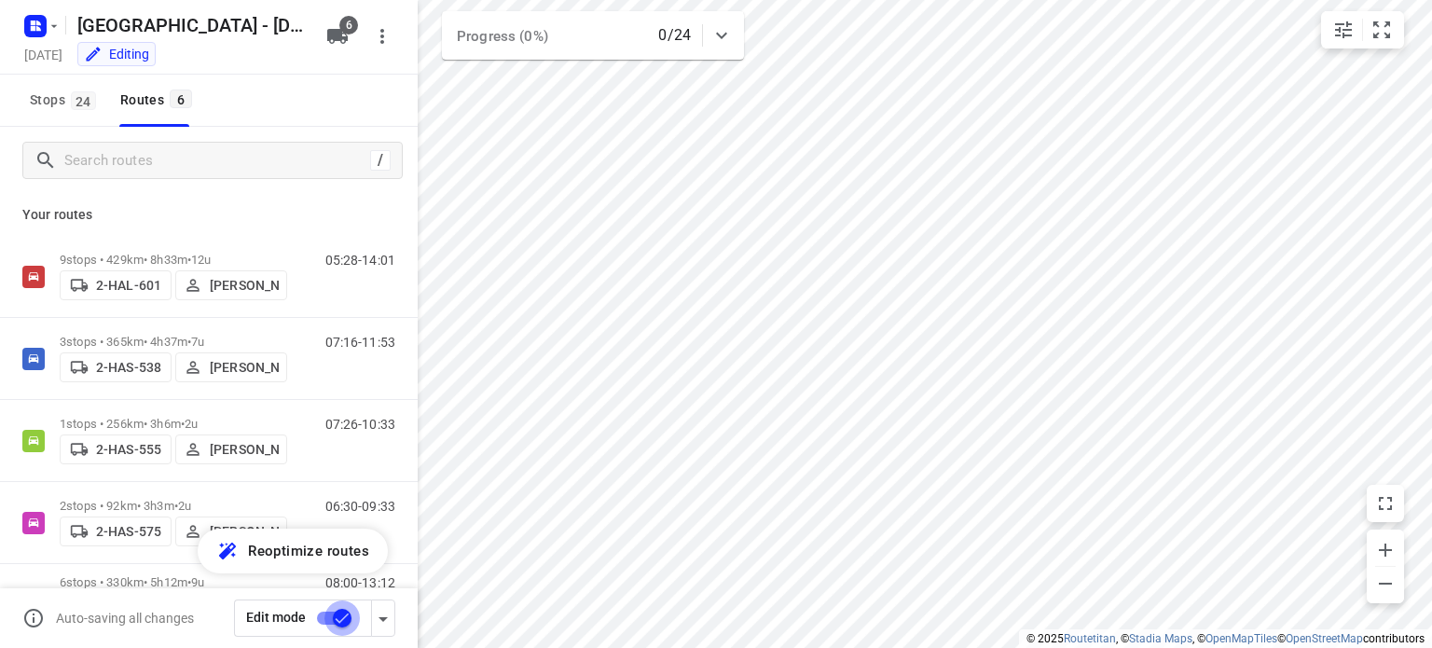
click at [343, 614] on input "checkbox" at bounding box center [342, 617] width 106 height 35
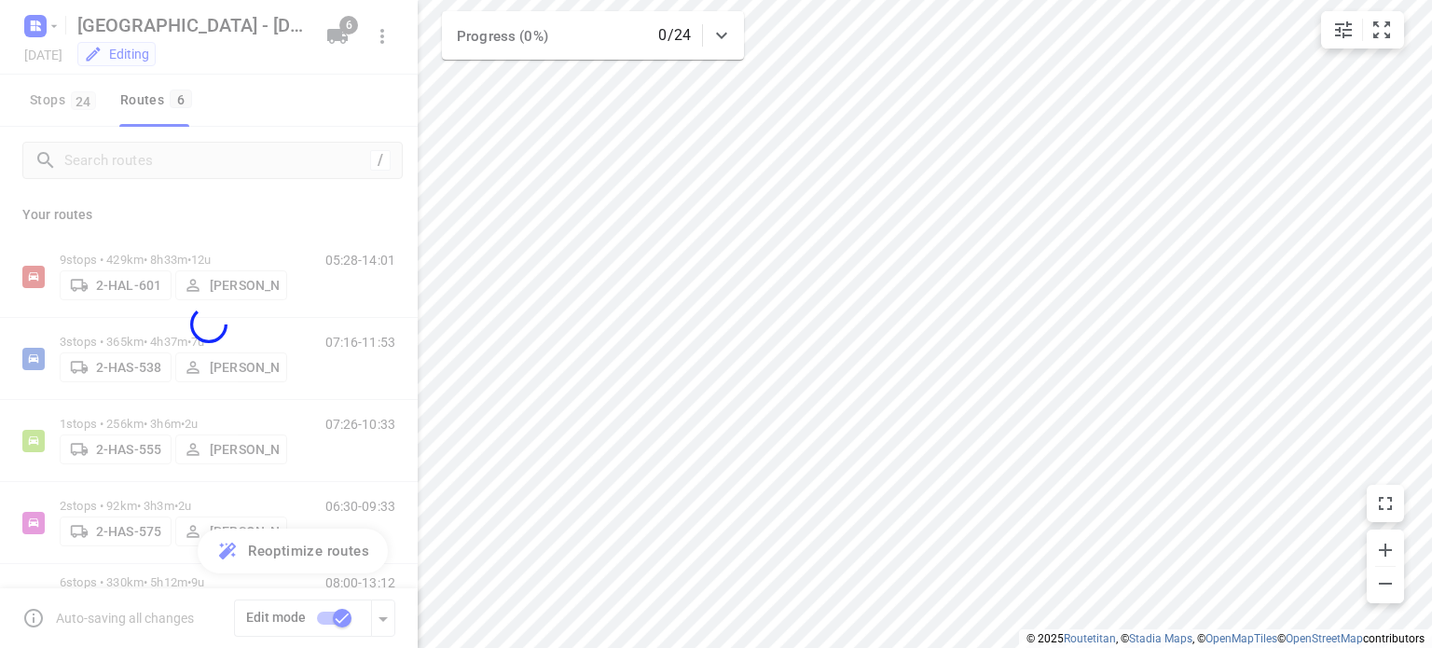
checkbox input "false"
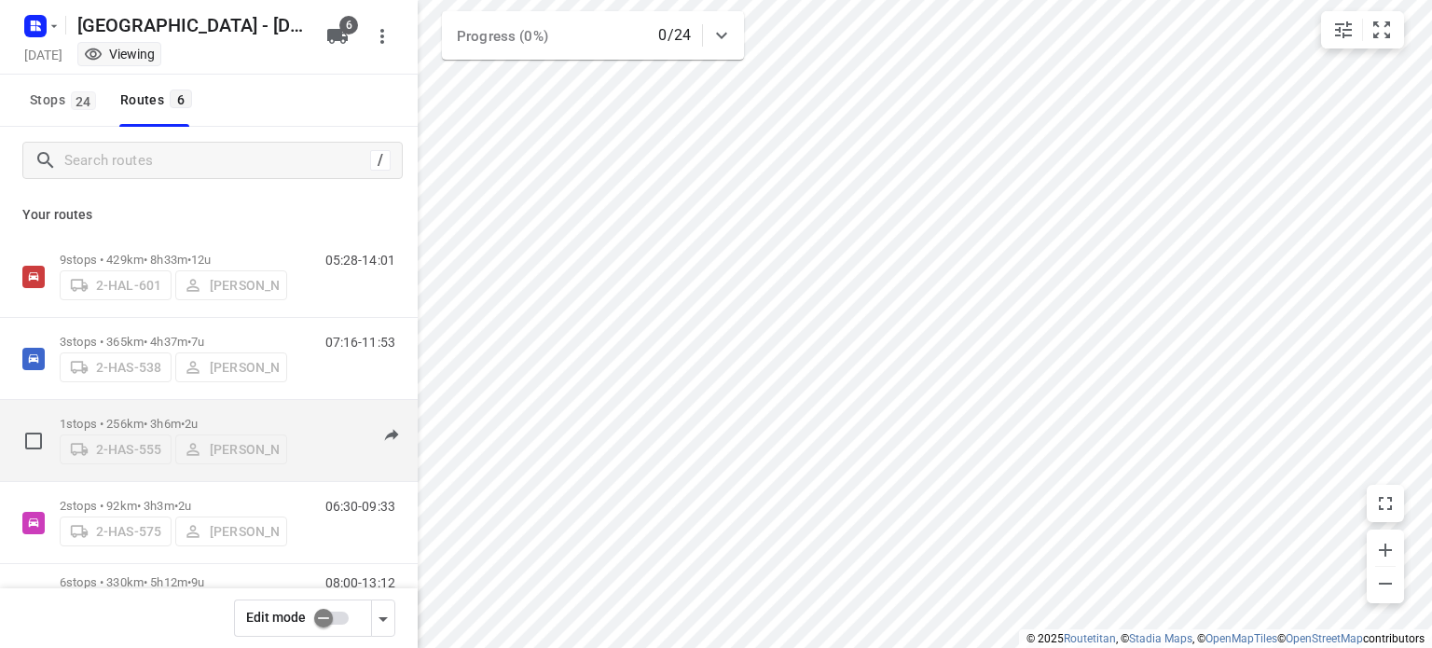
scroll to position [129, 0]
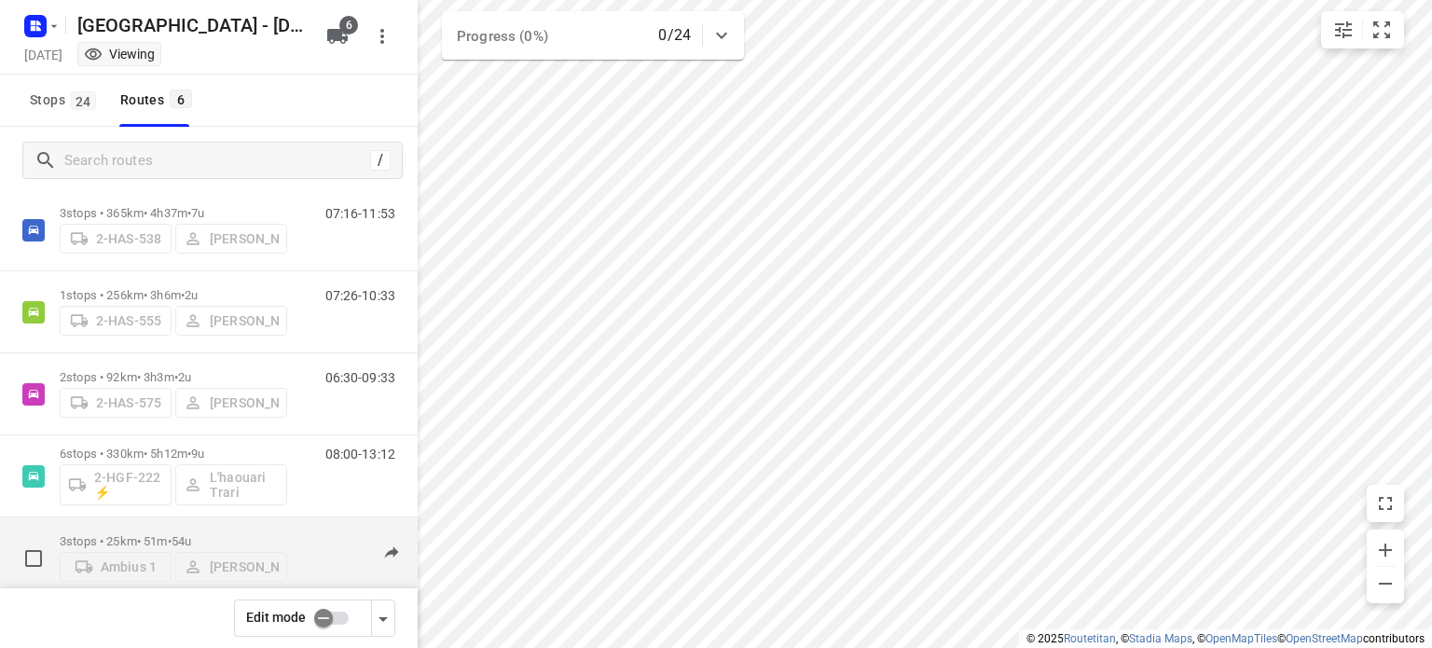
click at [161, 534] on p "3 stops • 25km • 51m • 54u" at bounding box center [173, 541] width 227 height 14
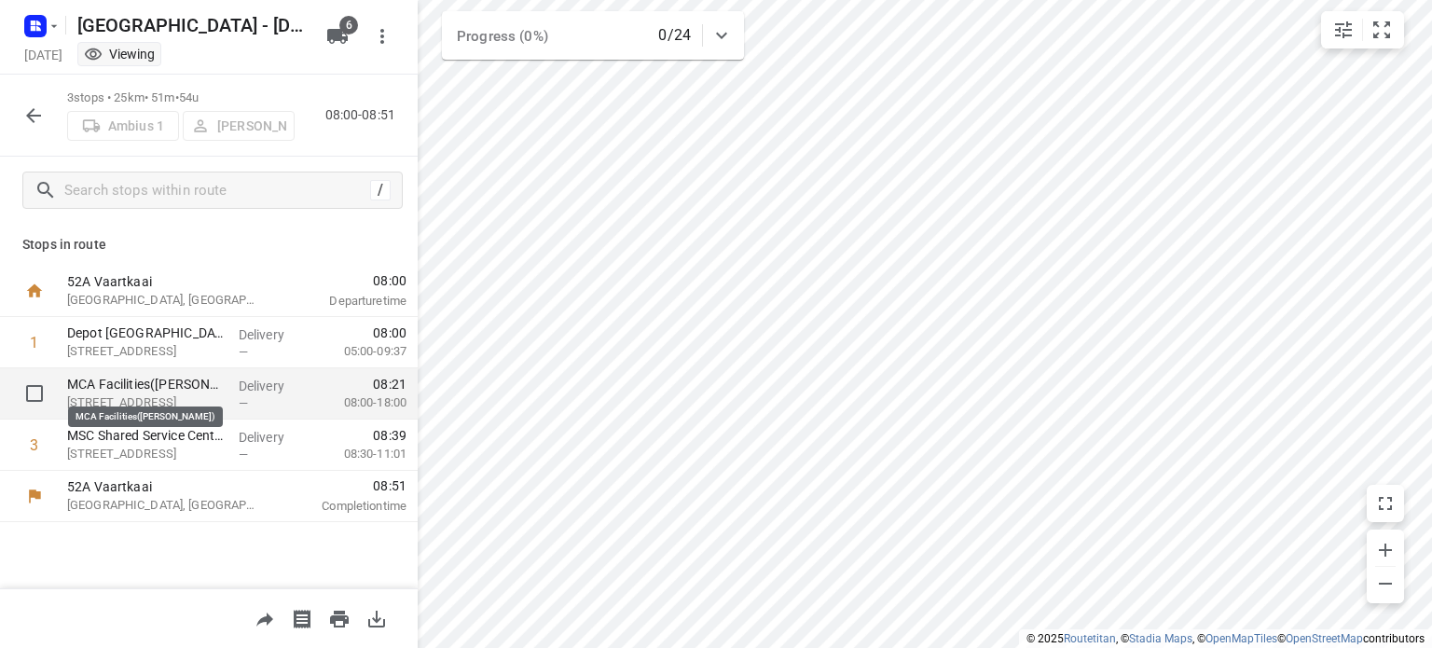
click at [131, 386] on p "MCA Facilities([PERSON_NAME])" at bounding box center [145, 384] width 157 height 19
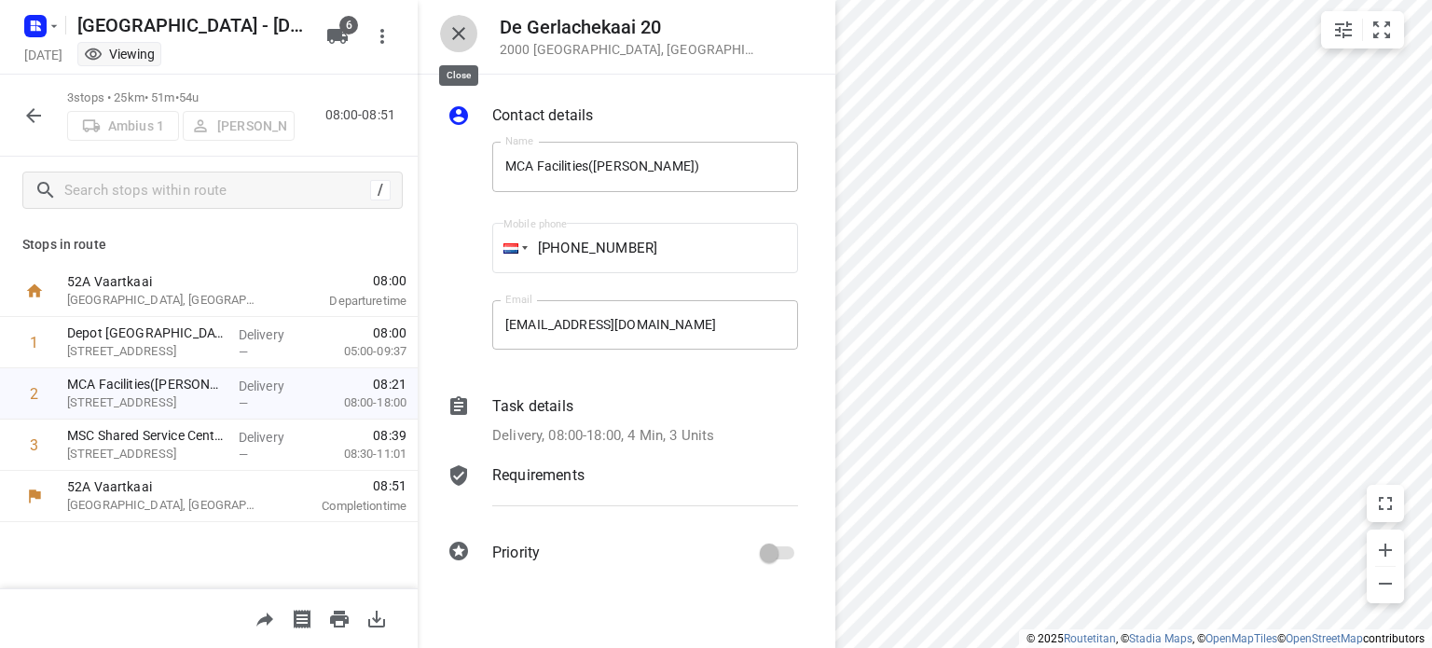
click at [455, 36] on icon "button" at bounding box center [458, 33] width 13 height 13
